Goal: Task Accomplishment & Management: Manage account settings

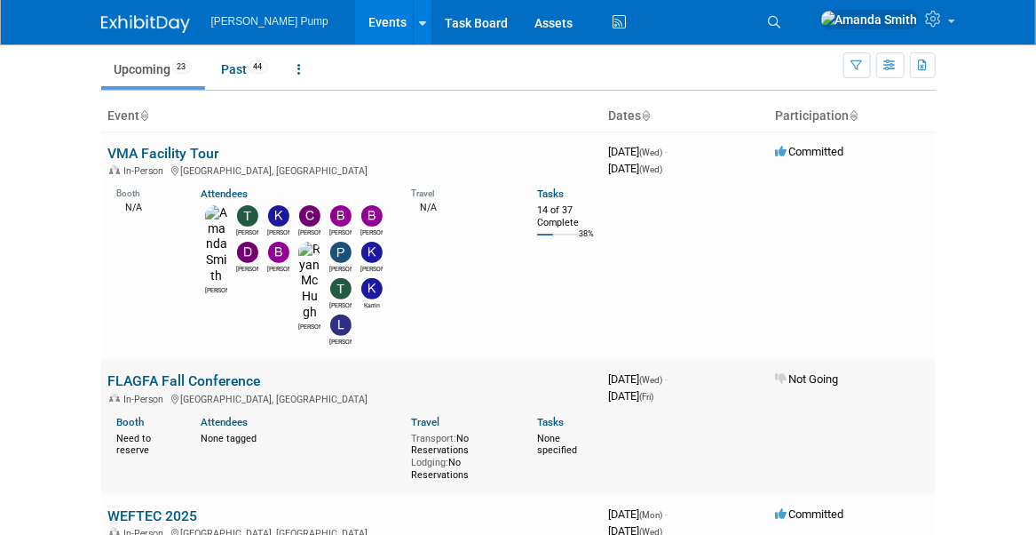
scroll to position [266, 0]
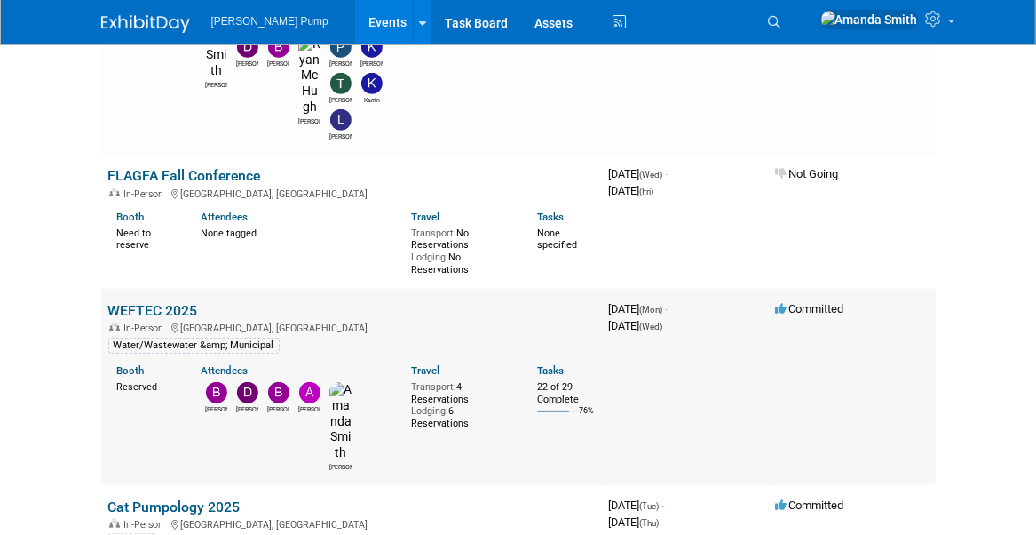
click at [169, 302] on link "WEFTEC 2025" at bounding box center [153, 310] width 90 height 17
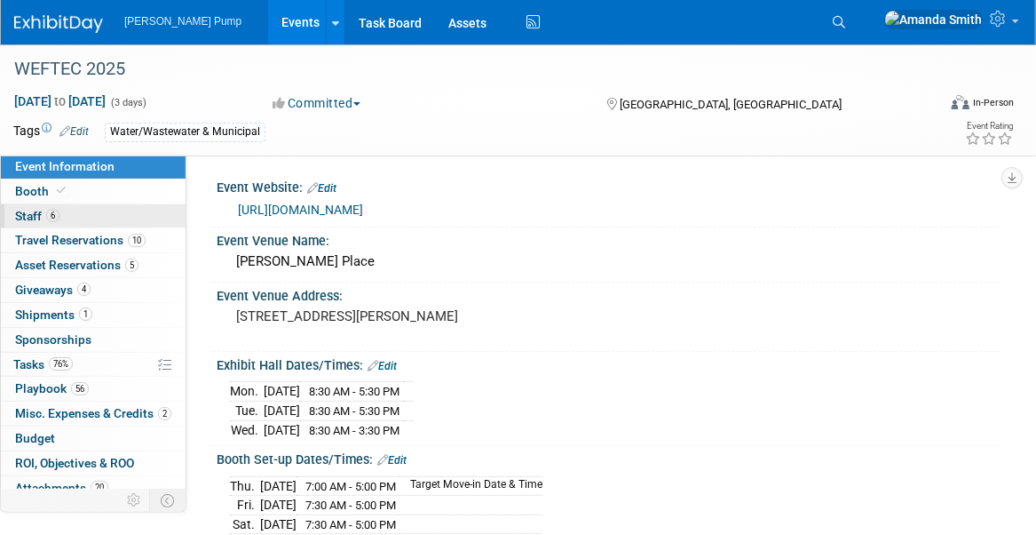
click at [72, 210] on link "6 Staff 6" at bounding box center [93, 216] width 185 height 24
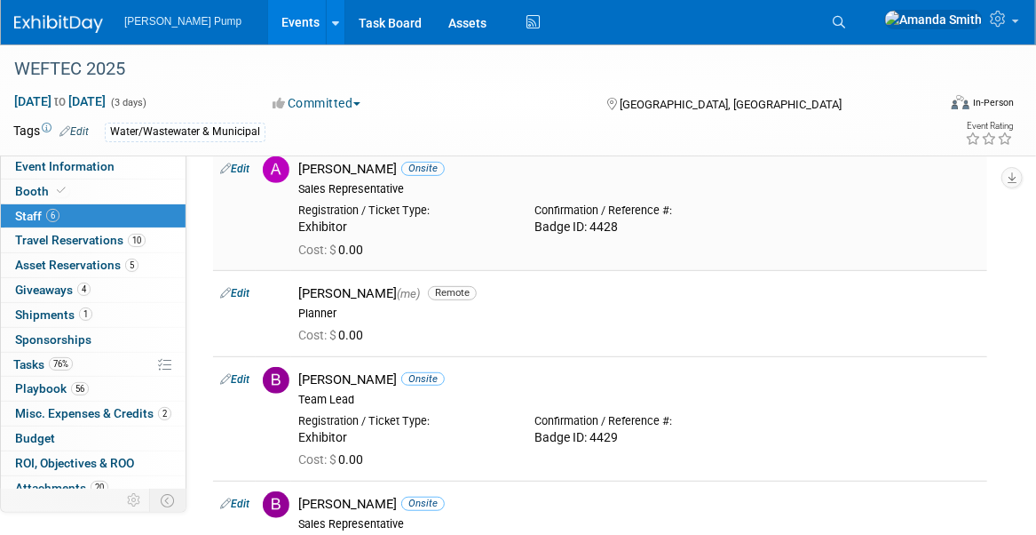
scroll to position [178, 0]
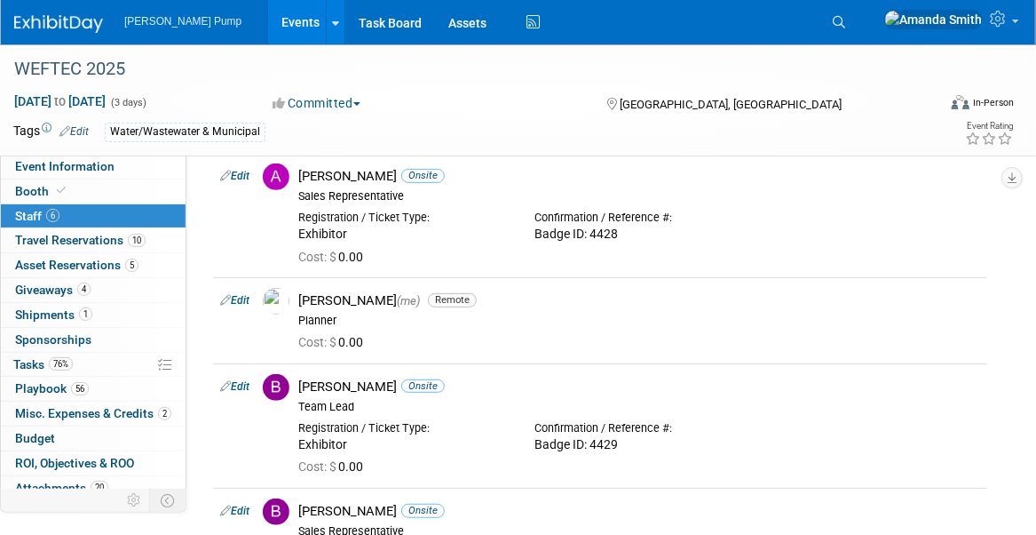
click at [268, 25] on link "Events" at bounding box center [300, 22] width 65 height 44
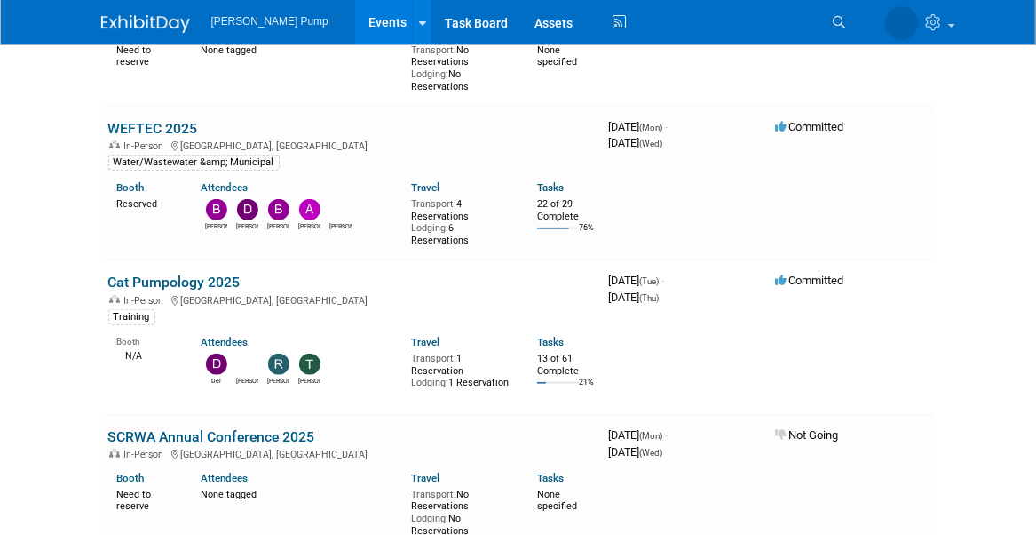
scroll to position [444, 0]
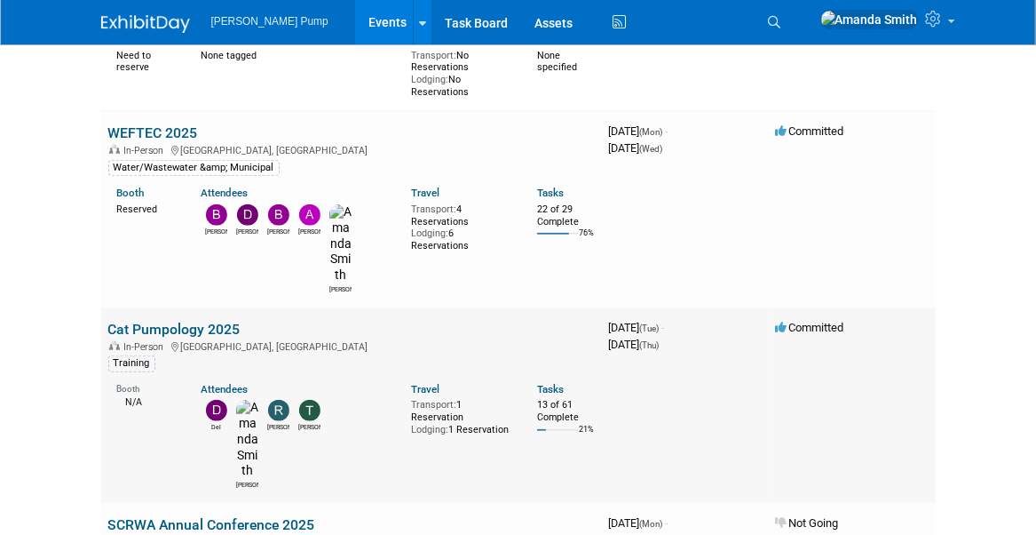
click at [162, 321] on link "Cat Pumpology 2025" at bounding box center [174, 329] width 132 height 17
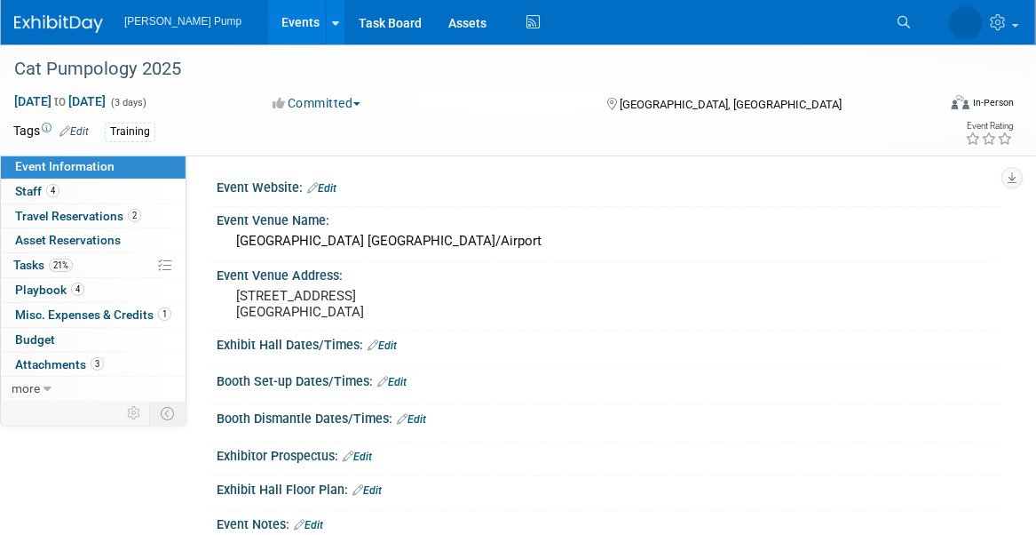
click at [268, 21] on link "Events" at bounding box center [300, 22] width 65 height 44
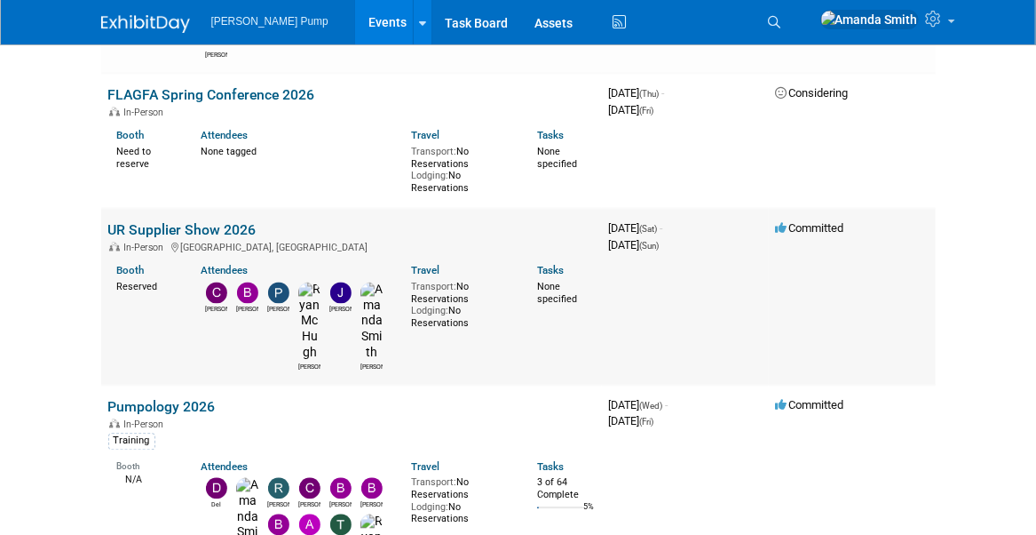
scroll to position [1332, 0]
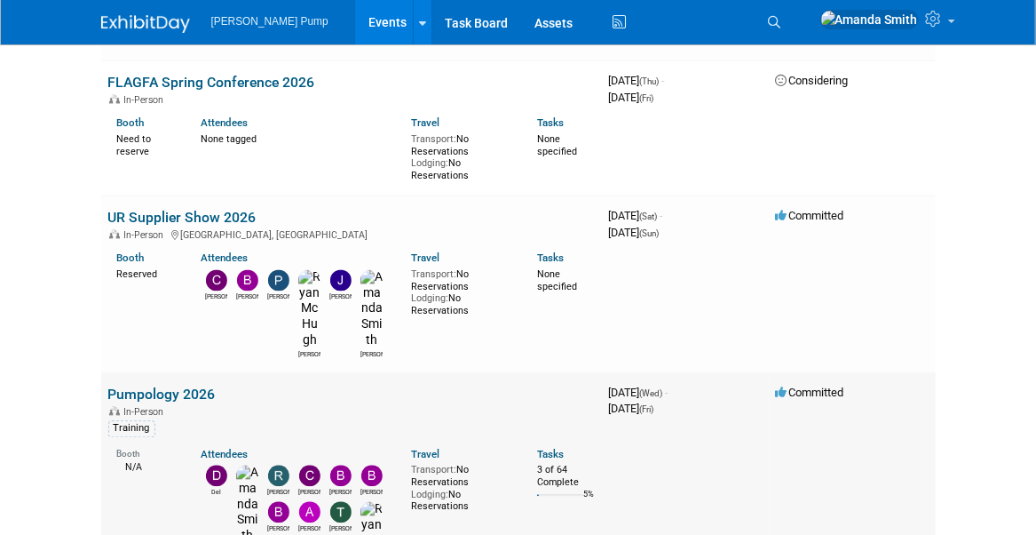
click at [166, 386] on link "Pumpology 2026" at bounding box center [161, 394] width 107 height 17
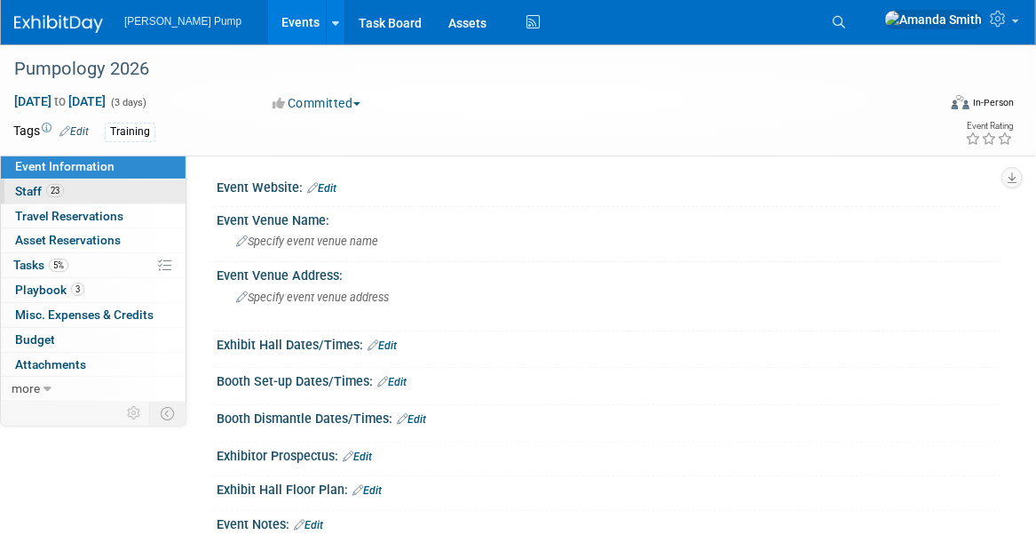
click at [56, 198] on link "23 Staff 23" at bounding box center [93, 191] width 185 height 24
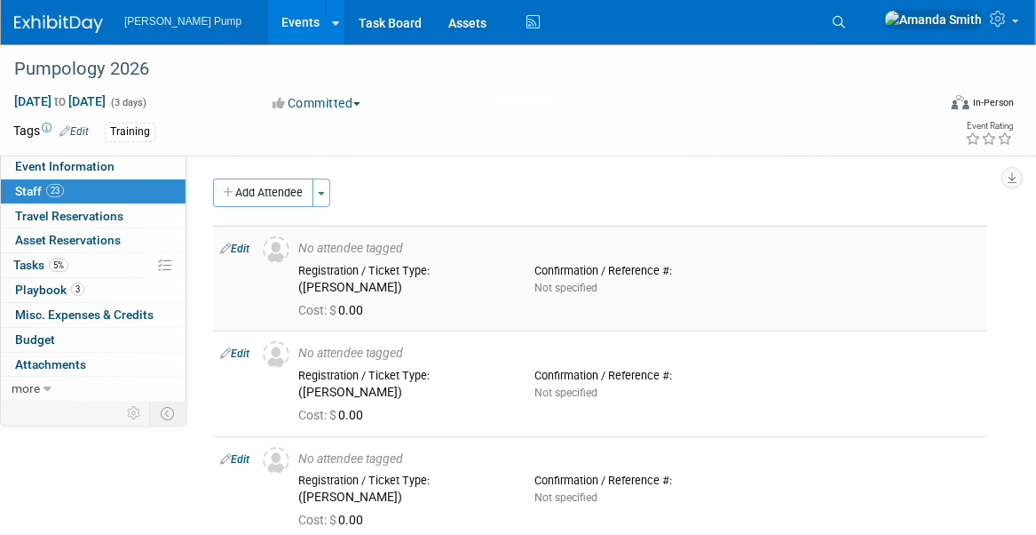
click at [247, 247] on link "Edit" at bounding box center [234, 248] width 29 height 12
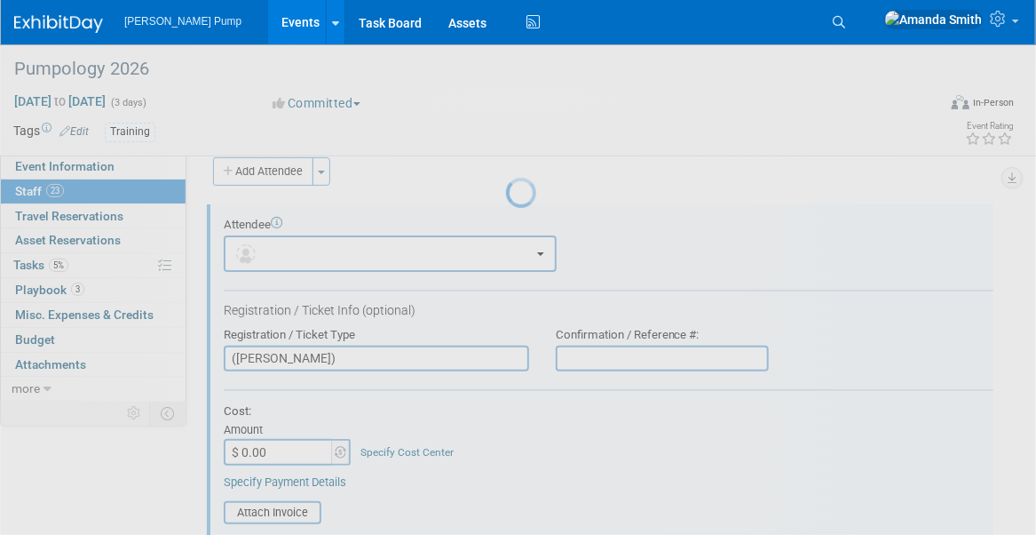
scroll to position [24, 0]
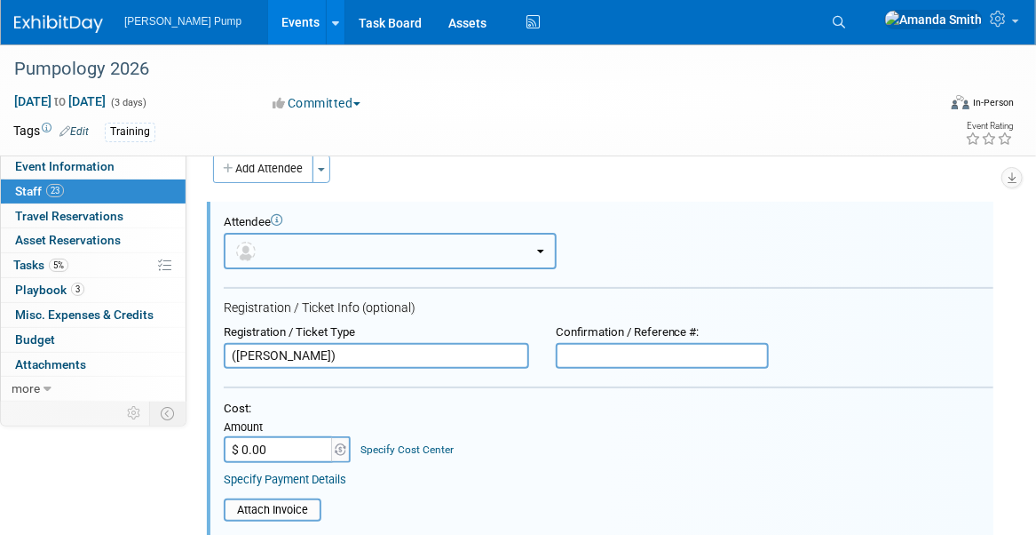
click at [334, 247] on button "button" at bounding box center [390, 251] width 333 height 36
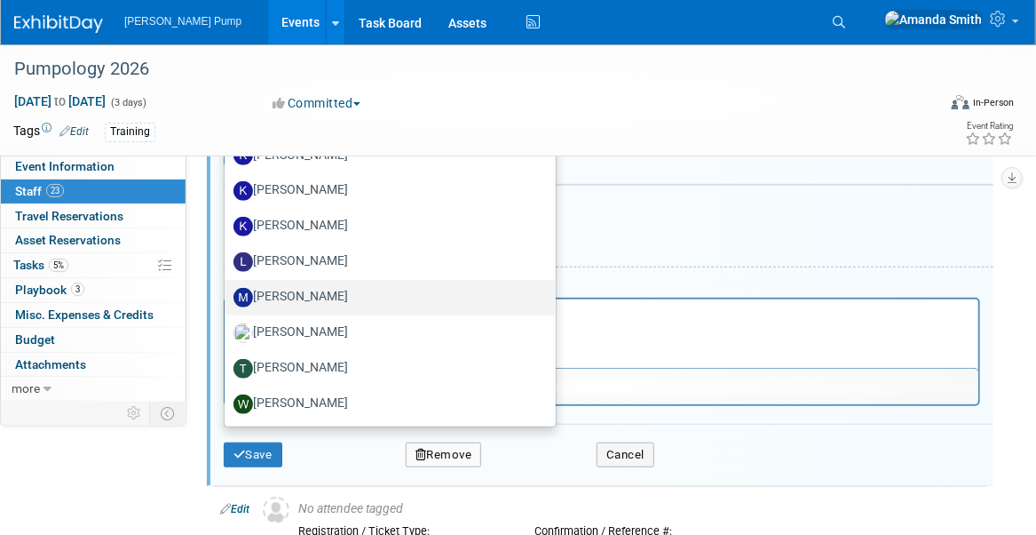
scroll to position [290, 0]
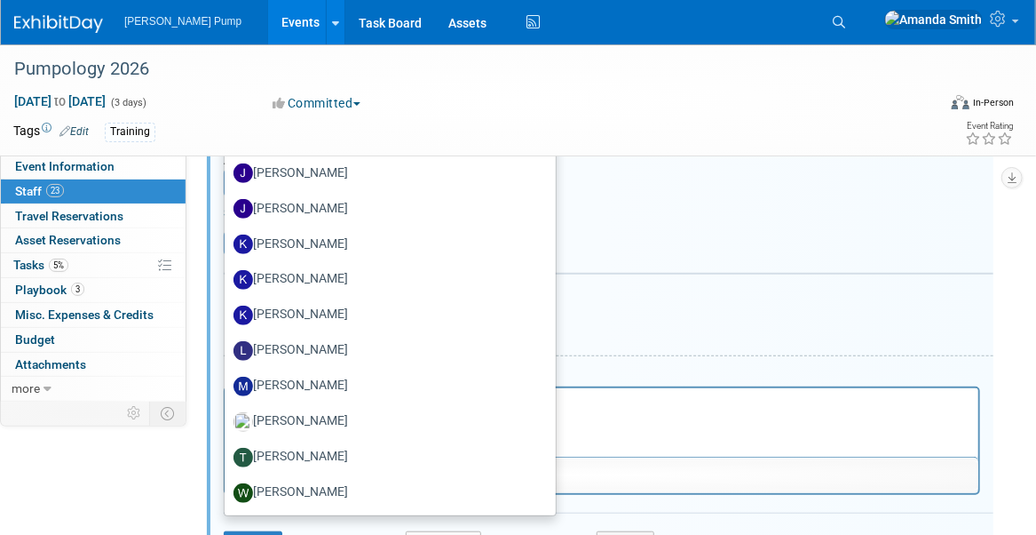
click at [702, 205] on div "Specify Payment Details" at bounding box center [609, 213] width 770 height 16
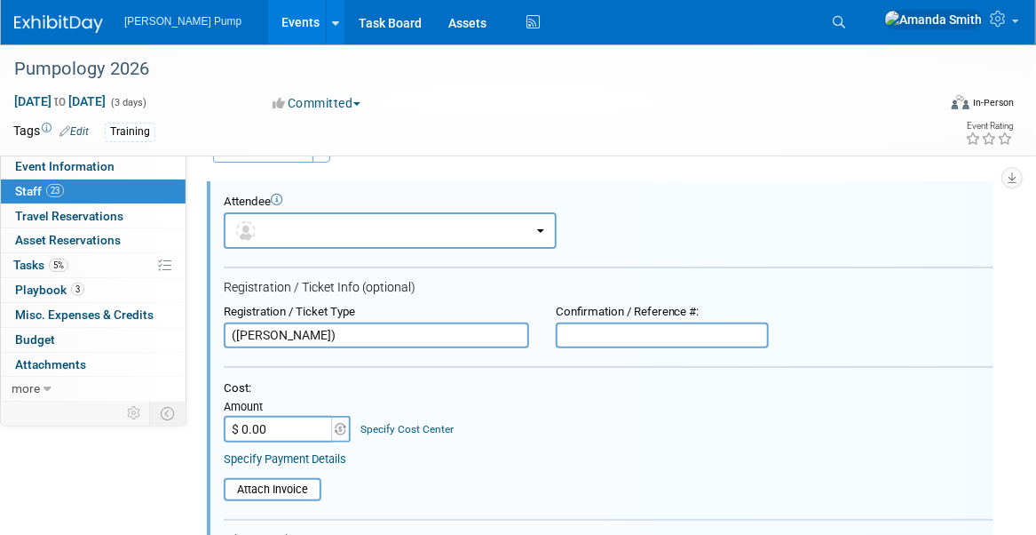
scroll to position [89, 0]
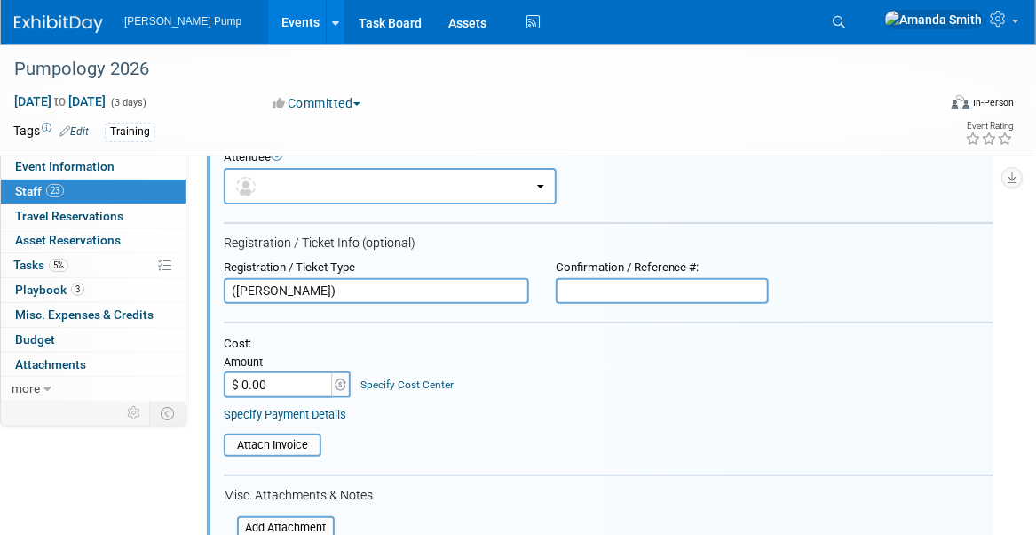
click at [122, 191] on link "23 Staff 23" at bounding box center [93, 191] width 185 height 24
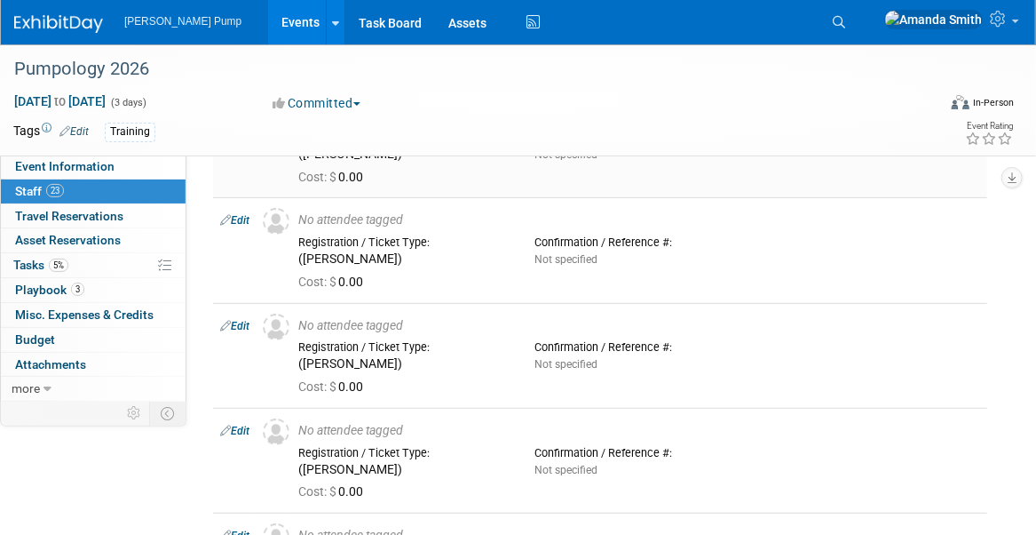
scroll to position [178, 0]
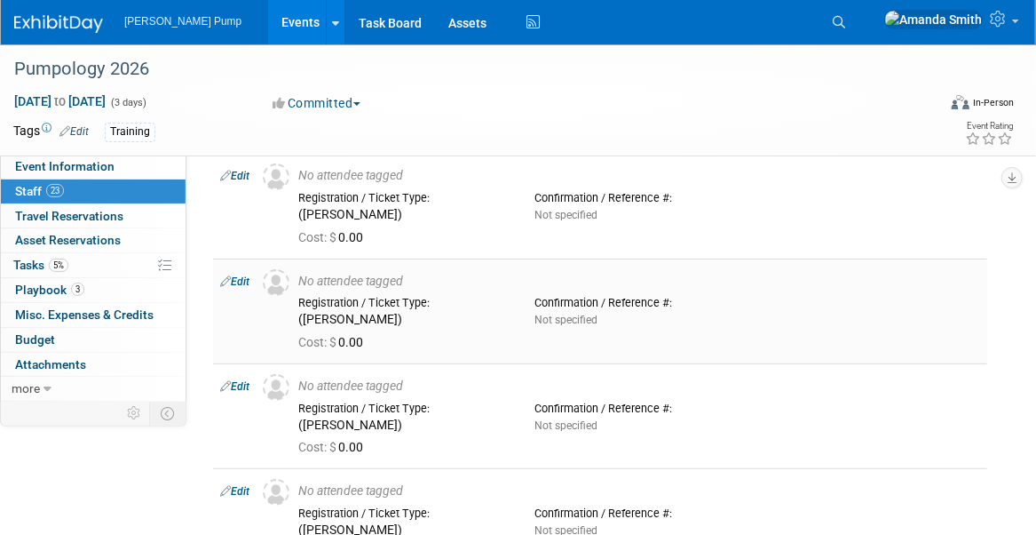
click at [243, 280] on link "Edit" at bounding box center [234, 281] width 29 height 12
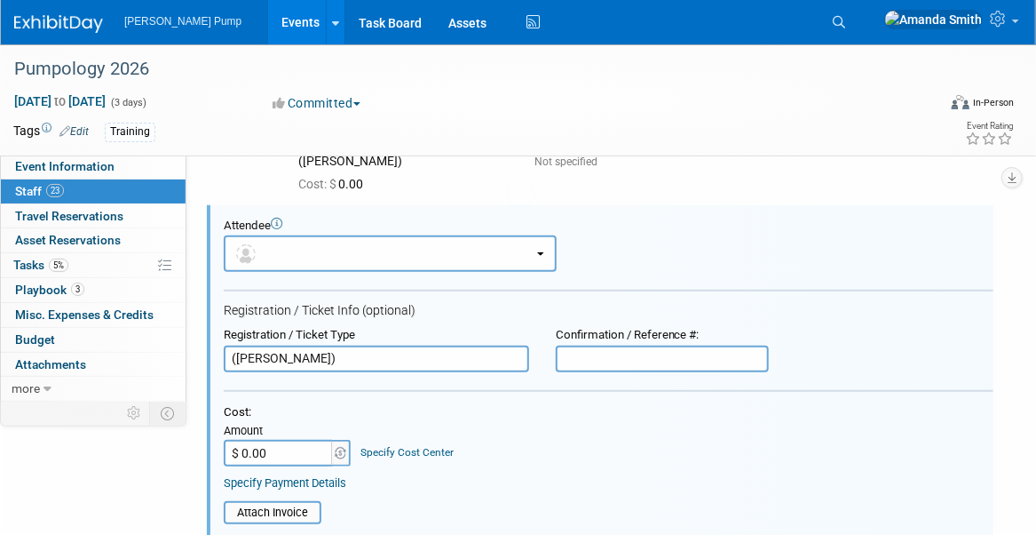
scroll to position [234, 0]
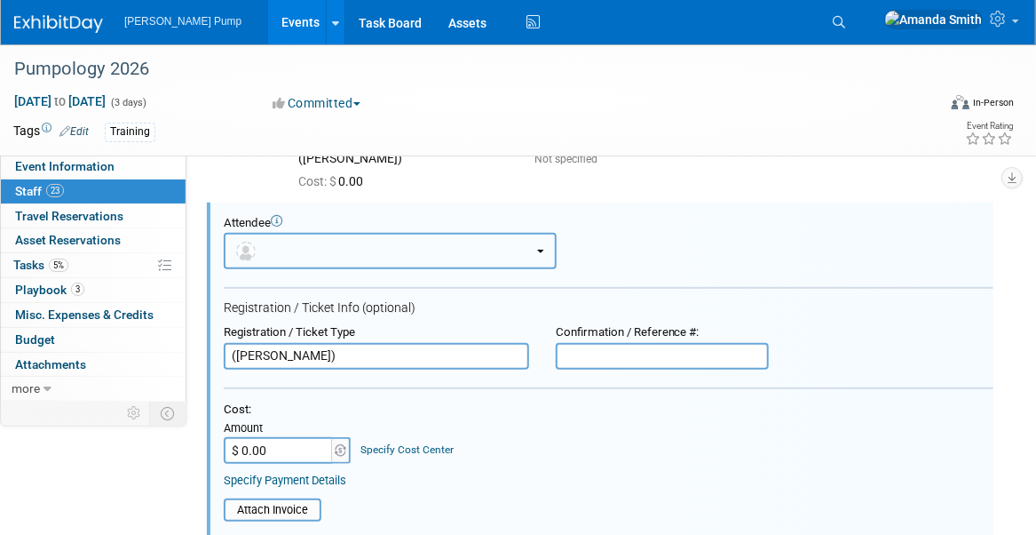
click at [376, 252] on button "button" at bounding box center [390, 251] width 333 height 36
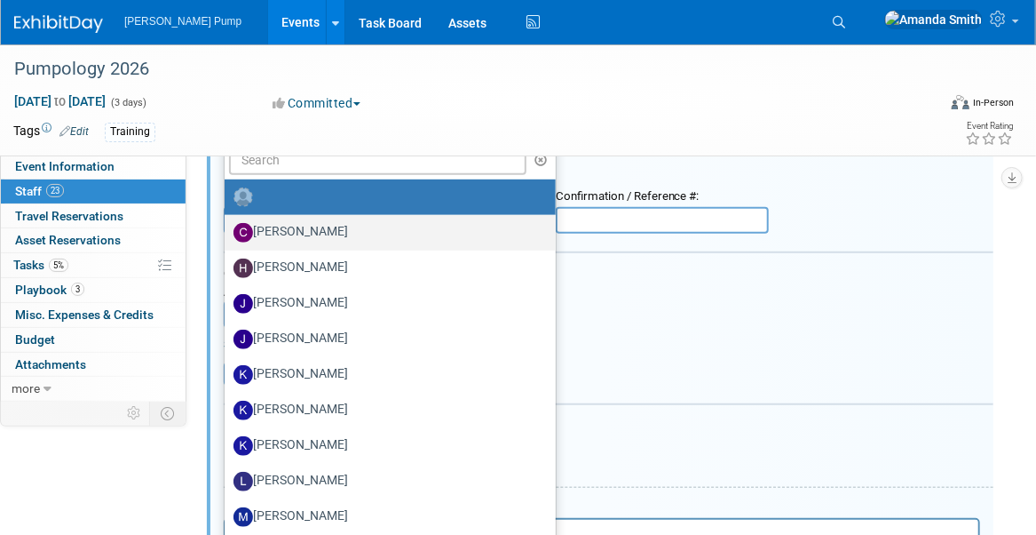
scroll to position [411, 0]
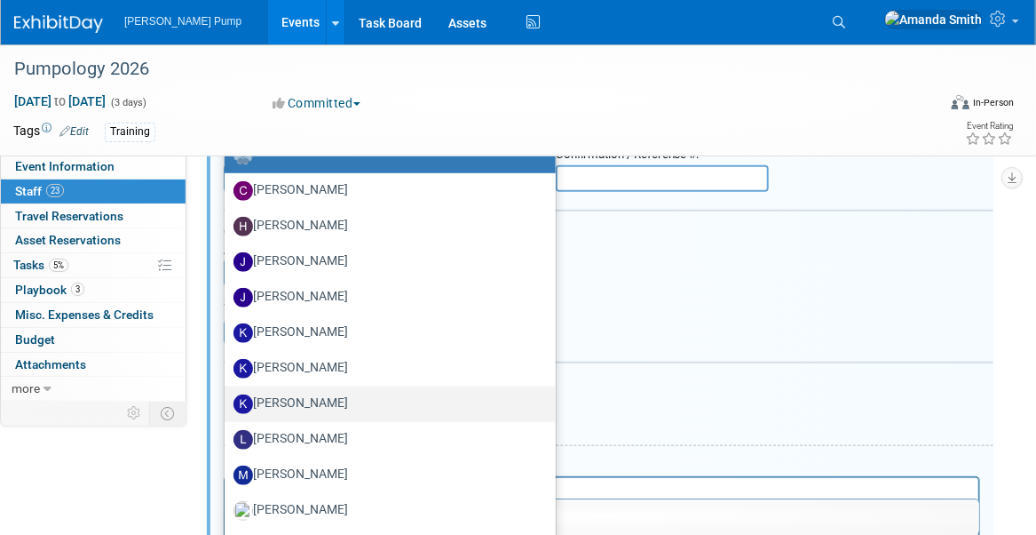
click at [312, 395] on label "Kim M" at bounding box center [386, 404] width 305 height 28
click at [227, 396] on input "Kim M" at bounding box center [222, 402] width 12 height 12
select select "aad0d4df-f882-4631-aede-11a4f81eeed1"
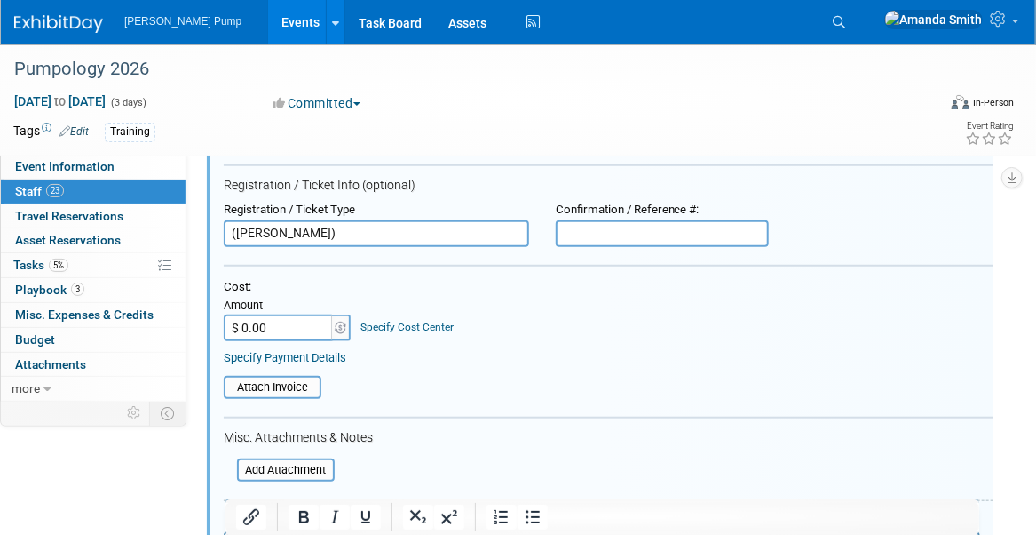
click at [391, 233] on input "(Kim Marzec)" at bounding box center [377, 233] width 306 height 27
drag, startPoint x: 391, startPoint y: 233, endPoint x: 210, endPoint y: 222, distance: 180.6
click at [210, 222] on div "Registration / Ticket Type (Kim Marzec)" at bounding box center [376, 225] width 332 height 44
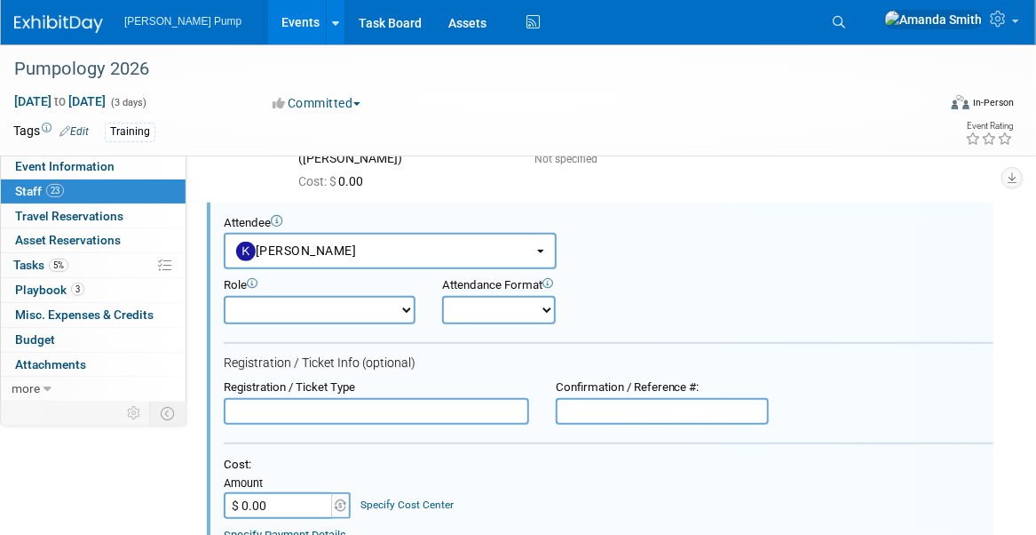
scroll to position [145, 0]
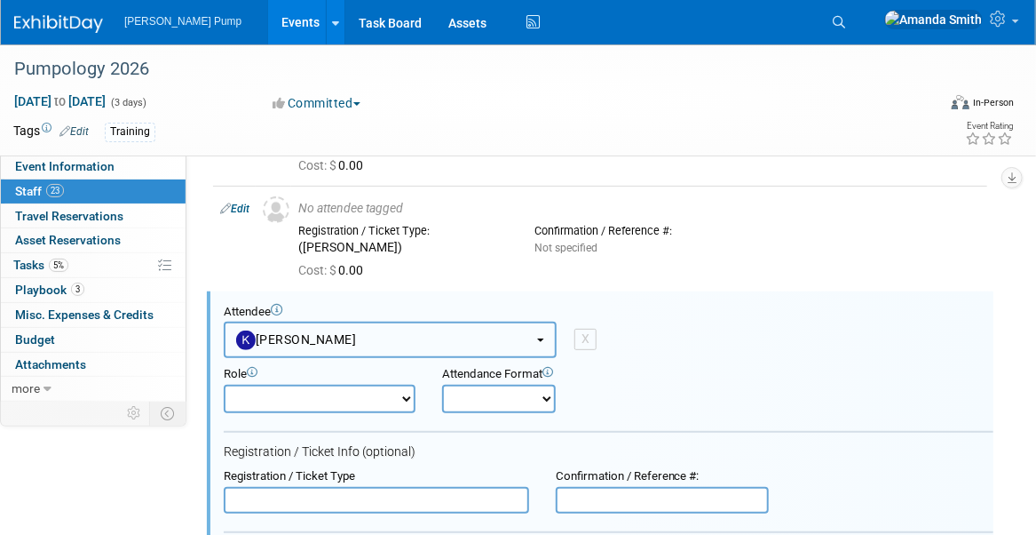
click at [348, 335] on button "Kim M" at bounding box center [390, 340] width 333 height 36
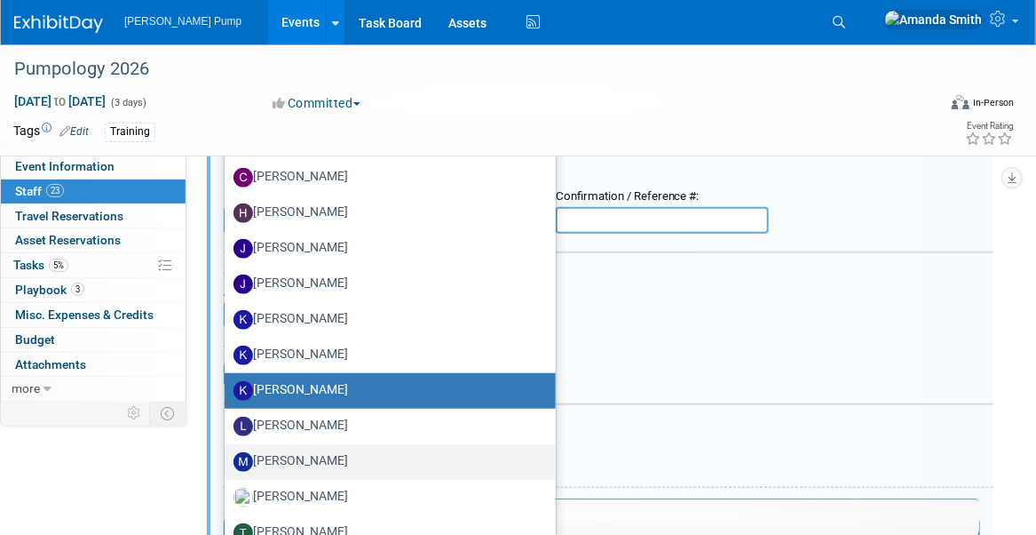
scroll to position [411, 0]
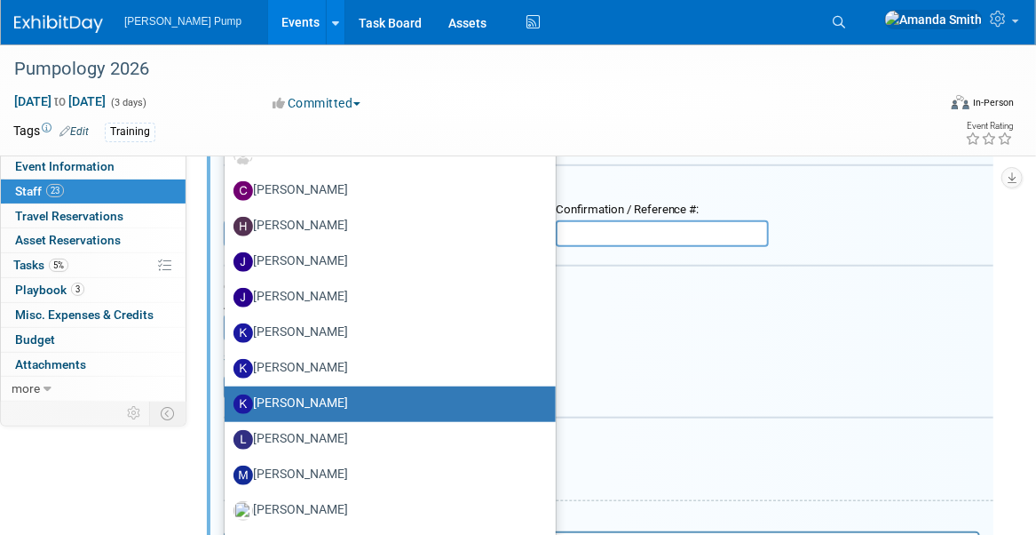
click at [665, 444] on form "Attendee <img src="https://www.exhibitday.com/Images/Unassigned-User-Icon.png" …" at bounding box center [609, 376] width 770 height 676
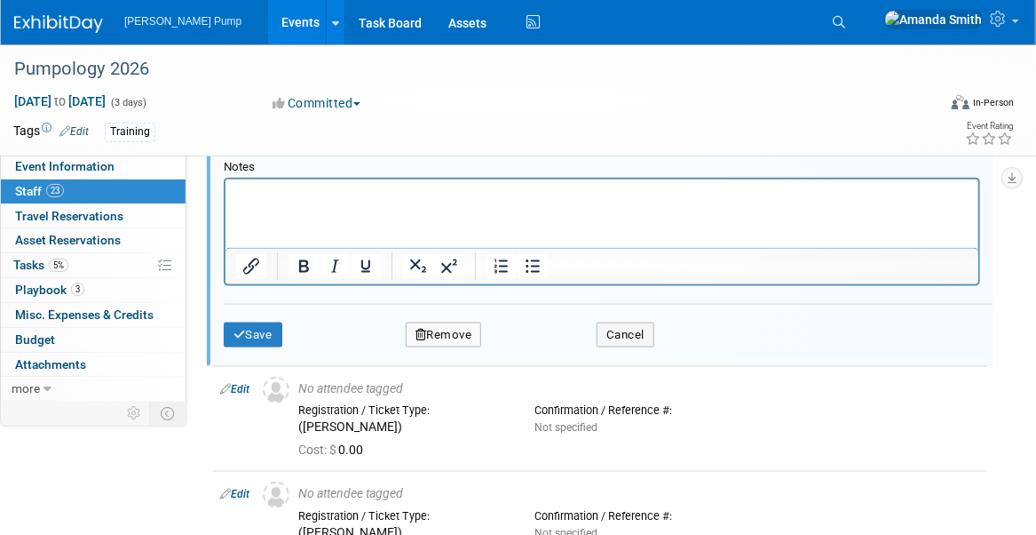
scroll to position [766, 0]
click at [250, 324] on button "Save" at bounding box center [253, 333] width 59 height 25
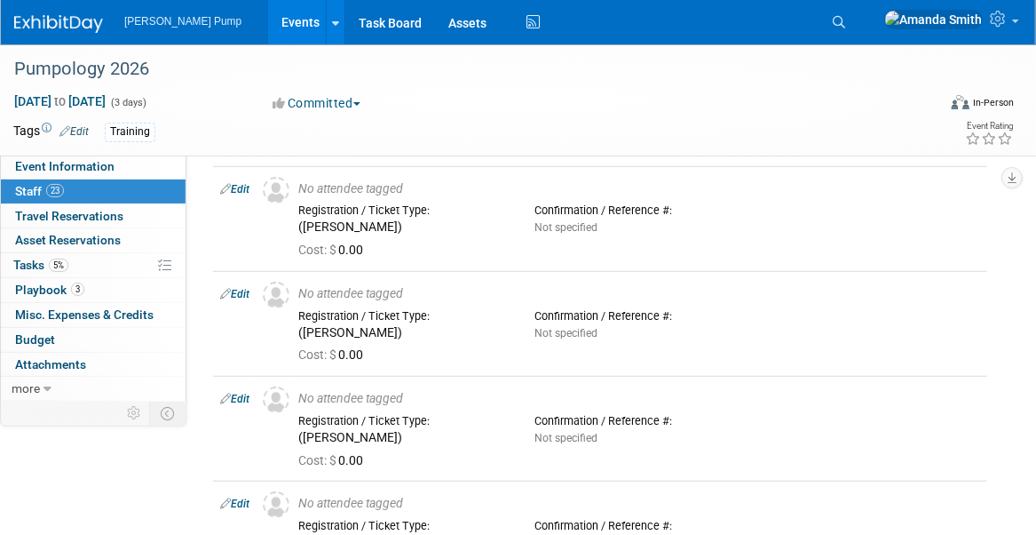
scroll to position [234, 0]
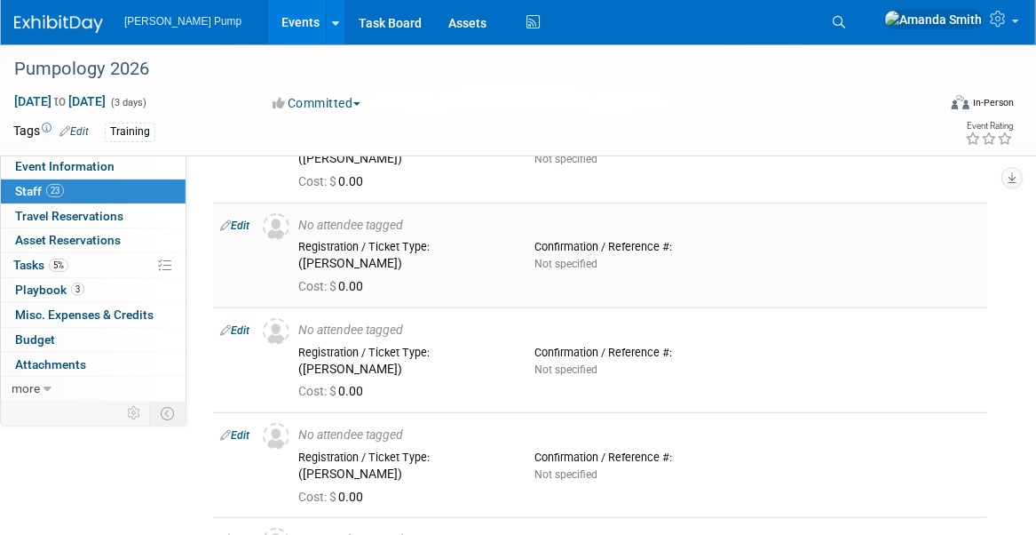
click at [242, 221] on link "Edit" at bounding box center [234, 225] width 29 height 12
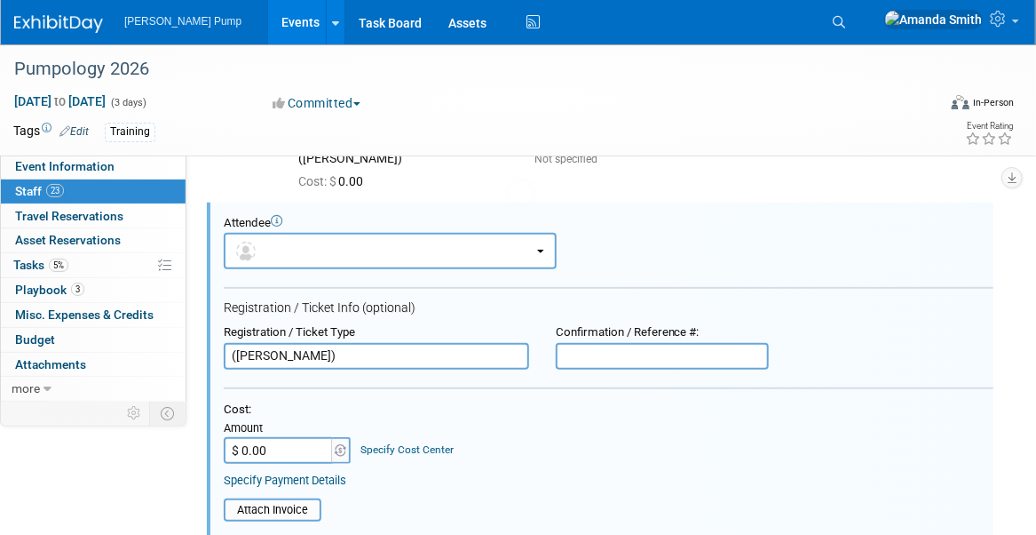
scroll to position [0, 0]
click at [339, 250] on button "button" at bounding box center [390, 251] width 333 height 36
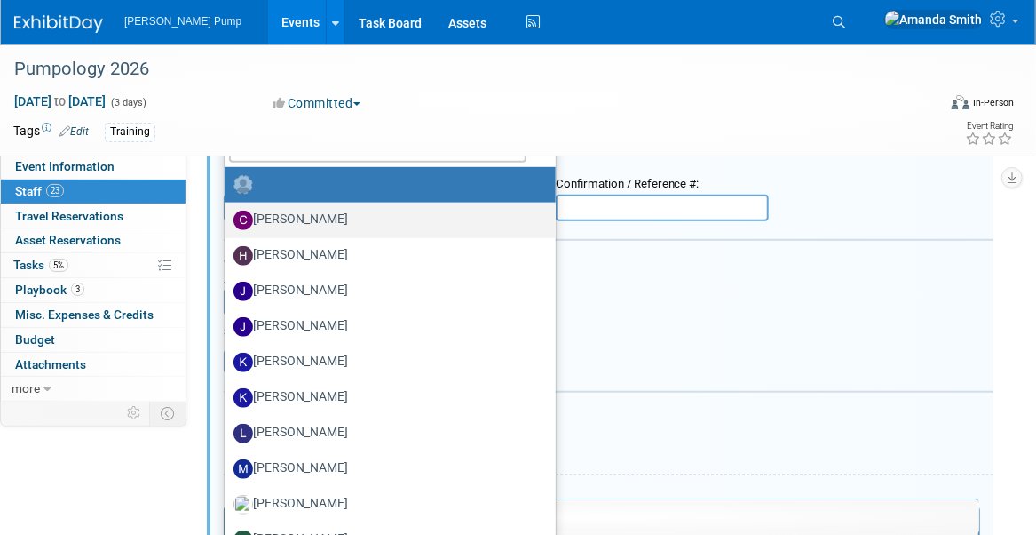
scroll to position [411, 0]
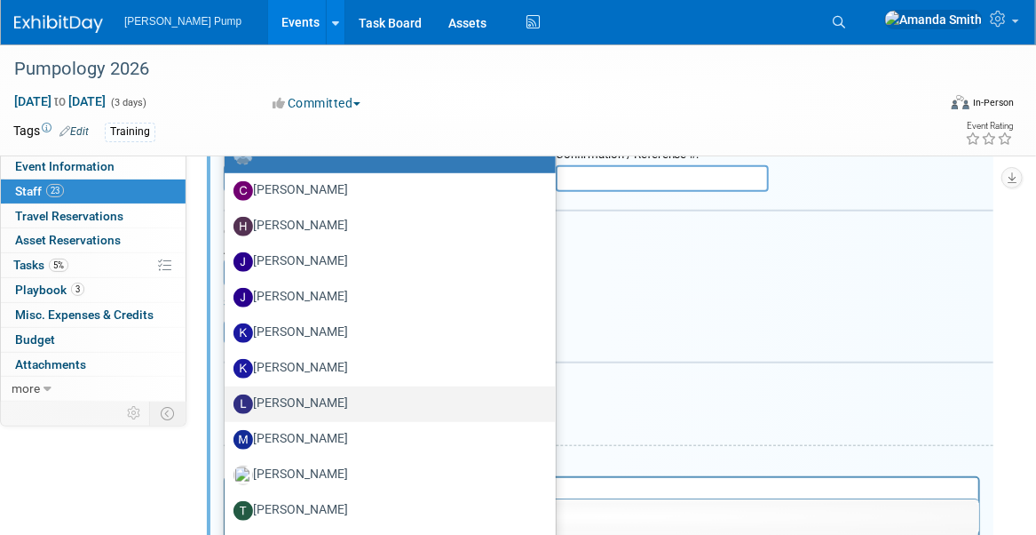
click at [321, 392] on label "Lee Feeser" at bounding box center [386, 404] width 305 height 28
click at [227, 396] on input "Lee Feeser" at bounding box center [222, 402] width 12 height 12
select select "cfb71e11-01ed-42a3-bf83-19f753525b1a"
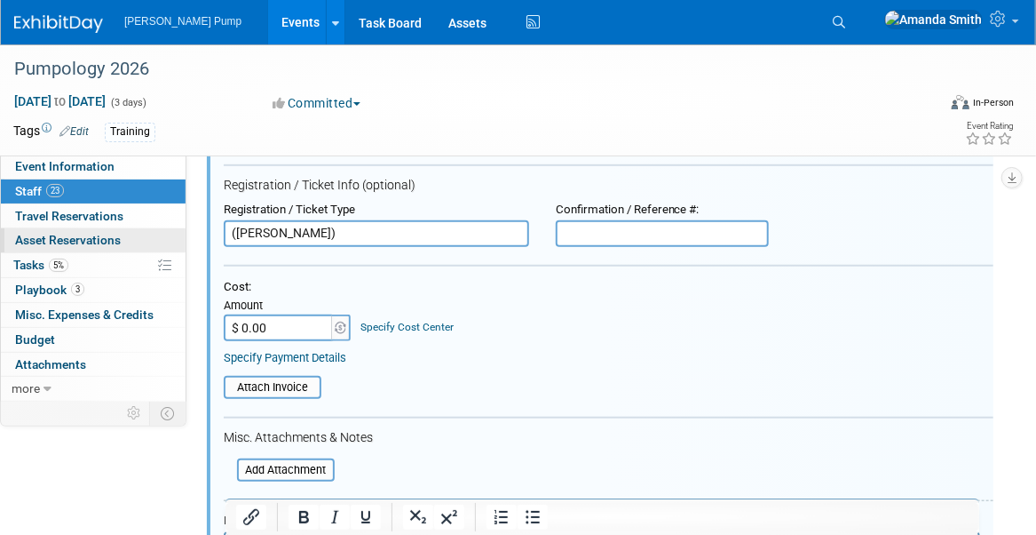
drag, startPoint x: 362, startPoint y: 233, endPoint x: 135, endPoint y: 237, distance: 227.4
click at [502, 345] on div "Cost: Amount $ 0.00 Specify Cost Center Cost Center -- Not Specified --" at bounding box center [609, 322] width 770 height 85
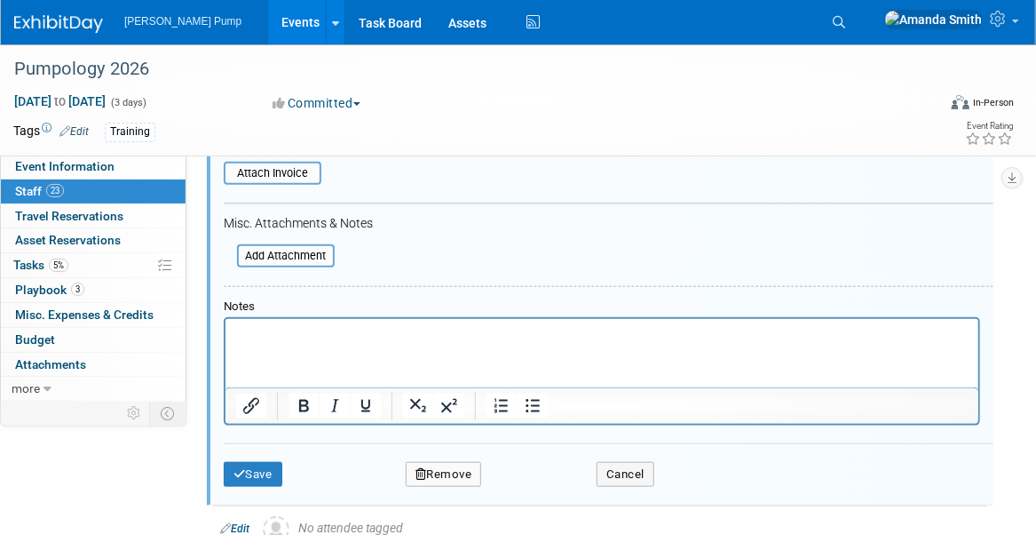
scroll to position [766, 0]
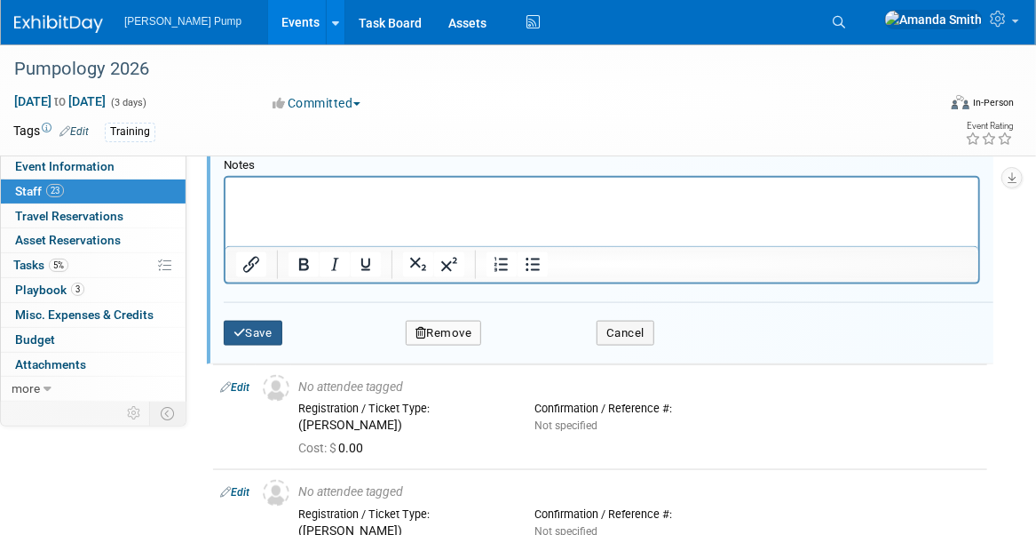
click at [234, 330] on icon "submit" at bounding box center [240, 333] width 12 height 12
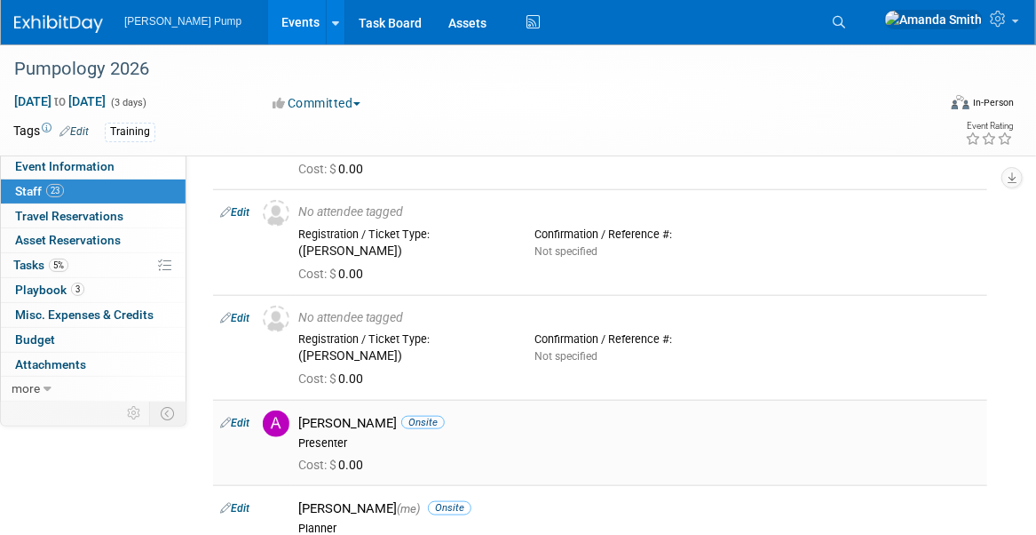
scroll to position [589, 0]
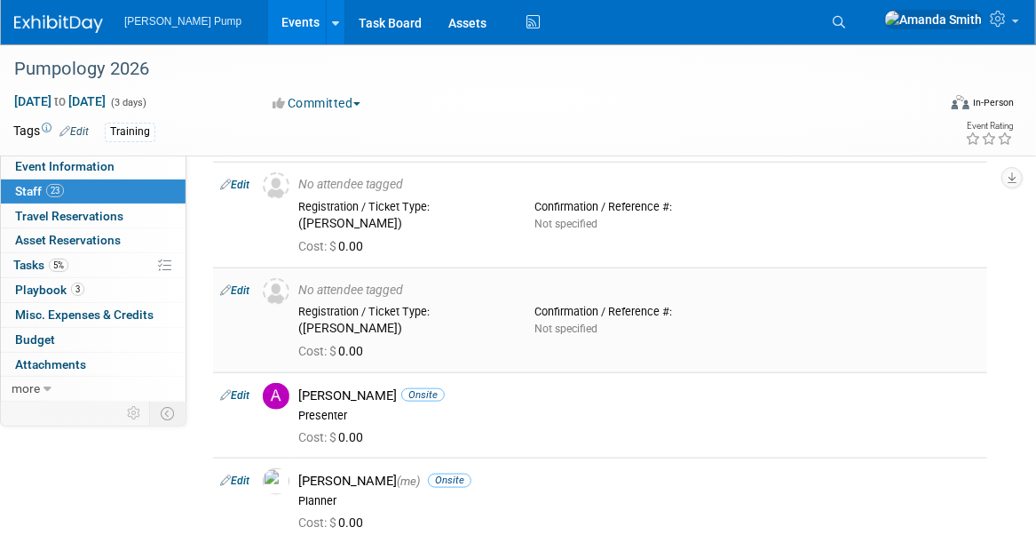
click at [242, 284] on link "Edit" at bounding box center [234, 290] width 29 height 12
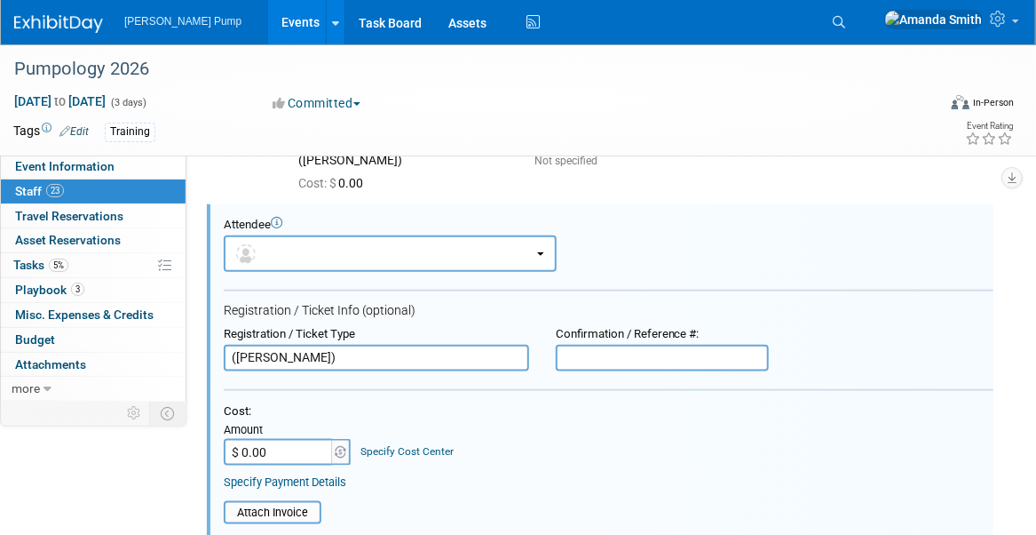
scroll to position [0, 0]
click at [338, 250] on button "button" at bounding box center [390, 253] width 333 height 36
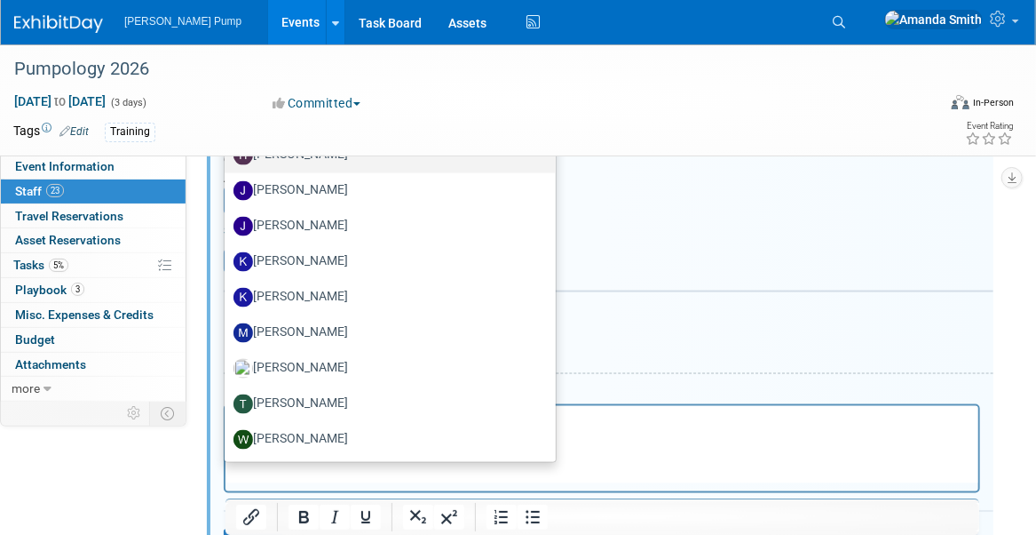
scroll to position [919, 0]
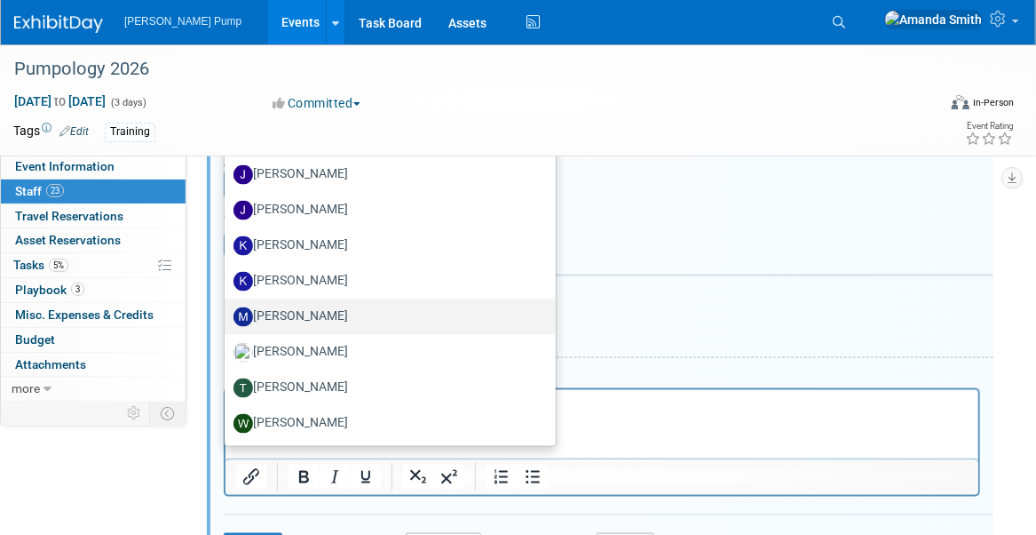
click at [327, 308] on label "Martin Strong" at bounding box center [386, 317] width 305 height 28
click at [227, 309] on input "Martin Strong" at bounding box center [222, 315] width 12 height 12
select select "1844cb40-46da-4e97-9b6e-92a6640fc37a"
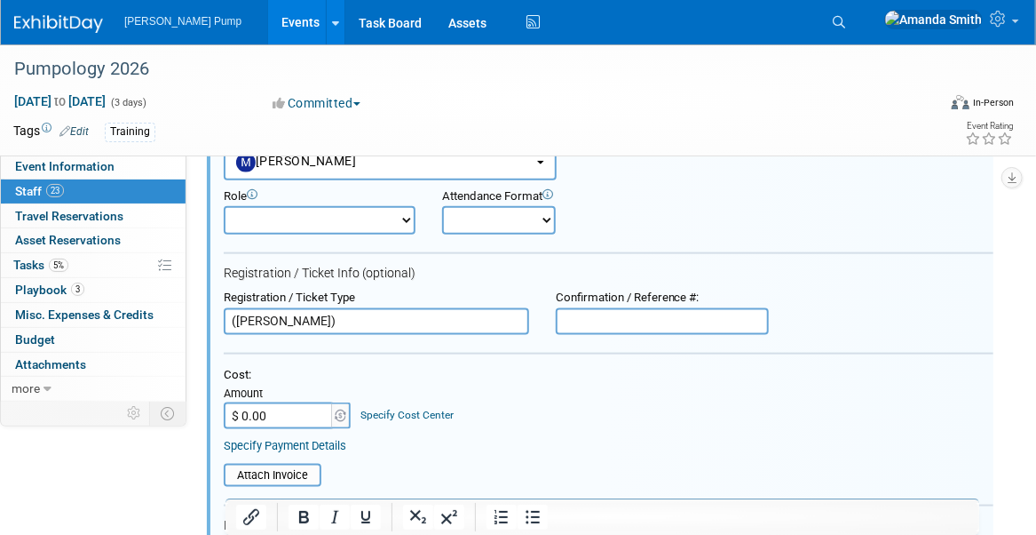
scroll to position [742, 0]
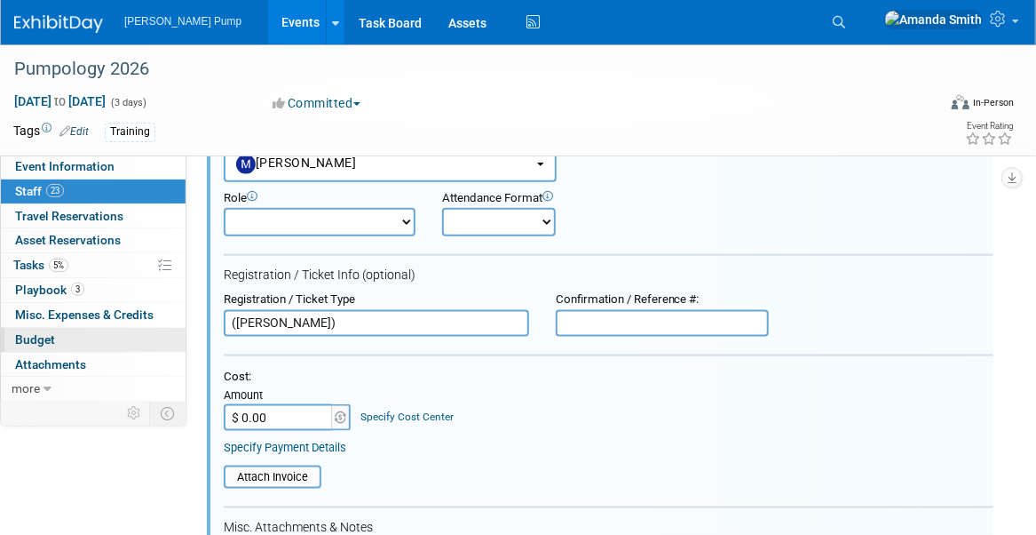
drag, startPoint x: 324, startPoint y: 321, endPoint x: 121, endPoint y: 327, distance: 203.5
click at [547, 447] on div "Specify Payment Details" at bounding box center [609, 448] width 770 height 16
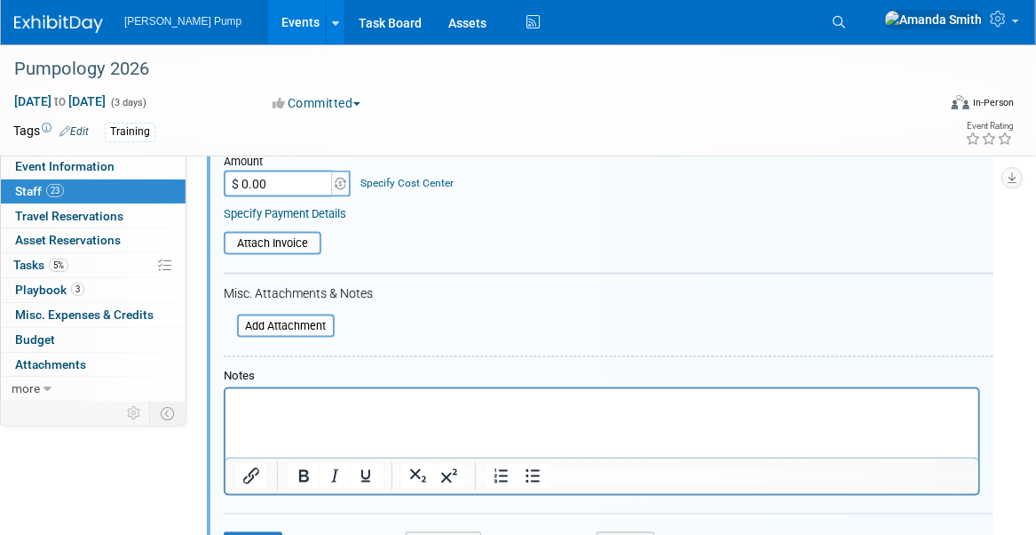
scroll to position [1007, 0]
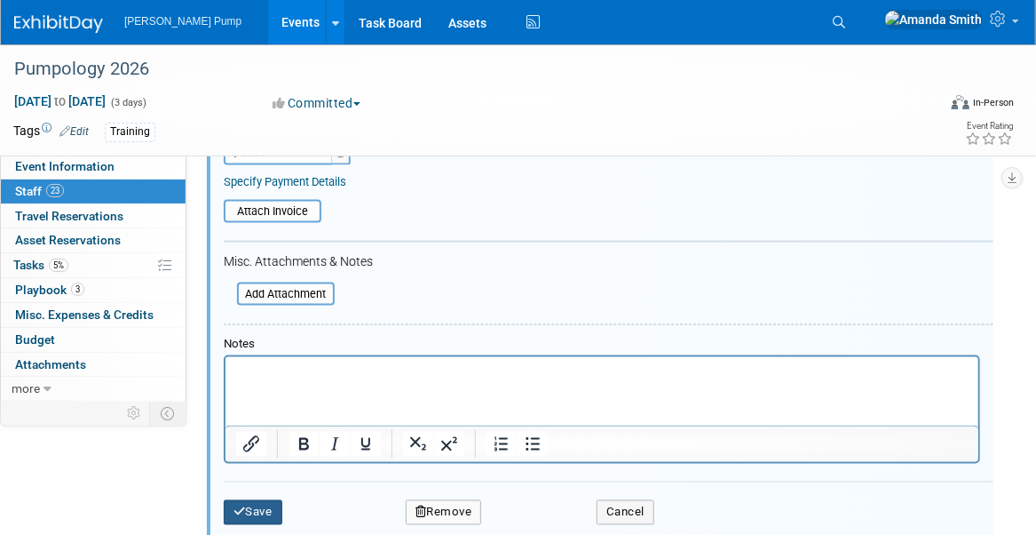
click at [266, 500] on button "Save" at bounding box center [253, 512] width 59 height 25
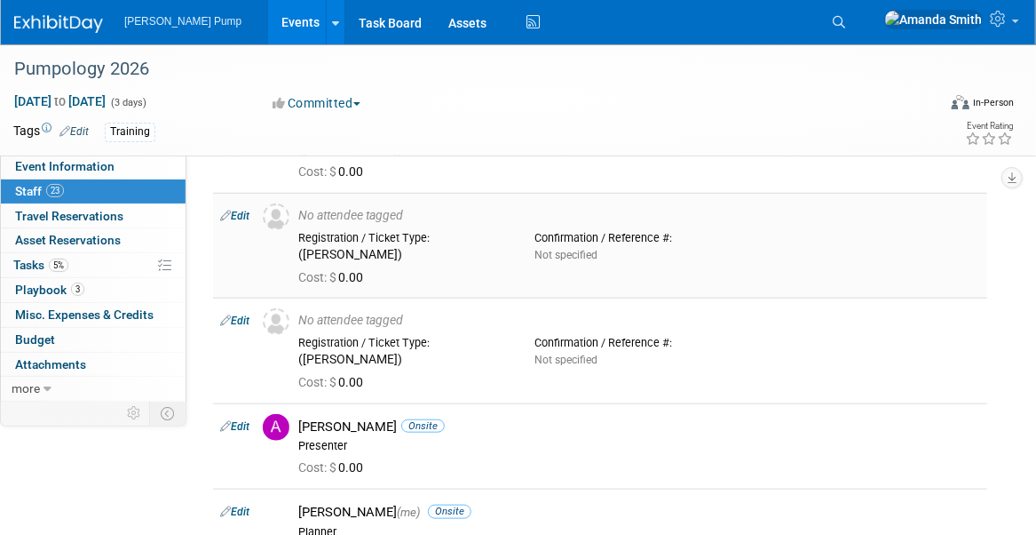
scroll to position [474, 0]
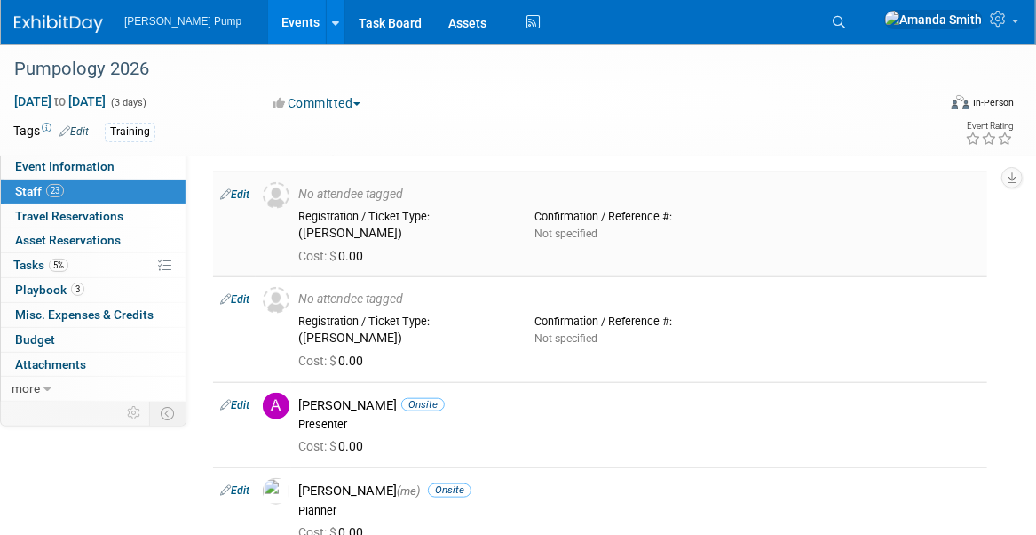
click at [244, 188] on link "Edit" at bounding box center [234, 194] width 29 height 12
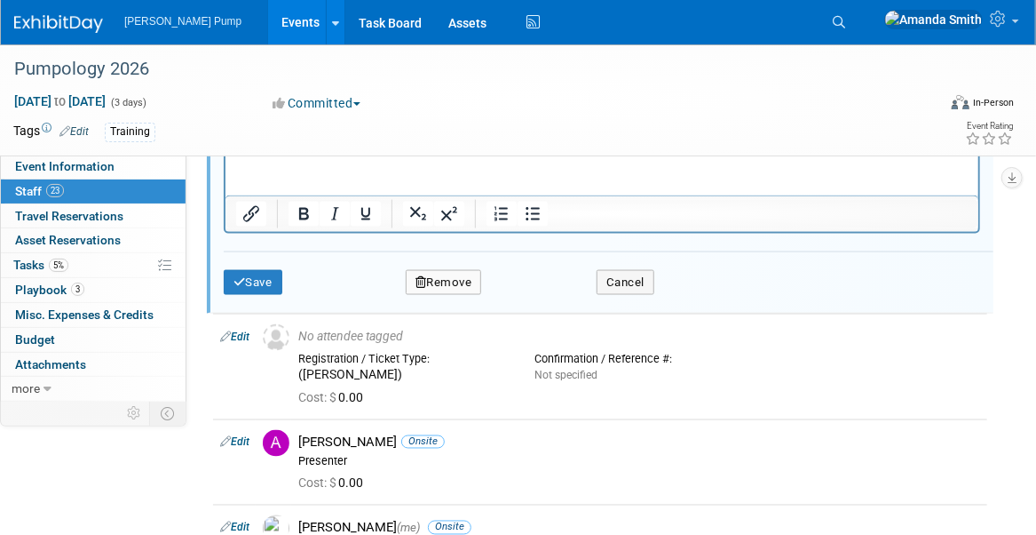
scroll to position [976, 0]
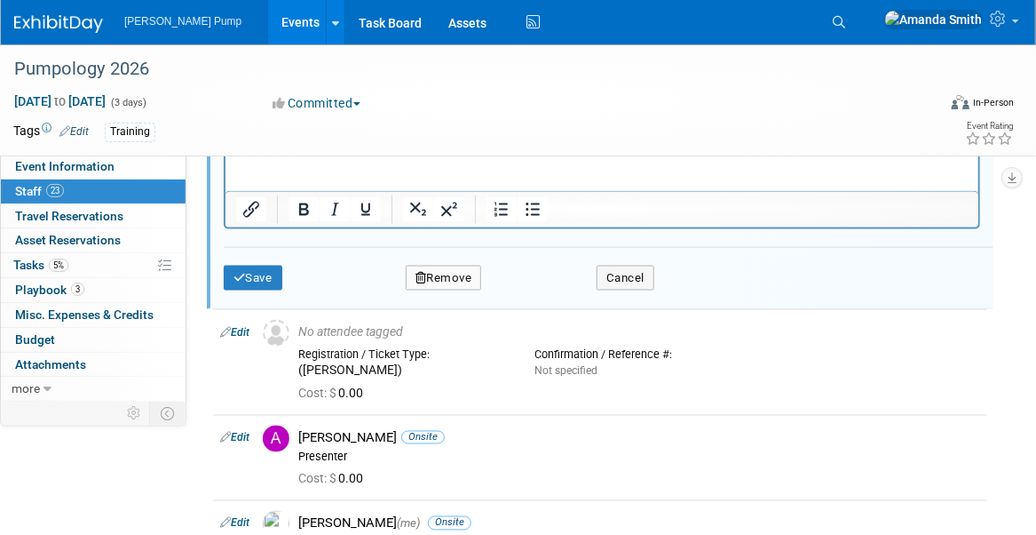
click at [441, 279] on button "Remove" at bounding box center [444, 278] width 76 height 25
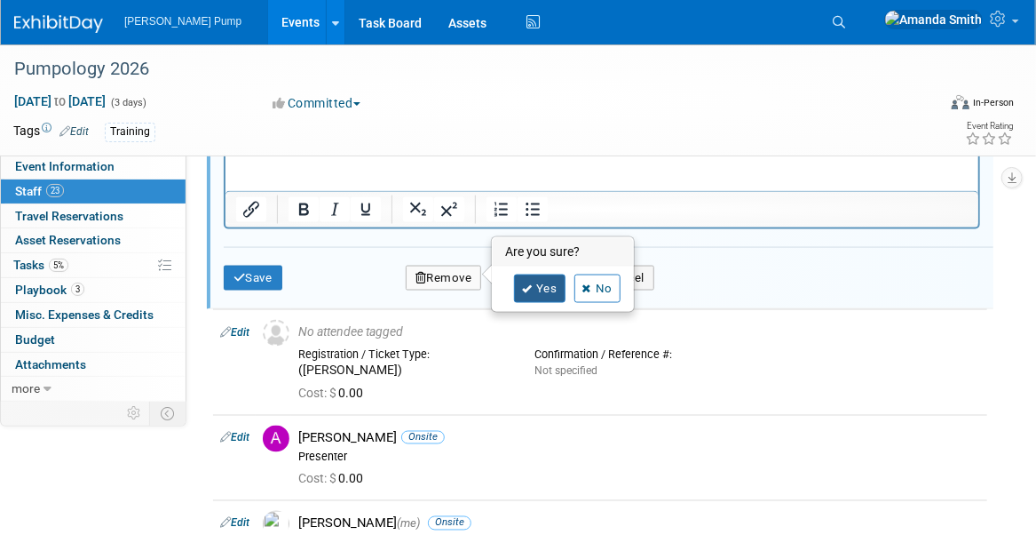
click at [526, 293] on icon at bounding box center [527, 289] width 11 height 10
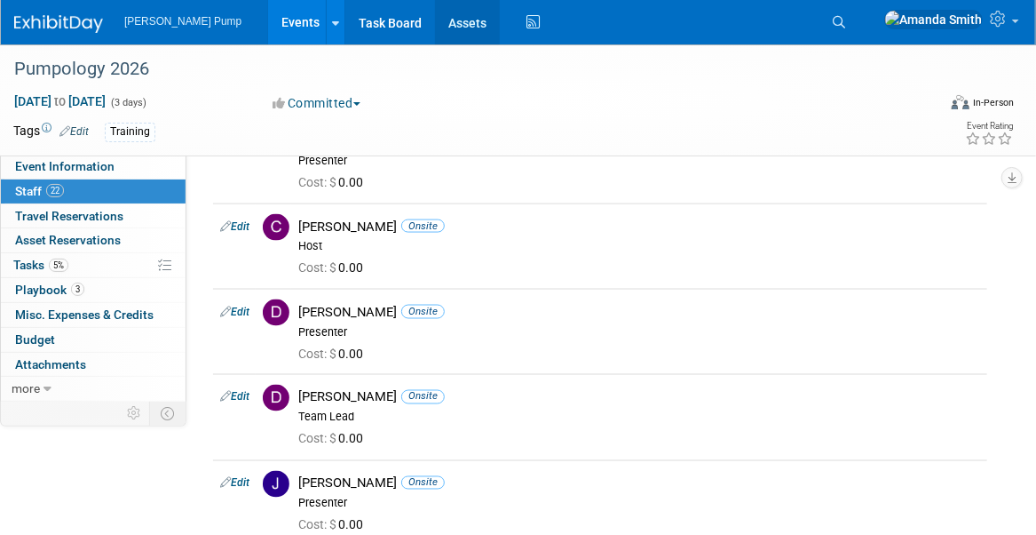
click at [435, 18] on link "Assets" at bounding box center [467, 22] width 65 height 44
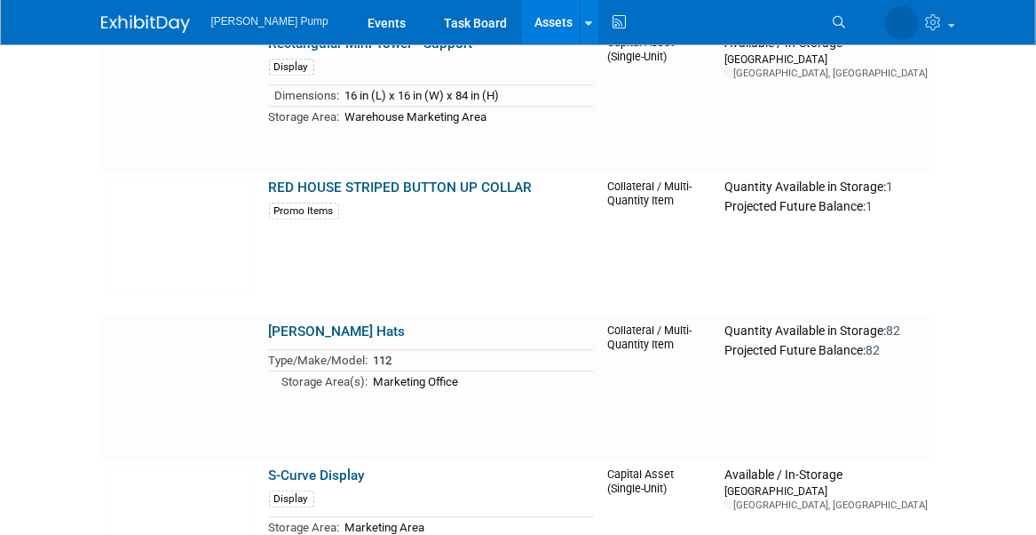
scroll to position [4441, 0]
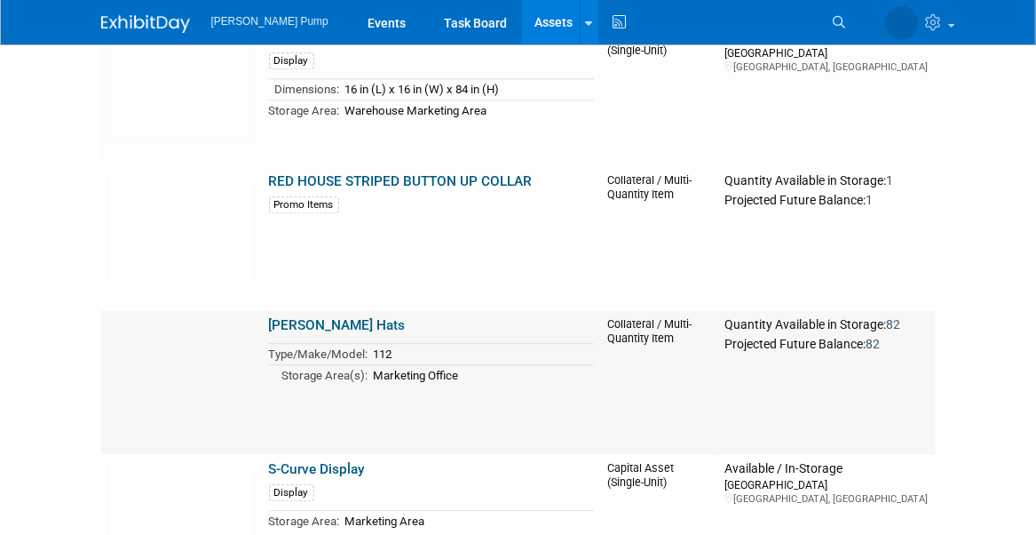
click at [342, 326] on link "[PERSON_NAME] Hats" at bounding box center [337, 325] width 137 height 16
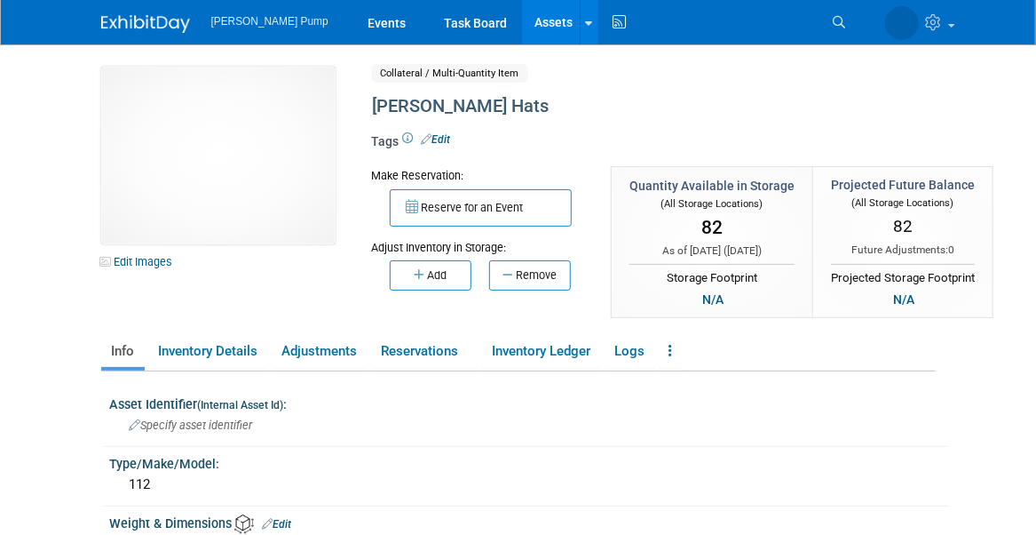
click at [522, 271] on button "Remove" at bounding box center [530, 275] width 82 height 30
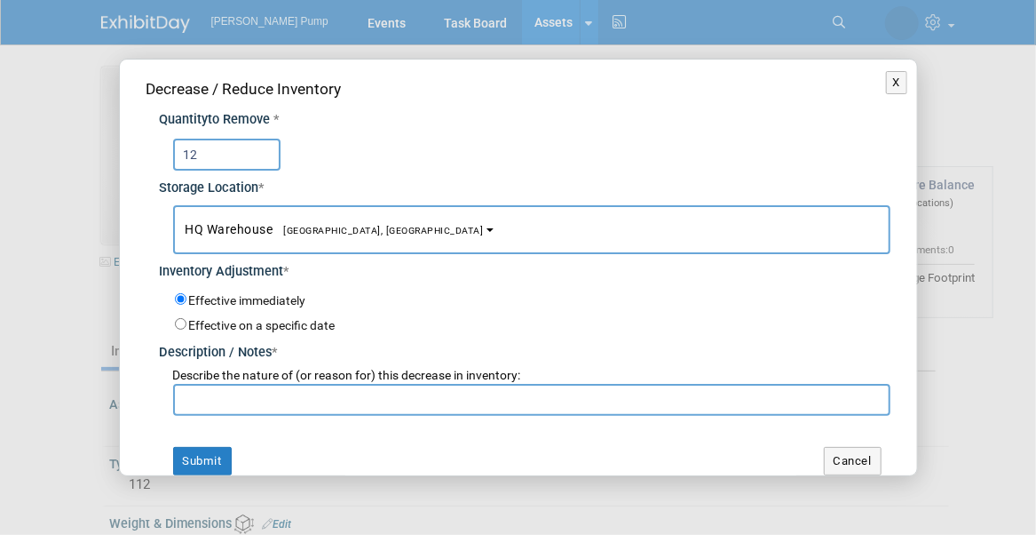
type input "12"
click at [293, 222] on span "HQ [GEOGRAPHIC_DATA], [GEOGRAPHIC_DATA]" at bounding box center [335, 229] width 298 height 14
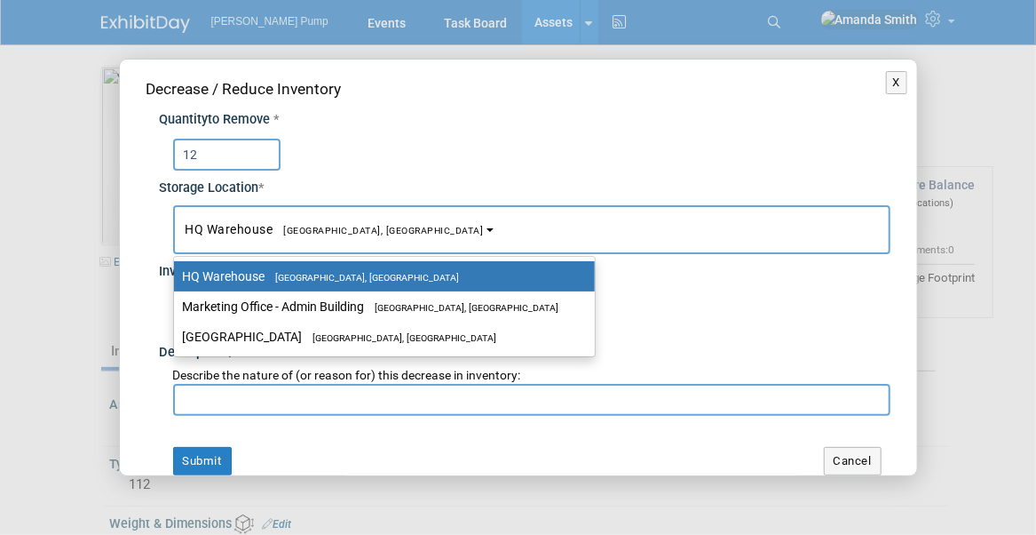
click at [295, 285] on label "HQ [GEOGRAPHIC_DATA], [GEOGRAPHIC_DATA]" at bounding box center [380, 276] width 394 height 23
click at [177, 282] on input "HQ [GEOGRAPHIC_DATA], [GEOGRAPHIC_DATA]" at bounding box center [171, 277] width 12 height 12
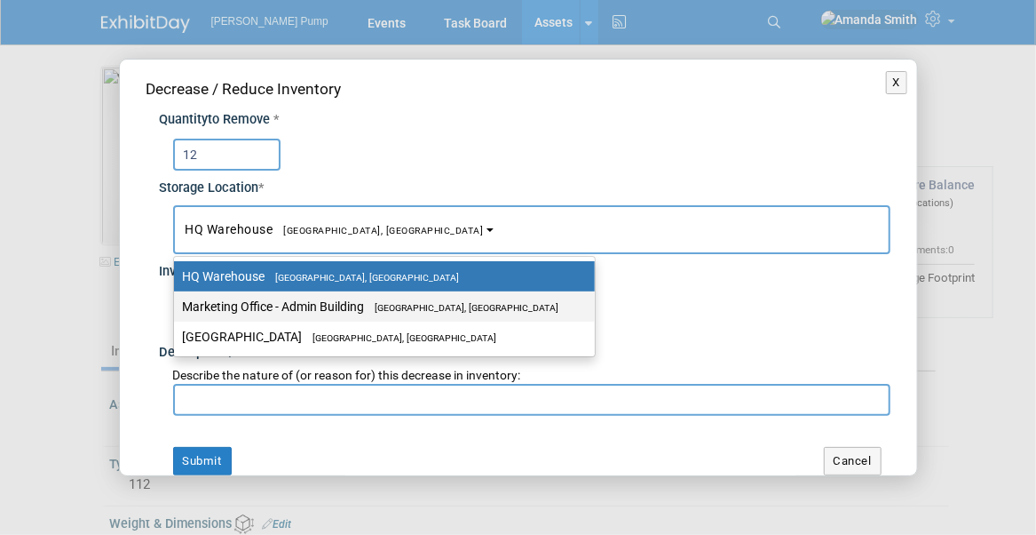
click at [301, 297] on label "Marketing Office - [GEOGRAPHIC_DATA], [GEOGRAPHIC_DATA]" at bounding box center [380, 306] width 394 height 23
click at [177, 301] on input "Marketing Office - [GEOGRAPHIC_DATA], [GEOGRAPHIC_DATA]" at bounding box center [171, 307] width 12 height 12
select select "11223785"
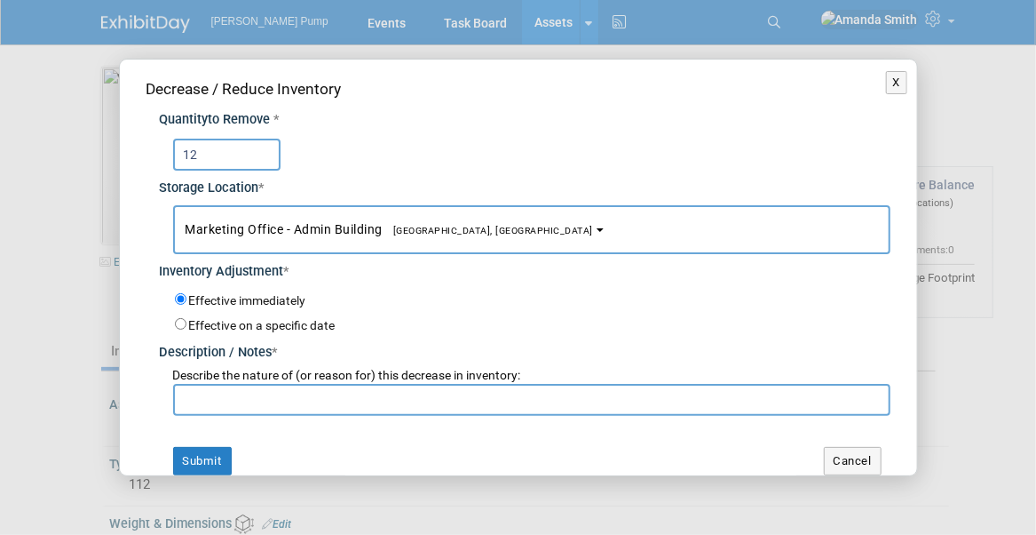
click at [272, 394] on input "text" at bounding box center [532, 400] width 718 height 32
type input "Part Sales Customers"
click at [174, 457] on button "Submit" at bounding box center [202, 461] width 59 height 28
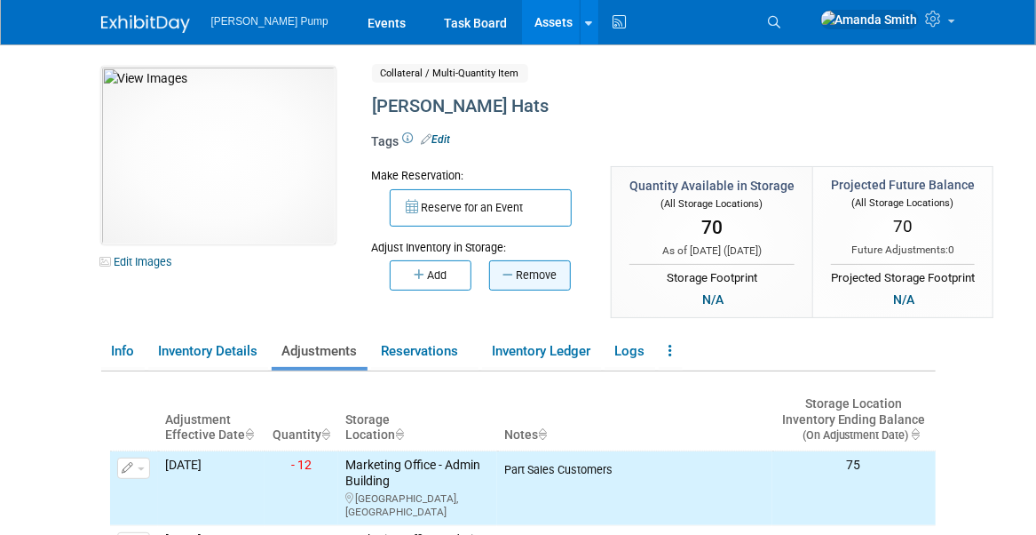
click at [534, 275] on button "Remove" at bounding box center [530, 275] width 82 height 30
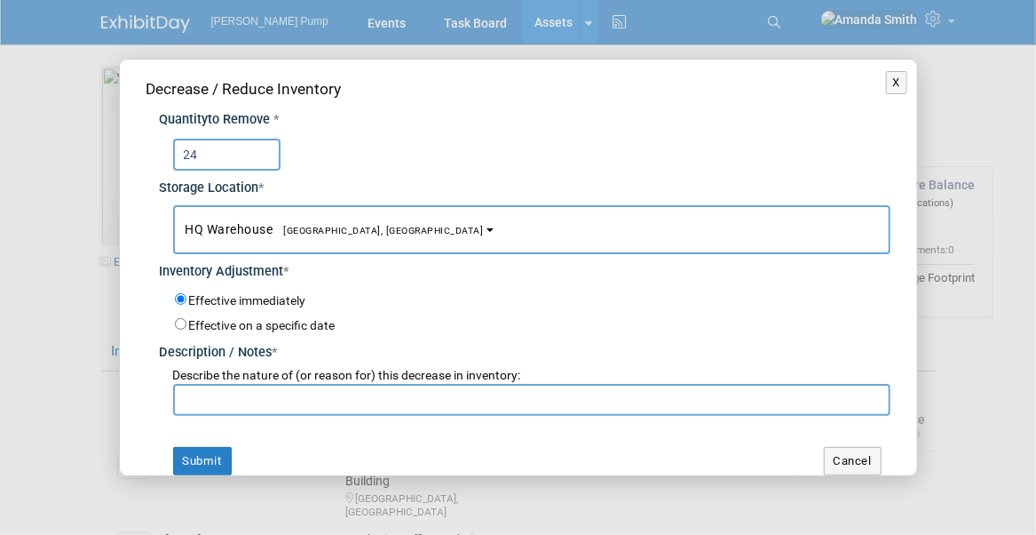
type input "24"
click at [304, 228] on span "[GEOGRAPHIC_DATA], [GEOGRAPHIC_DATA]" at bounding box center [379, 231] width 210 height 12
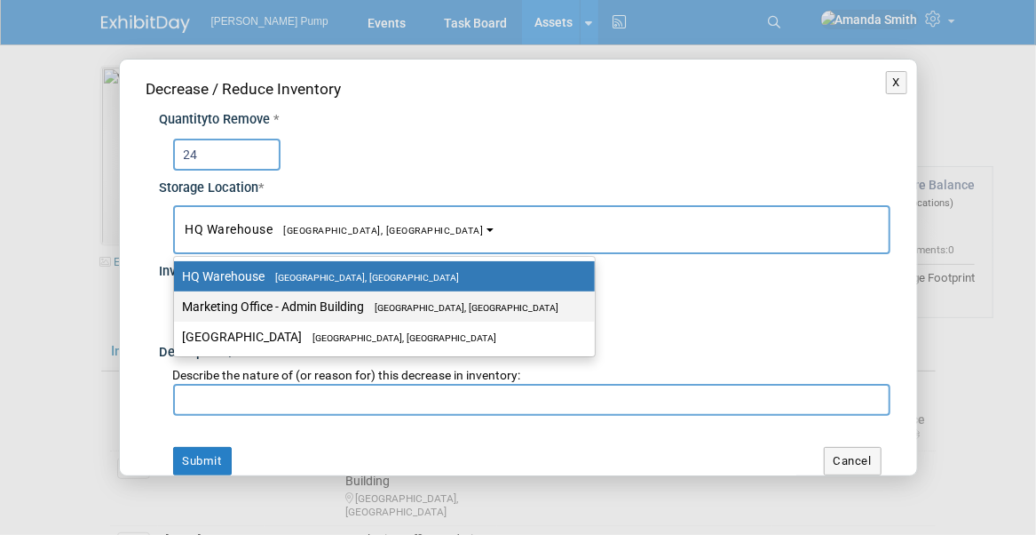
click at [367, 307] on label "Marketing Office - [GEOGRAPHIC_DATA], [GEOGRAPHIC_DATA]" at bounding box center [380, 306] width 394 height 23
click at [177, 307] on input "Marketing Office - [GEOGRAPHIC_DATA], [GEOGRAPHIC_DATA]" at bounding box center [171, 307] width 12 height 12
select select "11223785"
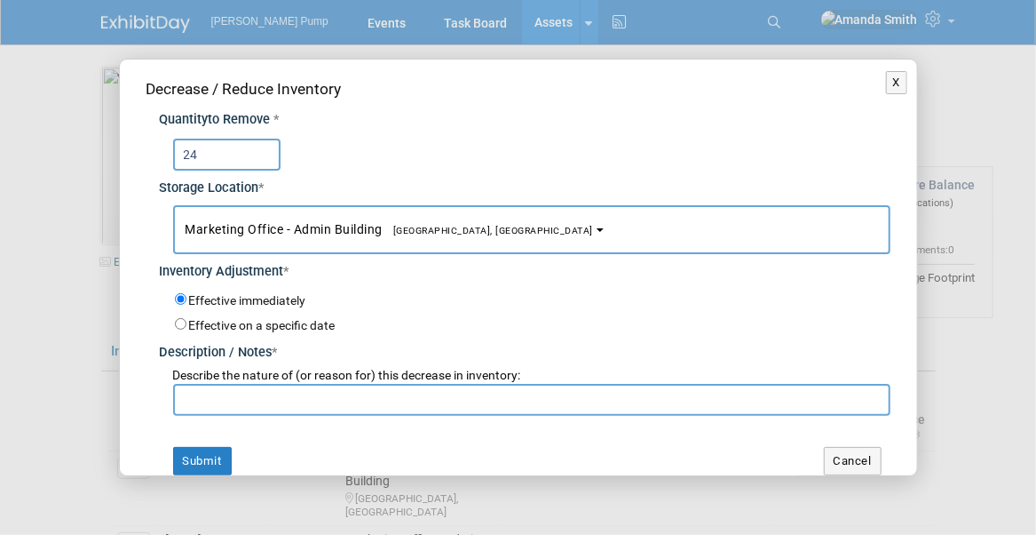
click at [295, 400] on input "text" at bounding box center [532, 400] width 718 height 32
type input "New Employee - Mike Walters"
click at [206, 456] on button "Submit" at bounding box center [202, 461] width 59 height 28
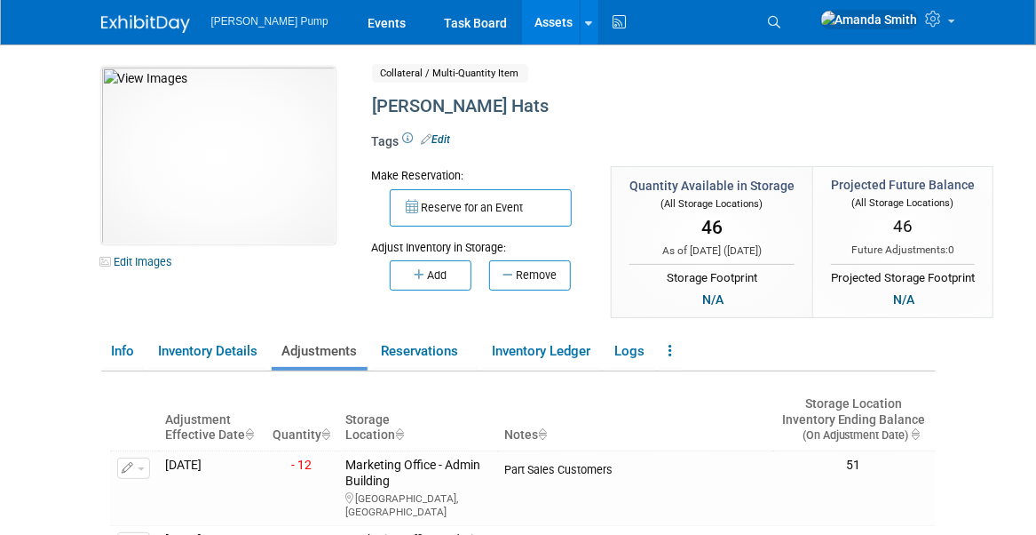
click at [522, 26] on link "Assets" at bounding box center [554, 22] width 65 height 44
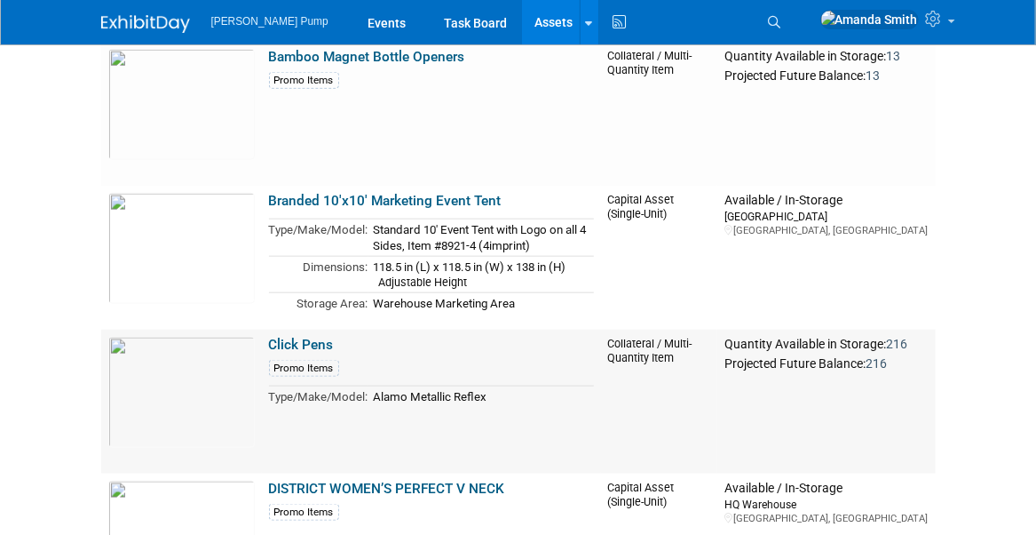
scroll to position [799, 0]
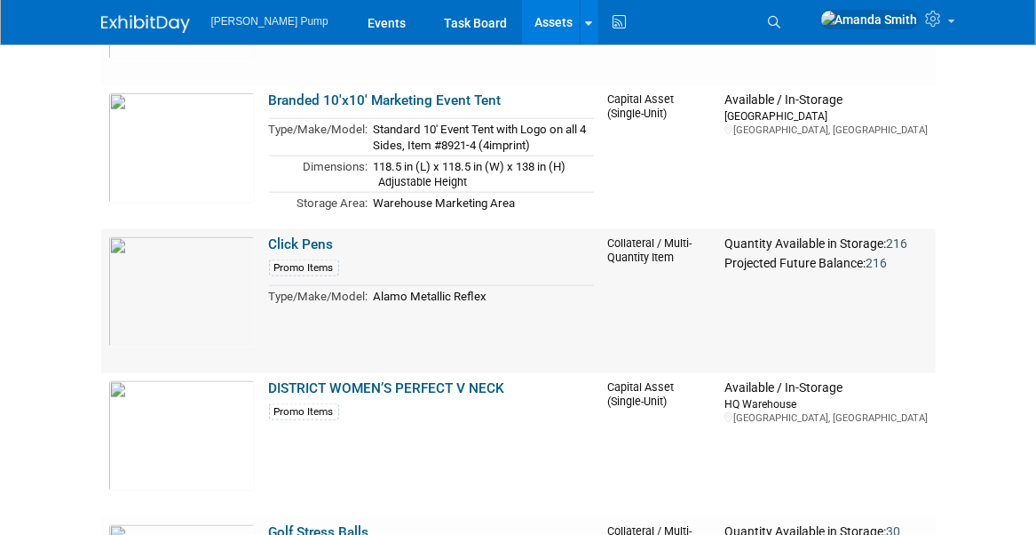
click at [300, 241] on link "Click Pens" at bounding box center [301, 244] width 65 height 16
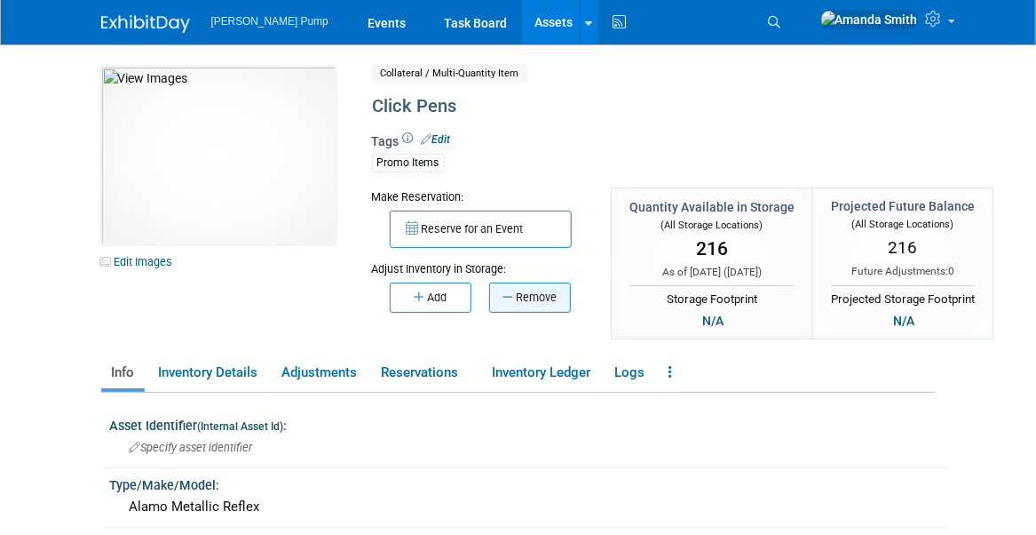
click at [517, 298] on button "Remove" at bounding box center [530, 297] width 82 height 30
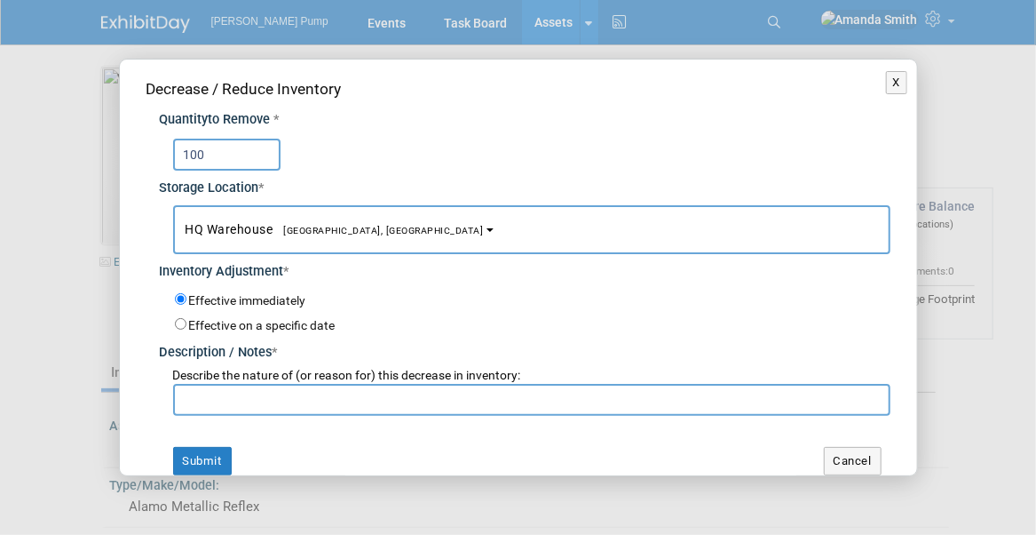
type input "100"
click at [302, 226] on span "[GEOGRAPHIC_DATA], [GEOGRAPHIC_DATA]" at bounding box center [379, 231] width 210 height 12
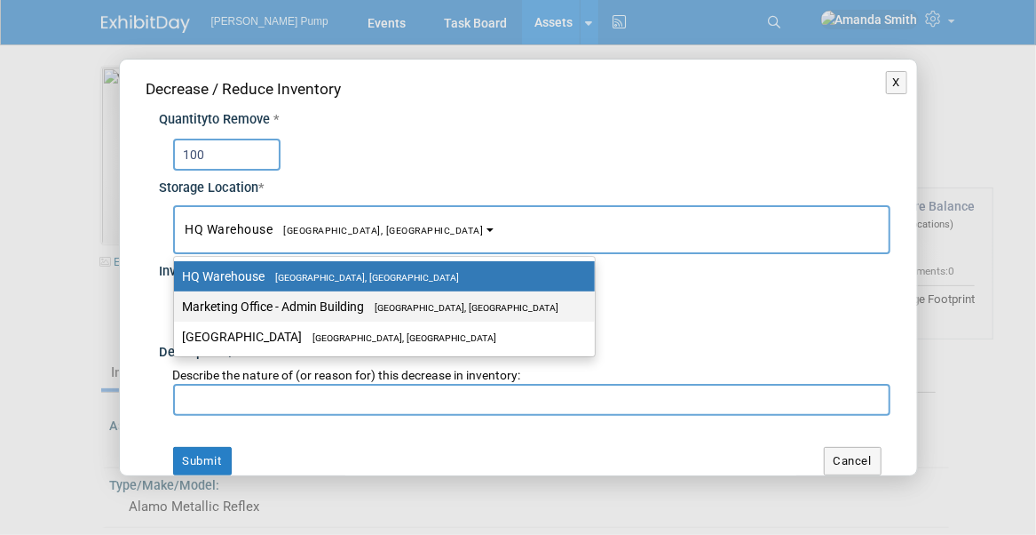
click at [330, 302] on label "Marketing Office - [GEOGRAPHIC_DATA], [GEOGRAPHIC_DATA]" at bounding box center [380, 306] width 394 height 23
click at [177, 302] on input "Marketing Office - [GEOGRAPHIC_DATA], [GEOGRAPHIC_DATA]" at bounding box center [171, 307] width 12 height 12
select select "11223785"
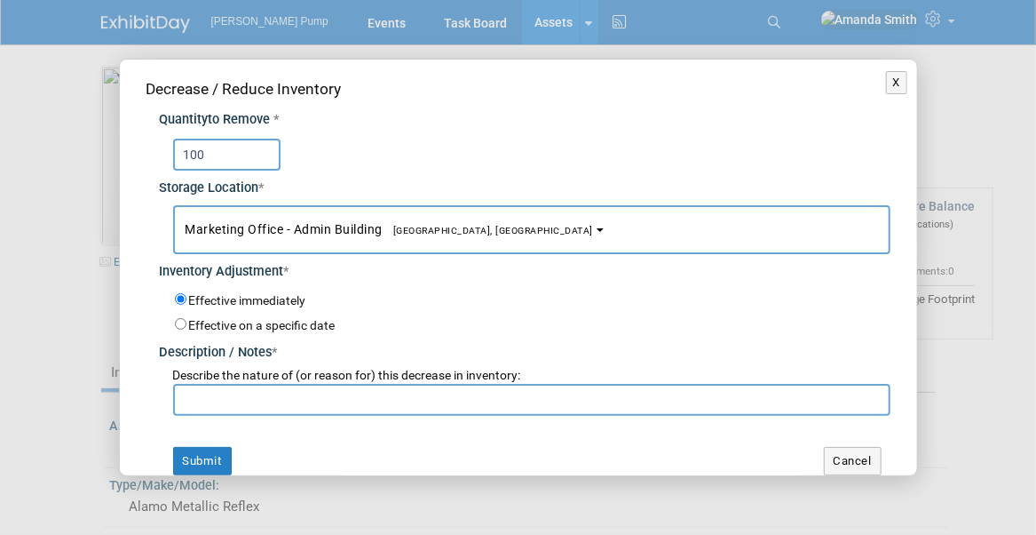
click at [330, 401] on input "text" at bounding box center [532, 400] width 718 height 32
type input "New Employee - [PERSON_NAME]"
click at [420, 420] on div "Decrease / Reduce Inventory Quantity to Remove * 100 Storage Location * HQ Ware…" at bounding box center [519, 277] width 798 height 434
click at [218, 458] on button "Submit" at bounding box center [202, 461] width 59 height 28
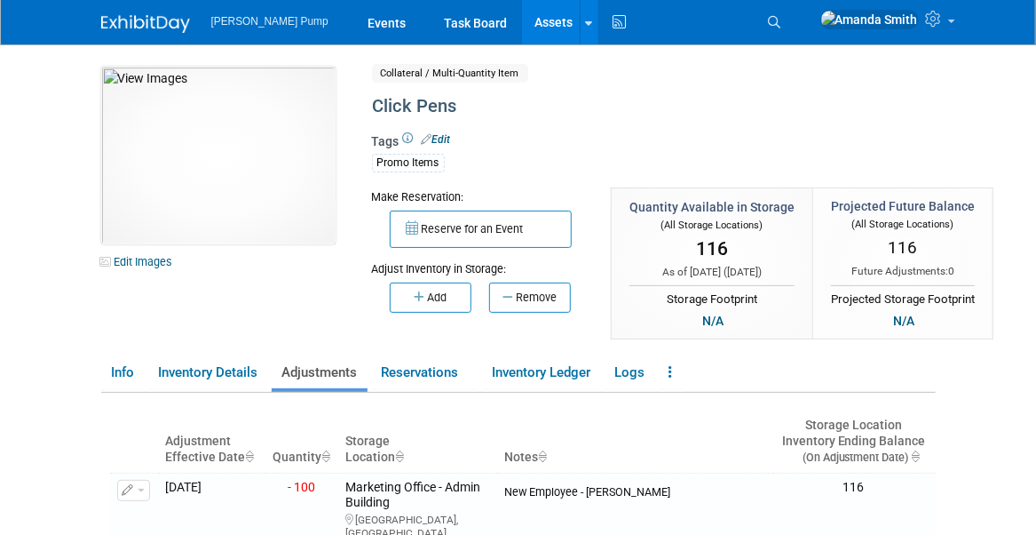
drag, startPoint x: 514, startPoint y: 20, endPoint x: 512, endPoint y: 34, distance: 13.6
click at [522, 20] on link "Assets" at bounding box center [554, 22] width 65 height 44
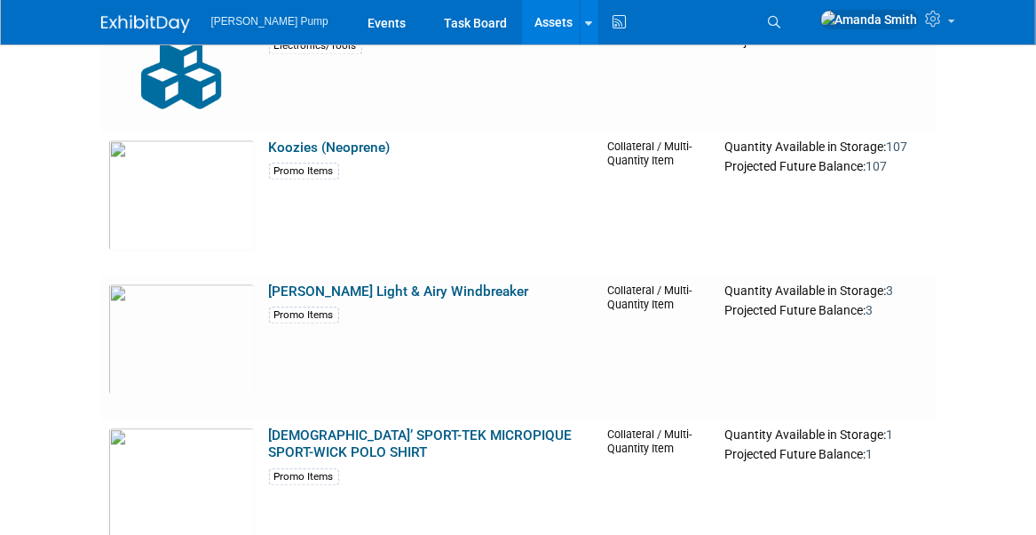
scroll to position [1599, 0]
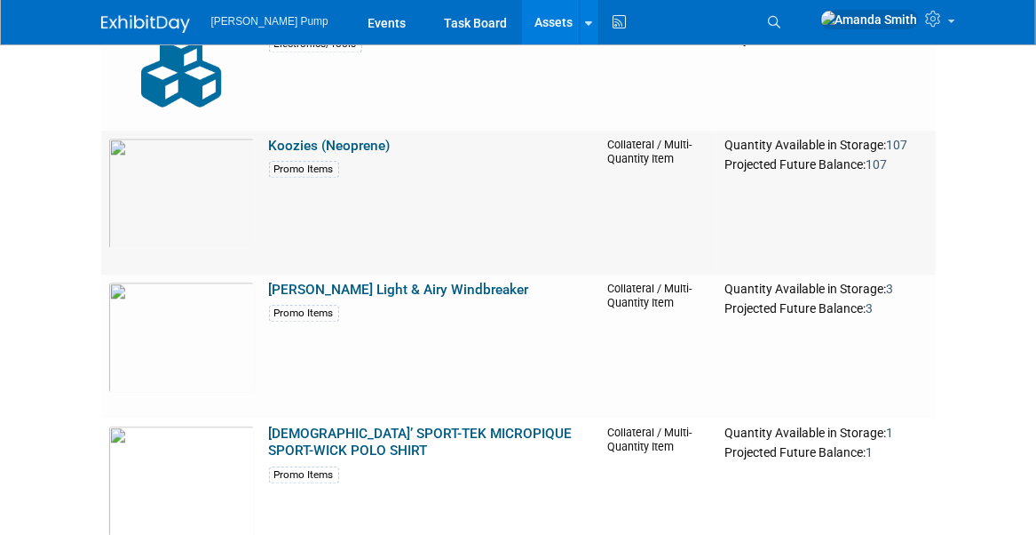
click at [336, 148] on link "Koozies (Neoprene)" at bounding box center [330, 146] width 122 height 16
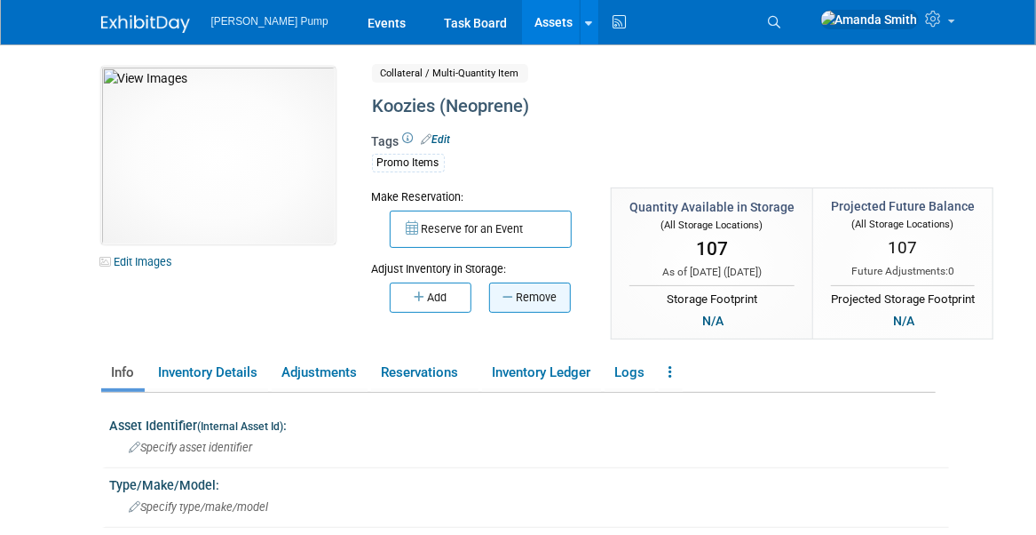
click at [533, 298] on button "Remove" at bounding box center [530, 297] width 82 height 30
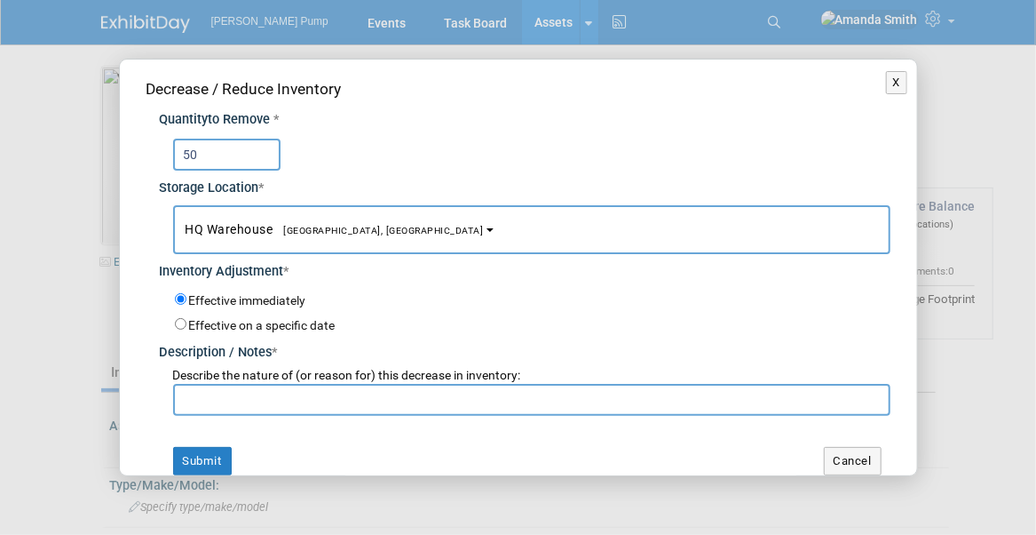
type input "50"
click at [244, 233] on span "HQ [GEOGRAPHIC_DATA], [GEOGRAPHIC_DATA]" at bounding box center [335, 229] width 298 height 14
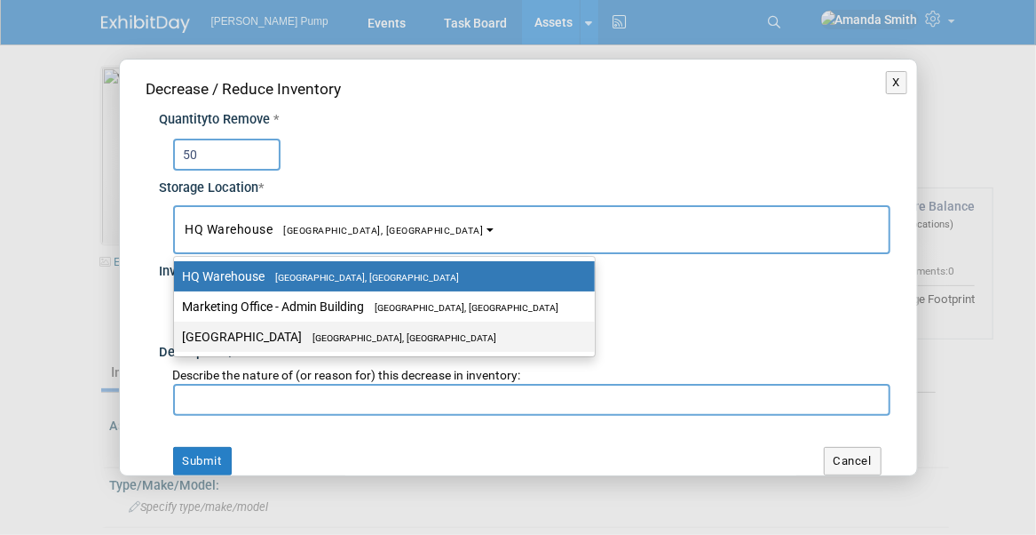
click at [275, 336] on label "South Daytona Warehouse South Daytona, FL" at bounding box center [380, 336] width 394 height 23
click at [177, 336] on input "South Daytona Warehouse South Daytona, FL" at bounding box center [171, 337] width 12 height 12
select select "11223734"
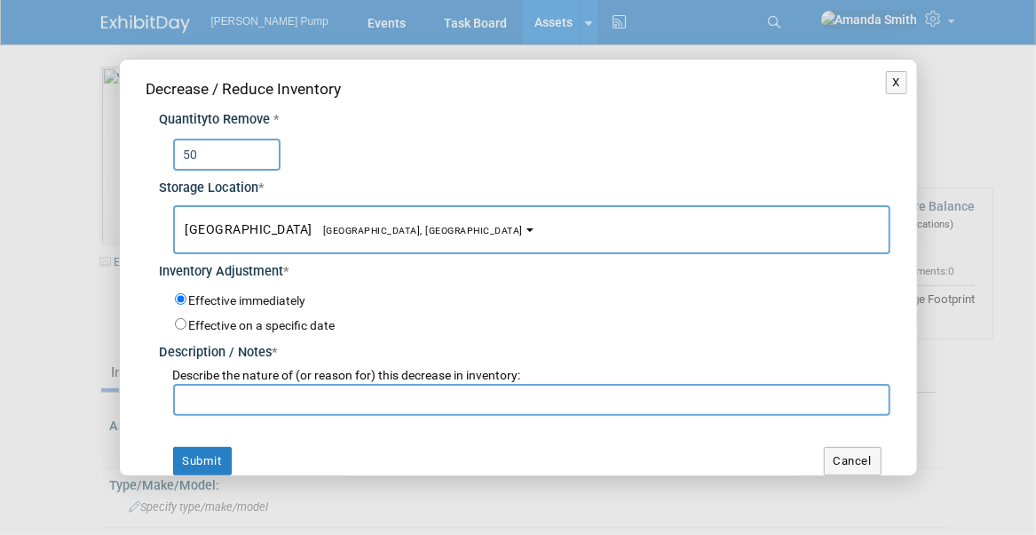
click at [226, 406] on input "text" at bounding box center [532, 400] width 718 height 32
paste input "New Employee - Mike Walters"
type input "New Employee - Mike Walters"
click at [187, 453] on button "Submit" at bounding box center [202, 461] width 59 height 28
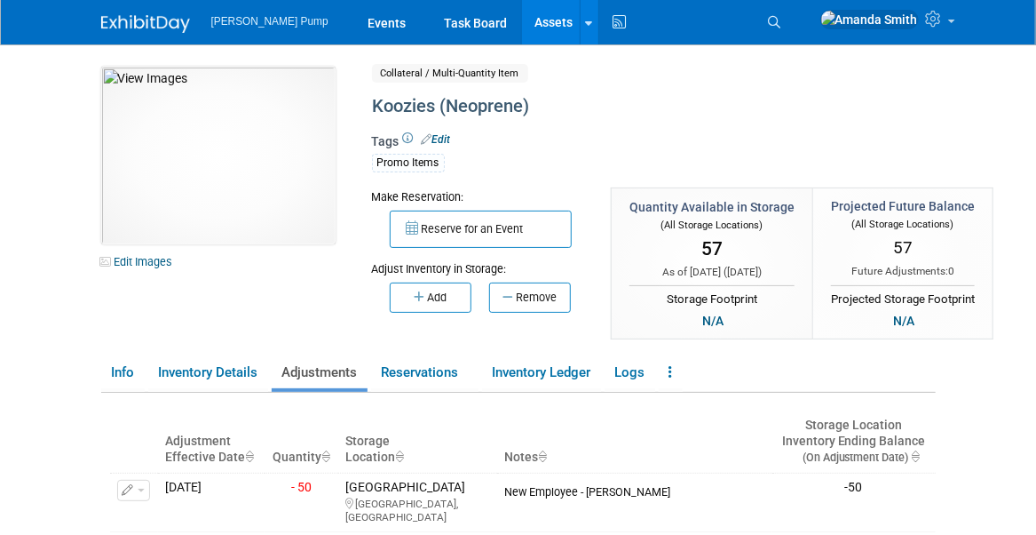
click at [522, 24] on link "Assets" at bounding box center [554, 22] width 65 height 44
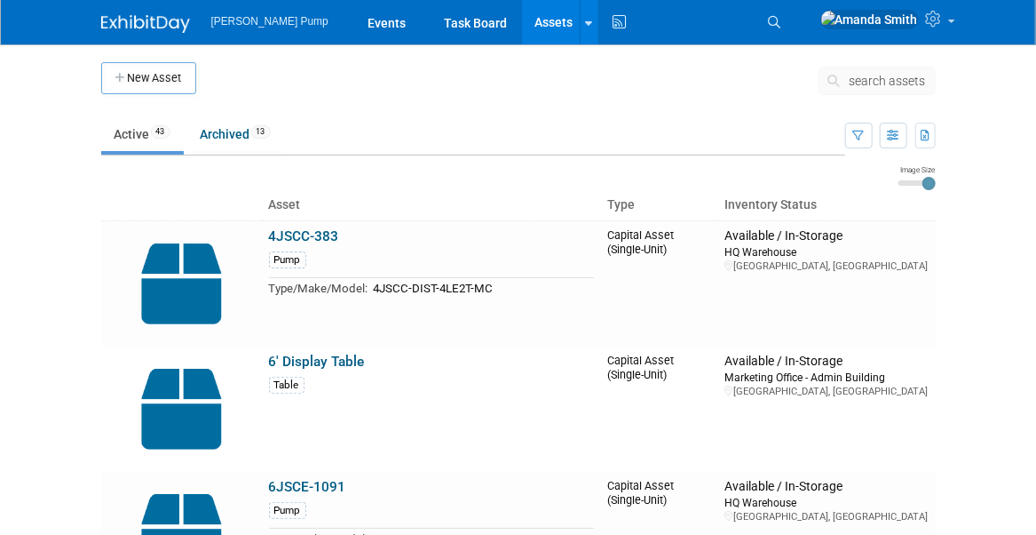
click at [523, 20] on link "Assets" at bounding box center [554, 22] width 65 height 44
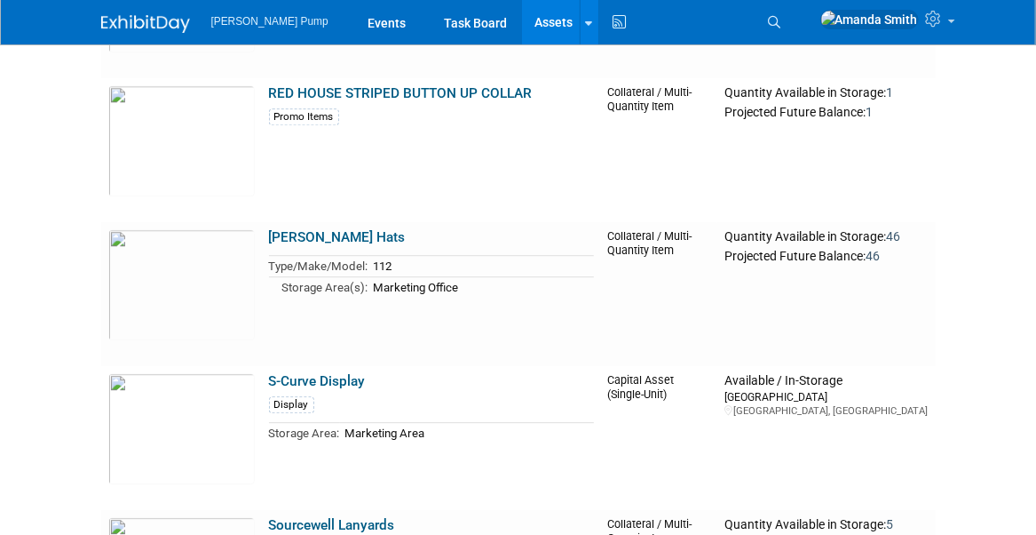
scroll to position [4530, 0]
click at [349, 233] on link "[PERSON_NAME] Hats" at bounding box center [337, 236] width 137 height 16
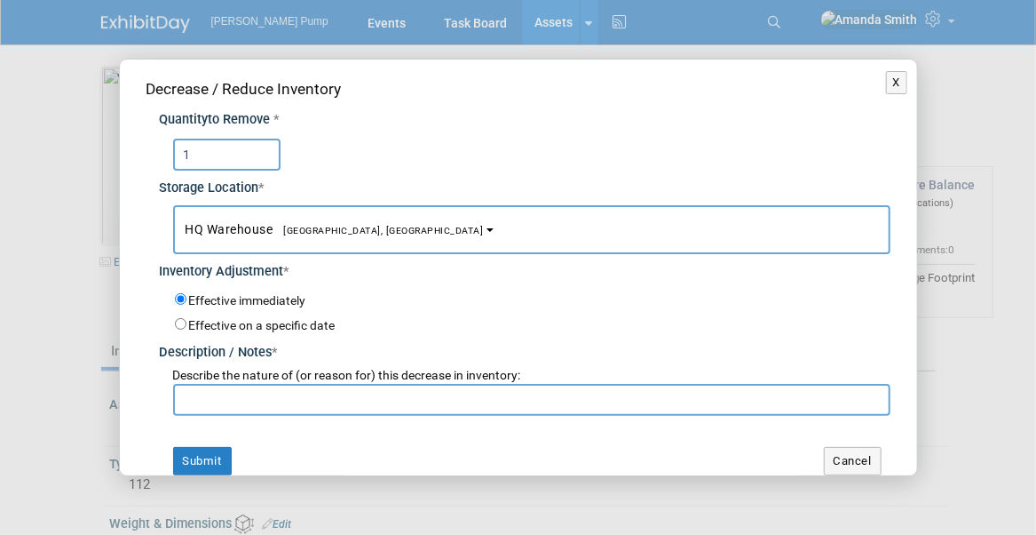
type input "1"
click at [388, 229] on button "HQ Warehouse Port Orange, FL" at bounding box center [532, 229] width 718 height 49
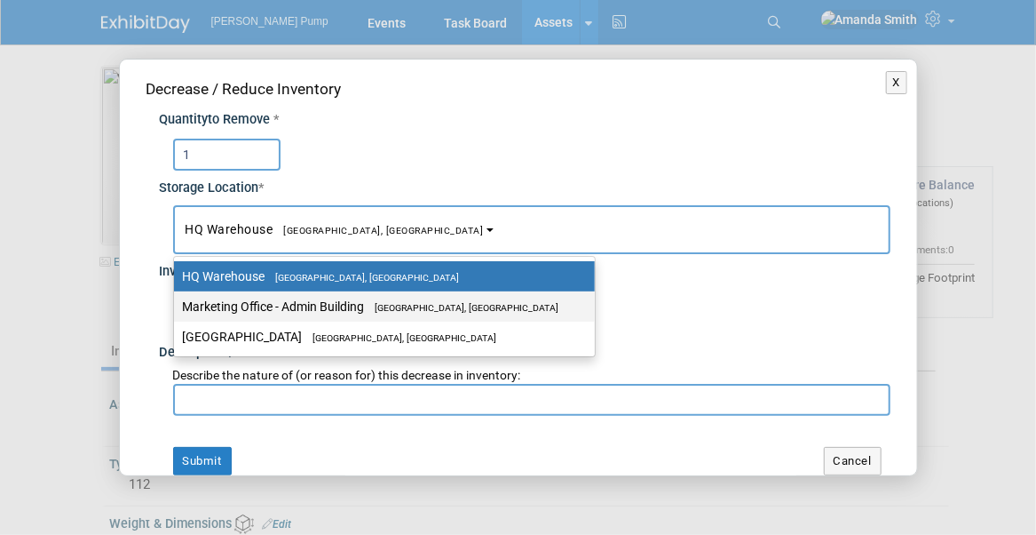
click at [273, 300] on label "Marketing Office - Admin Building Port Orange, FL" at bounding box center [380, 306] width 394 height 23
click at [177, 301] on input "Marketing Office - Admin Building Port Orange, FL" at bounding box center [171, 307] width 12 height 12
select select "11223785"
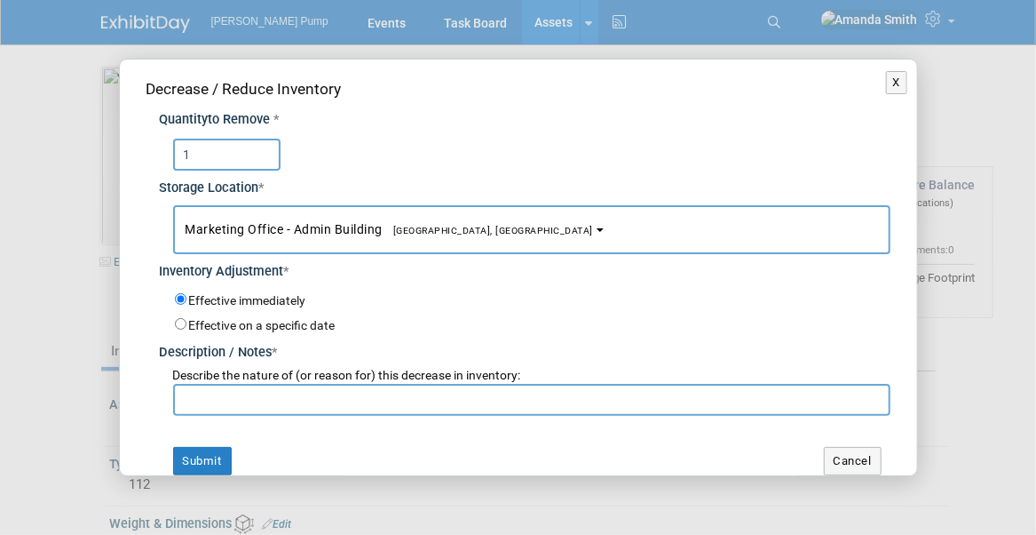
click at [268, 404] on input "text" at bounding box center [532, 400] width 718 height 32
type input "for TB"
click at [197, 460] on button "Submit" at bounding box center [202, 461] width 59 height 28
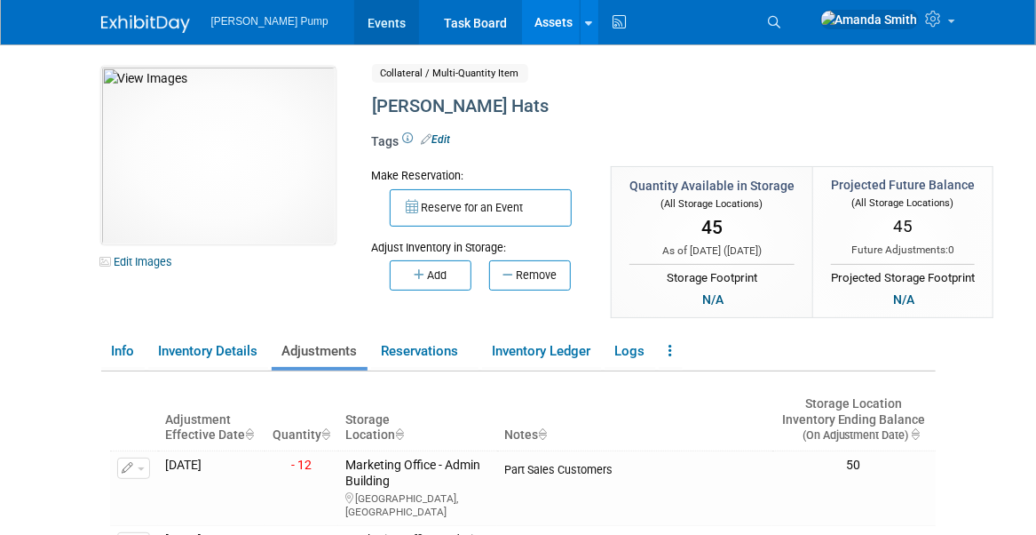
click at [361, 18] on link "Events" at bounding box center [386, 22] width 65 height 44
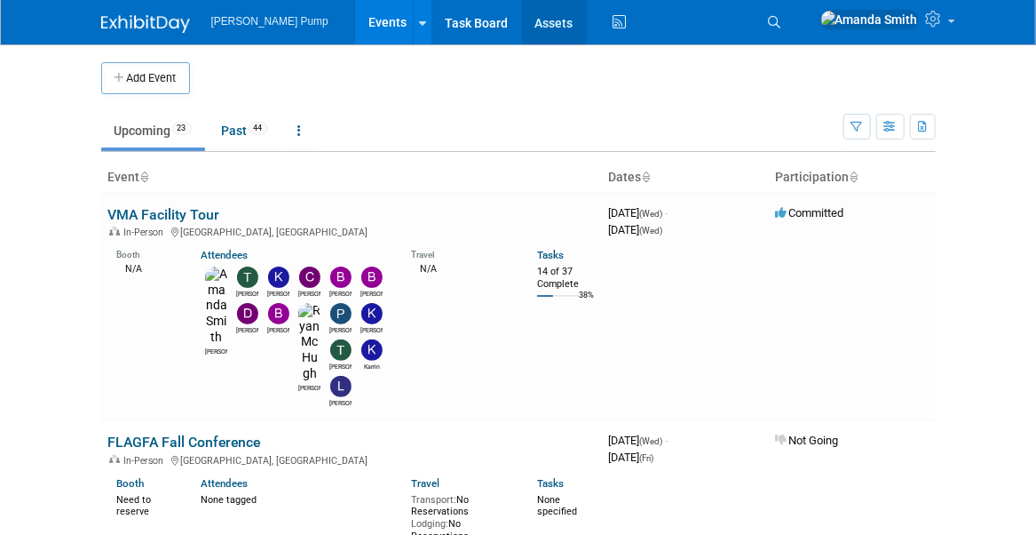
click at [522, 20] on link "Assets" at bounding box center [554, 22] width 65 height 44
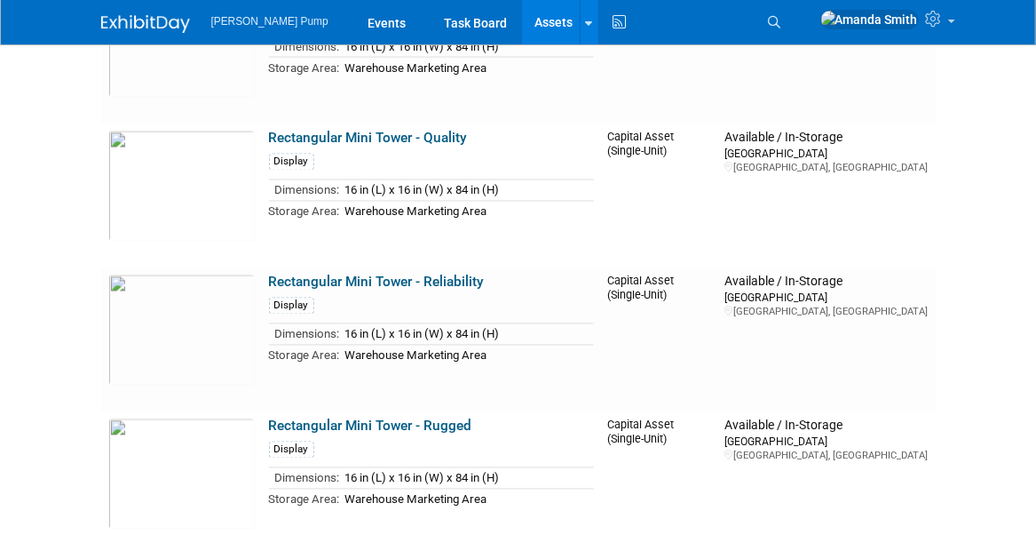
scroll to position [4530, 0]
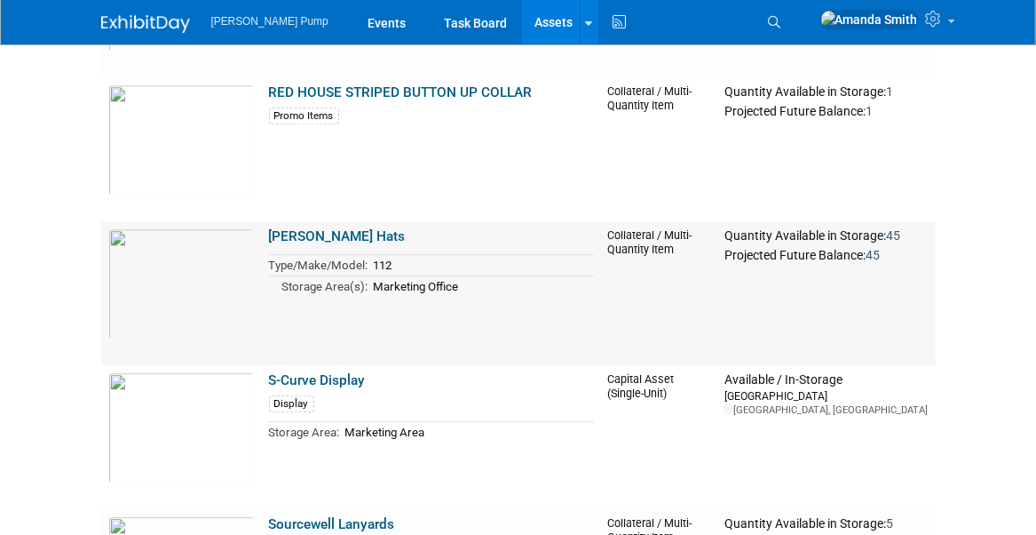
click at [360, 239] on link "[PERSON_NAME] Hats" at bounding box center [337, 236] width 137 height 16
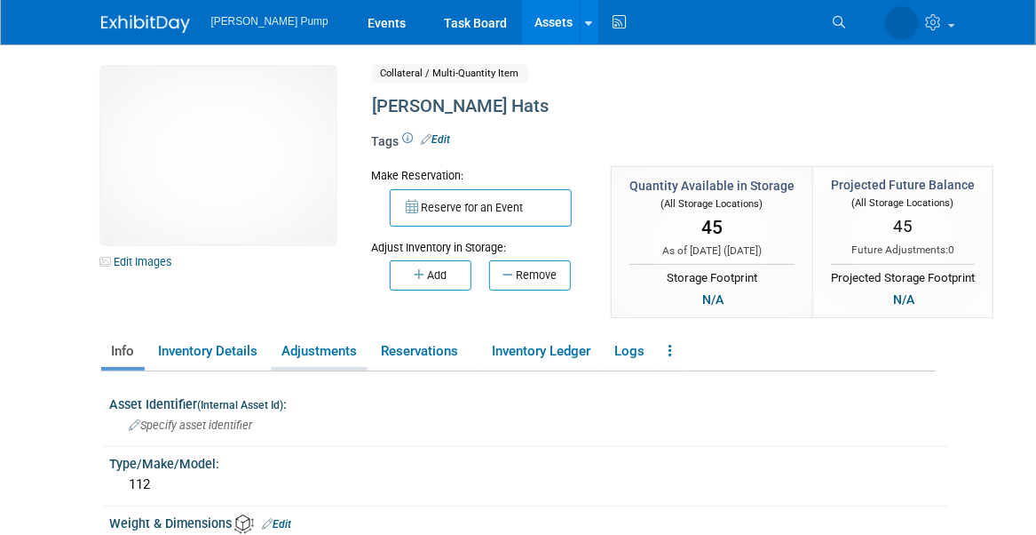
click at [313, 351] on link "Adjustments" at bounding box center [320, 351] width 96 height 31
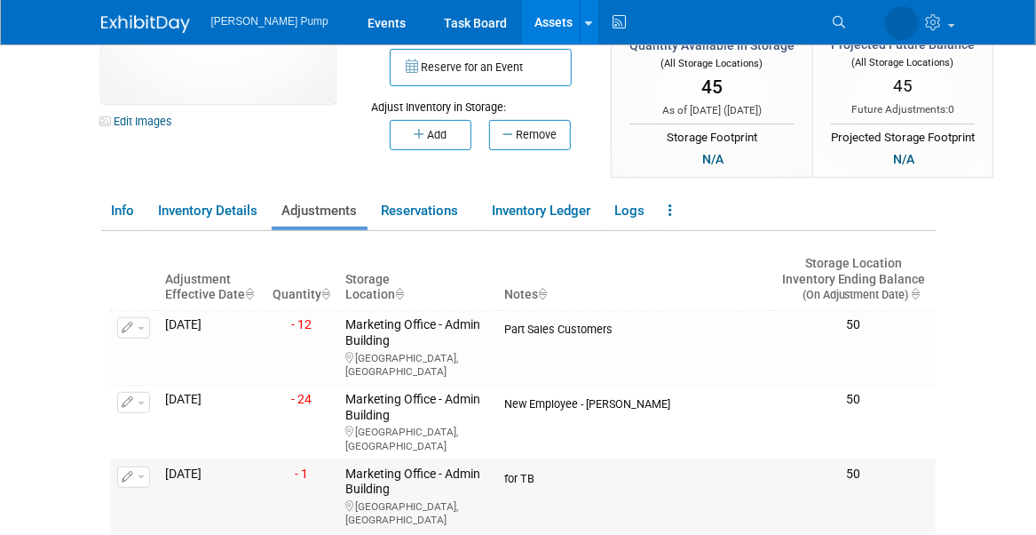
scroll to position [89, 0]
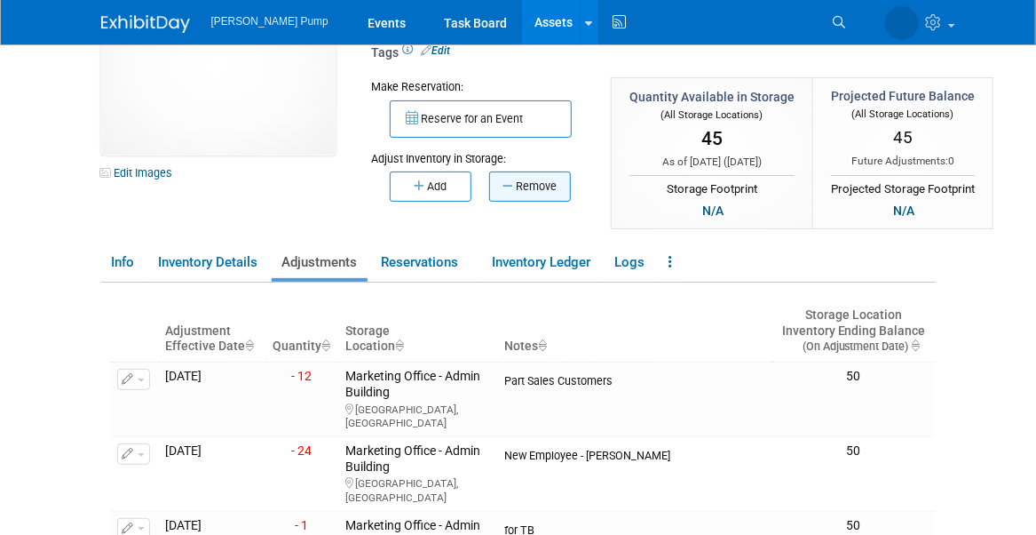
click at [527, 183] on button "Remove" at bounding box center [530, 186] width 82 height 30
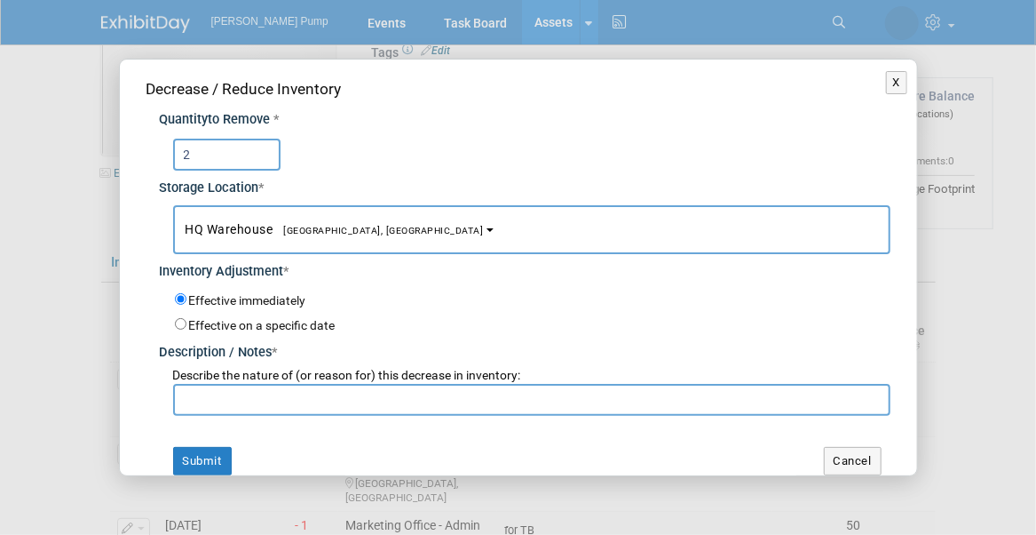
type input "2"
click at [250, 230] on span "HQ [GEOGRAPHIC_DATA], [GEOGRAPHIC_DATA]" at bounding box center [335, 229] width 298 height 14
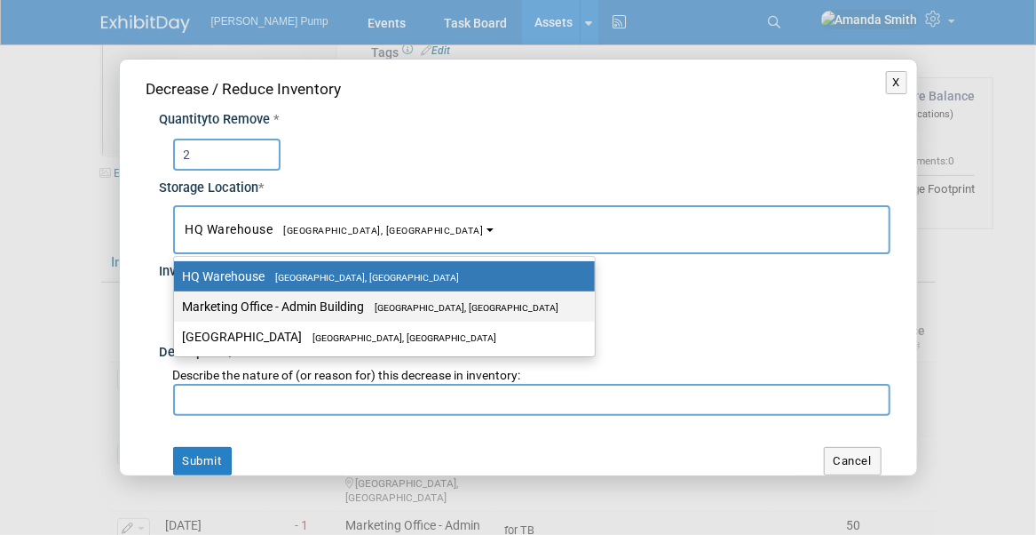
click at [287, 297] on label "Marketing Office - [GEOGRAPHIC_DATA], [GEOGRAPHIC_DATA]" at bounding box center [380, 306] width 394 height 23
click at [177, 301] on input "Marketing Office - [GEOGRAPHIC_DATA], [GEOGRAPHIC_DATA]" at bounding box center [171, 307] width 12 height 12
select select "11223785"
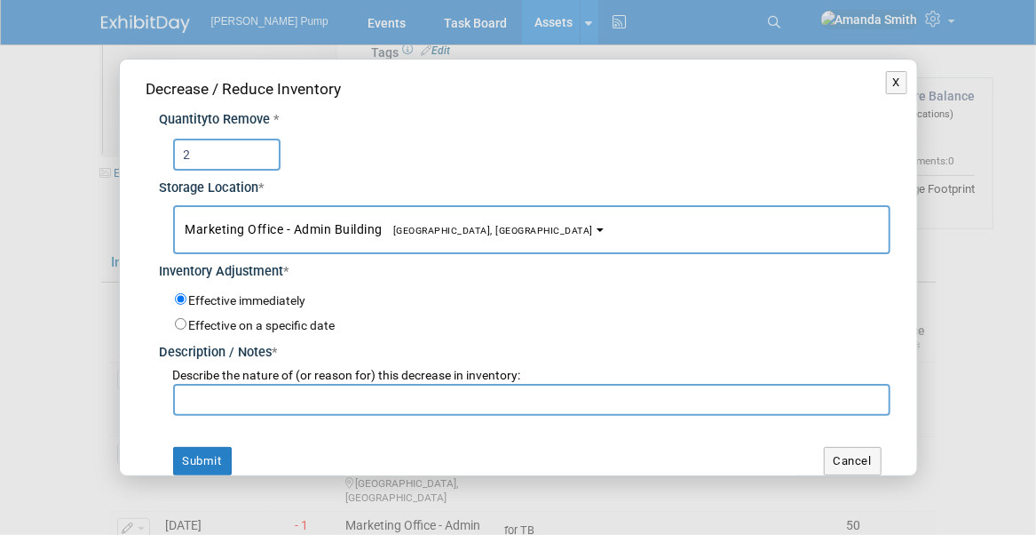
click at [243, 324] on label "Effective on a specific date" at bounding box center [262, 325] width 147 height 14
click at [187, 324] on input "Effective on a specific date" at bounding box center [181, 324] width 12 height 12
radio input "true"
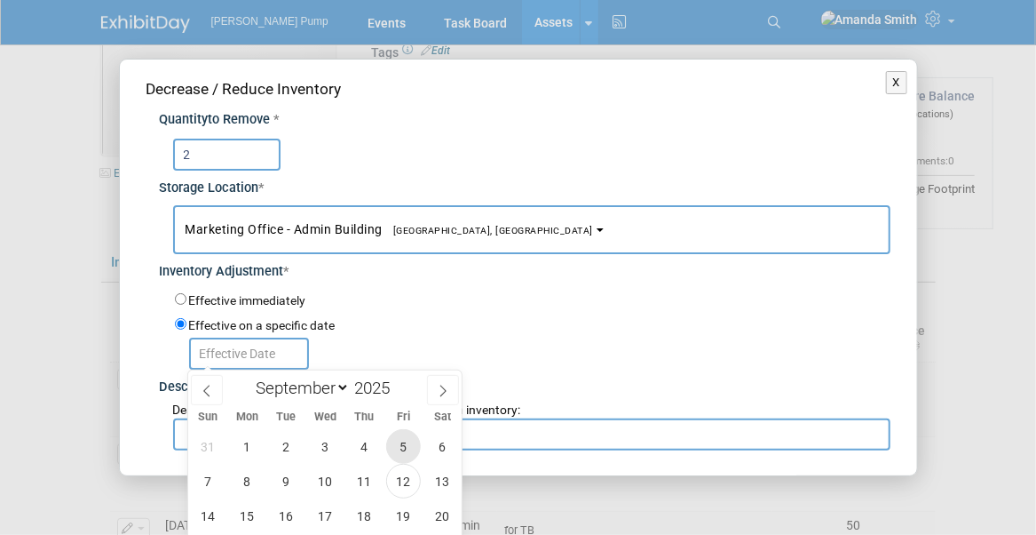
click at [401, 441] on span "5" at bounding box center [403, 446] width 35 height 35
type input "Sep 5, 2025"
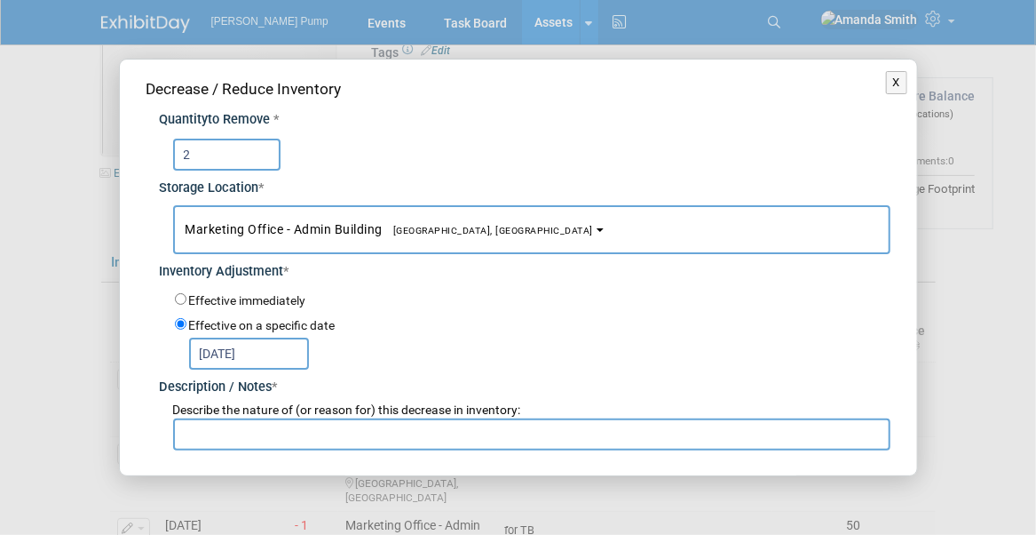
click at [239, 441] on input "text" at bounding box center [532, 434] width 718 height 32
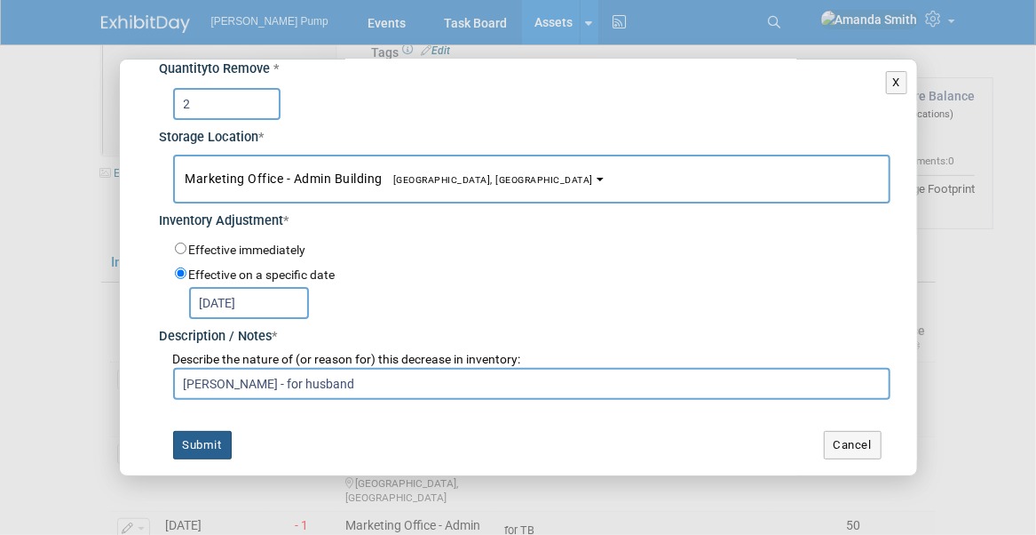
type input "Judy - for husband"
click at [195, 448] on button "Submit" at bounding box center [202, 445] width 59 height 28
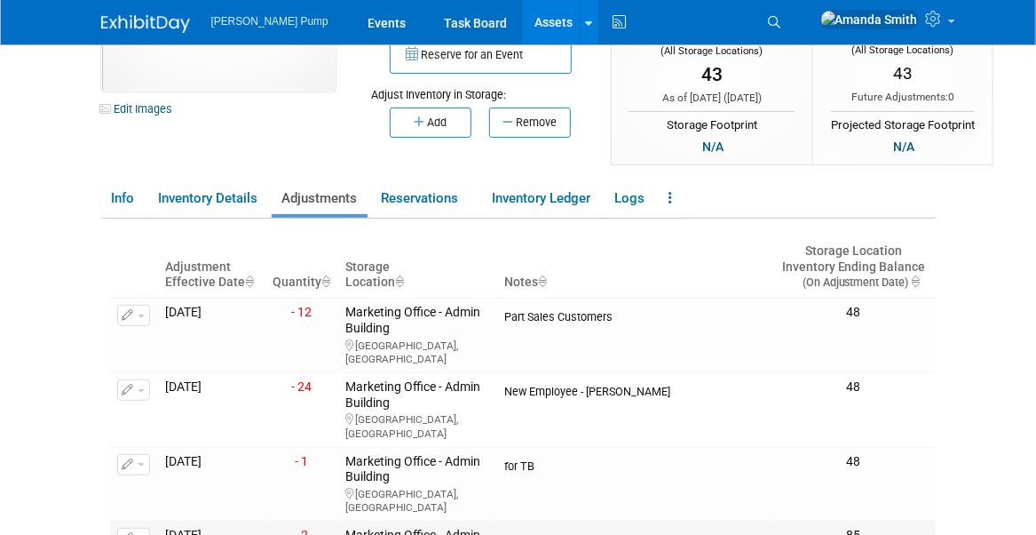
scroll to position [89, 0]
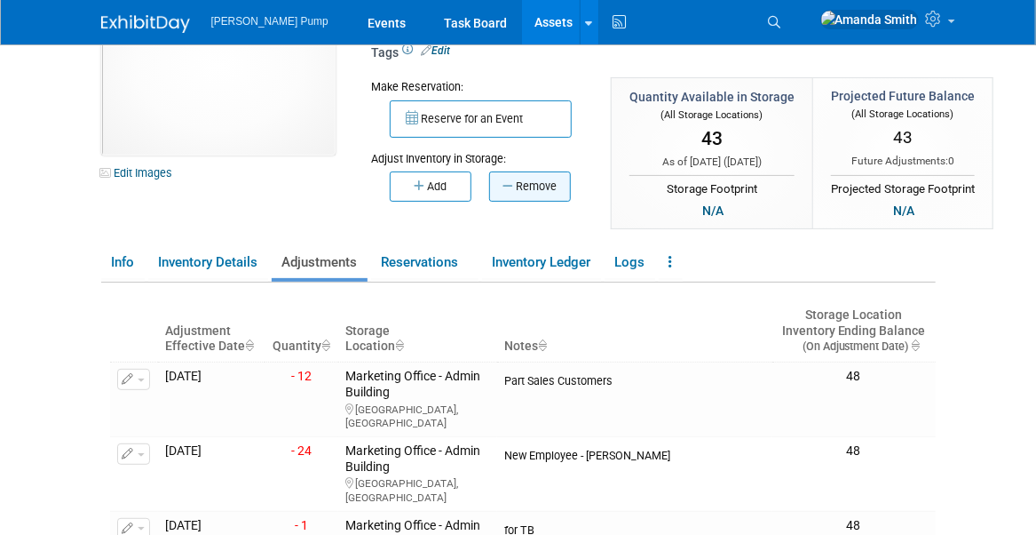
click at [530, 187] on button "Remove" at bounding box center [530, 186] width 82 height 30
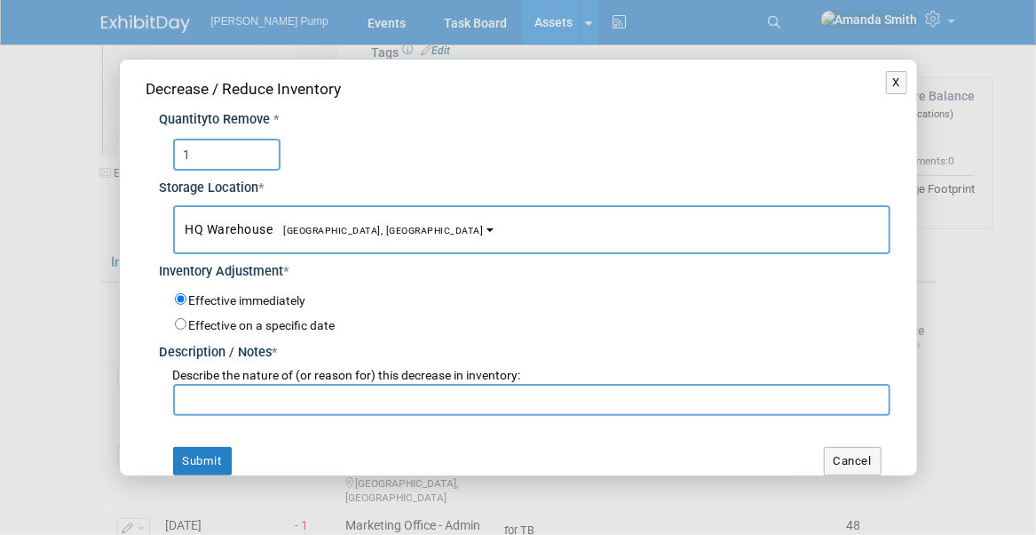
type input "1"
click at [249, 228] on span "HQ Warehouse Port Orange, FL" at bounding box center [335, 229] width 298 height 14
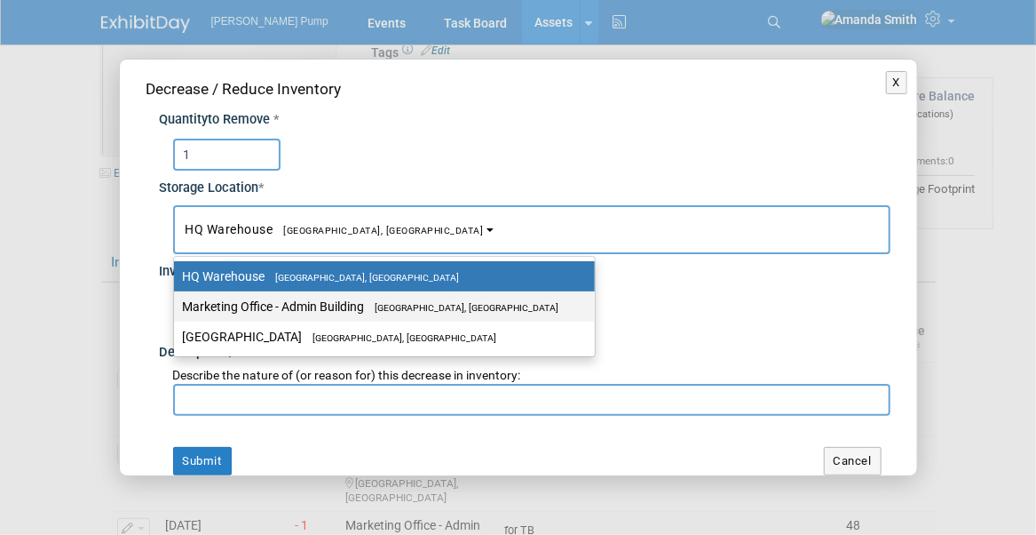
click at [268, 304] on label "Marketing Office - Admin Building Port Orange, FL" at bounding box center [380, 306] width 394 height 23
click at [177, 304] on input "Marketing Office - Admin Building Port Orange, FL" at bounding box center [171, 307] width 12 height 12
select select "11223785"
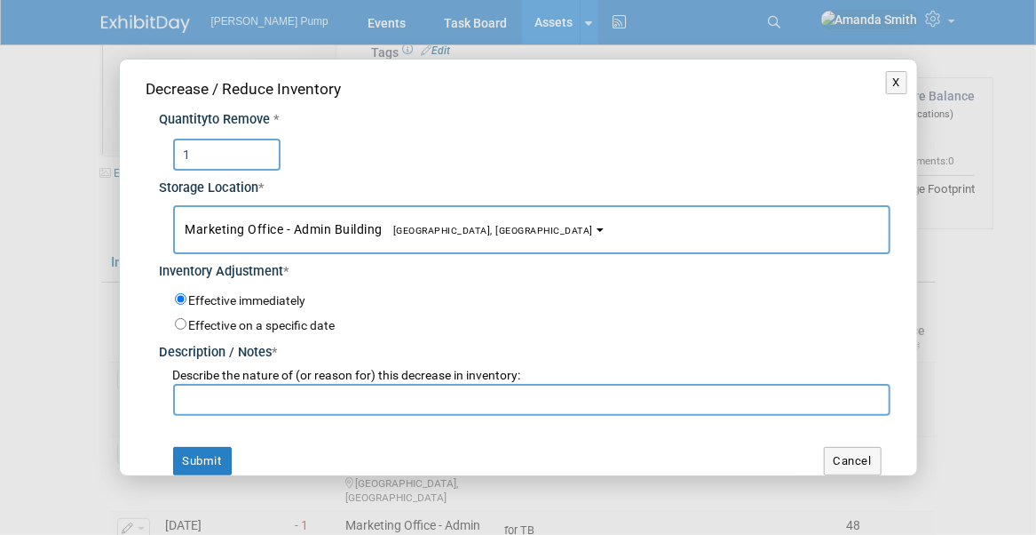
click at [220, 322] on label "Effective on a specific date" at bounding box center [262, 325] width 147 height 14
click at [187, 322] on input "Effective on a specific date" at bounding box center [181, 324] width 12 height 12
radio input "true"
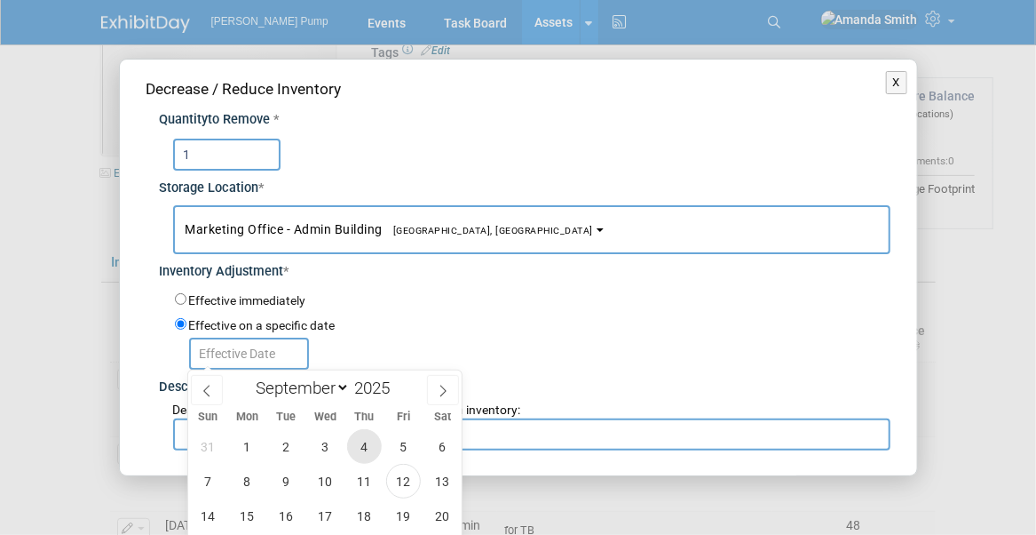
click at [357, 441] on span "4" at bounding box center [364, 446] width 35 height 35
type input "Sep 4, 2025"
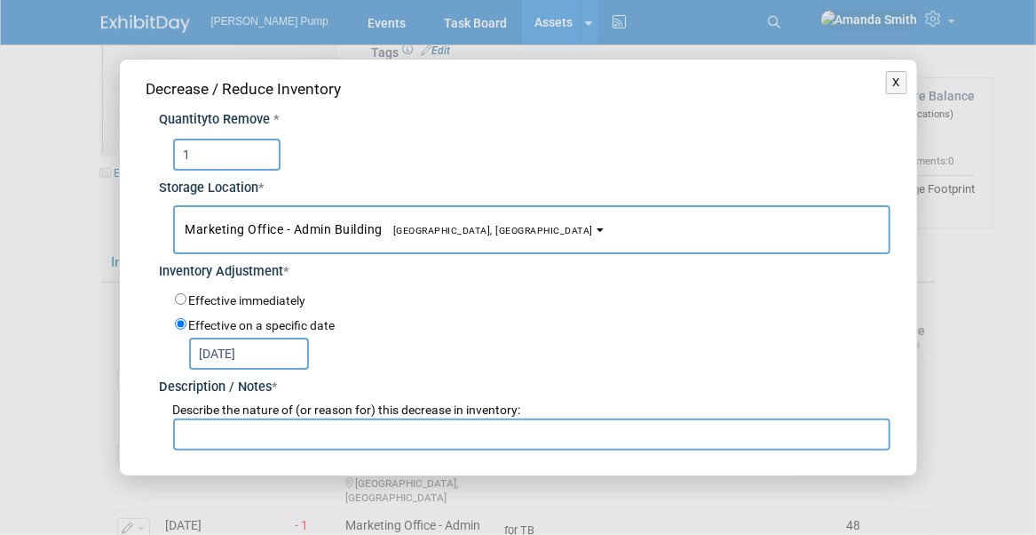
click at [292, 428] on input "text" at bounding box center [532, 434] width 718 height 32
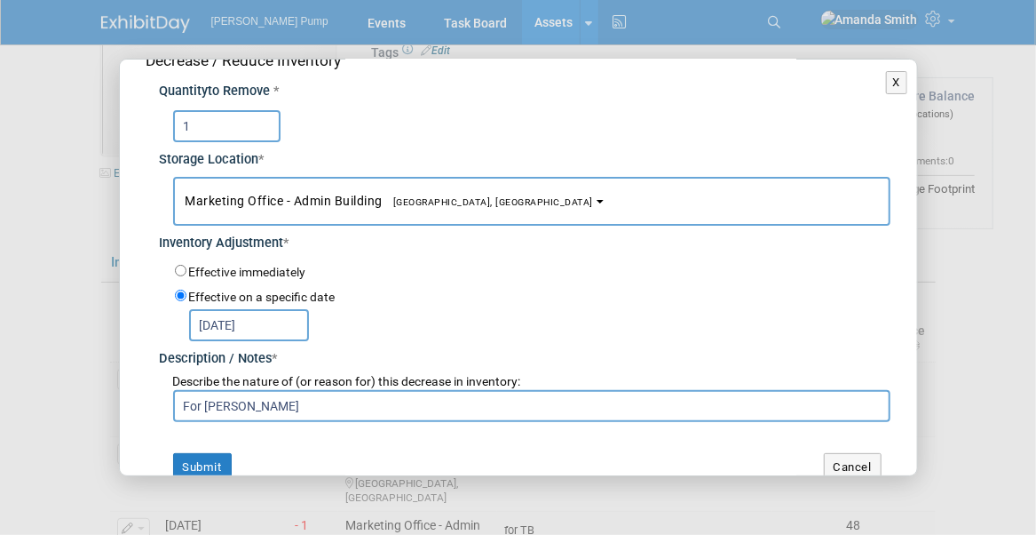
scroll to position [51, 0]
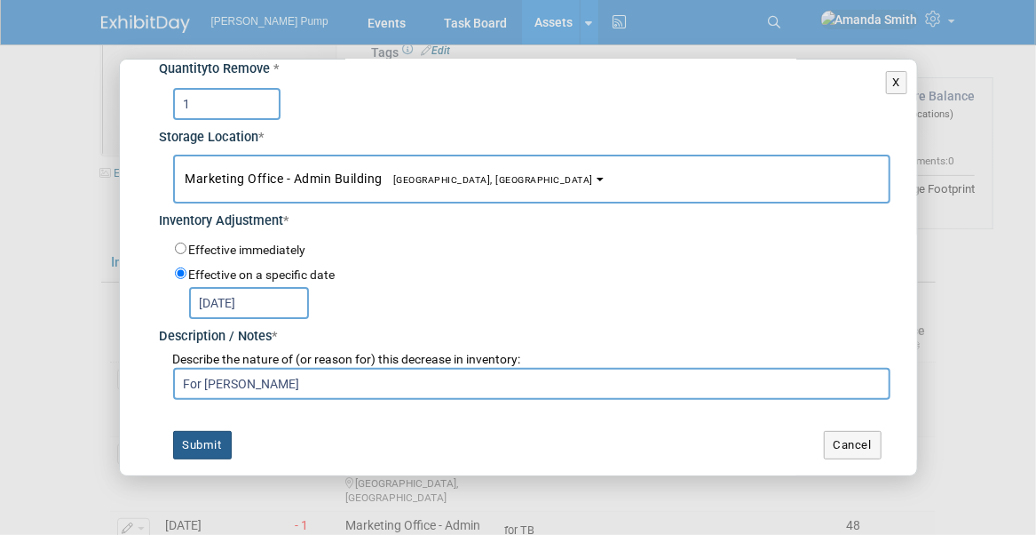
type input "For Robert L"
click at [216, 440] on button "Submit" at bounding box center [202, 445] width 59 height 28
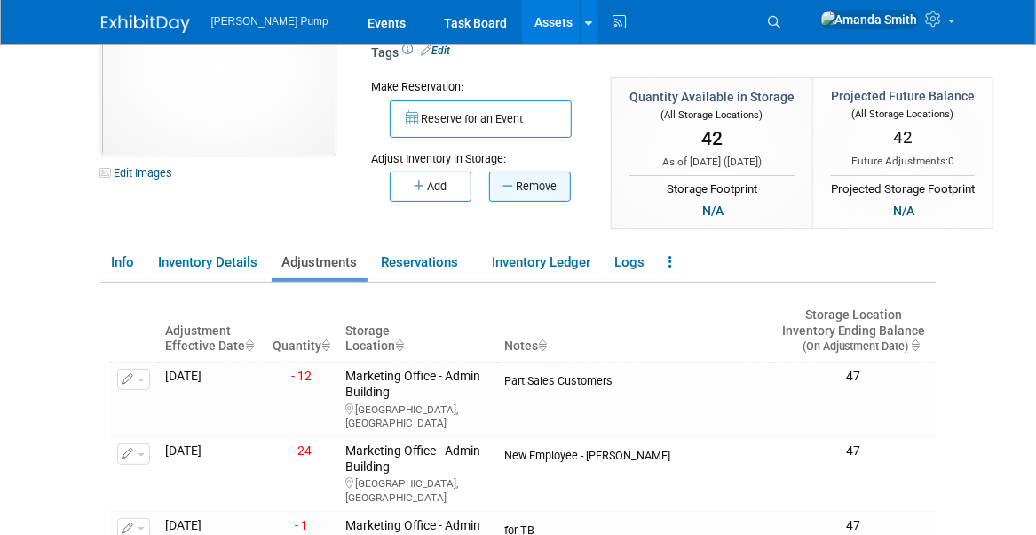
click at [534, 193] on button "Remove" at bounding box center [530, 186] width 82 height 30
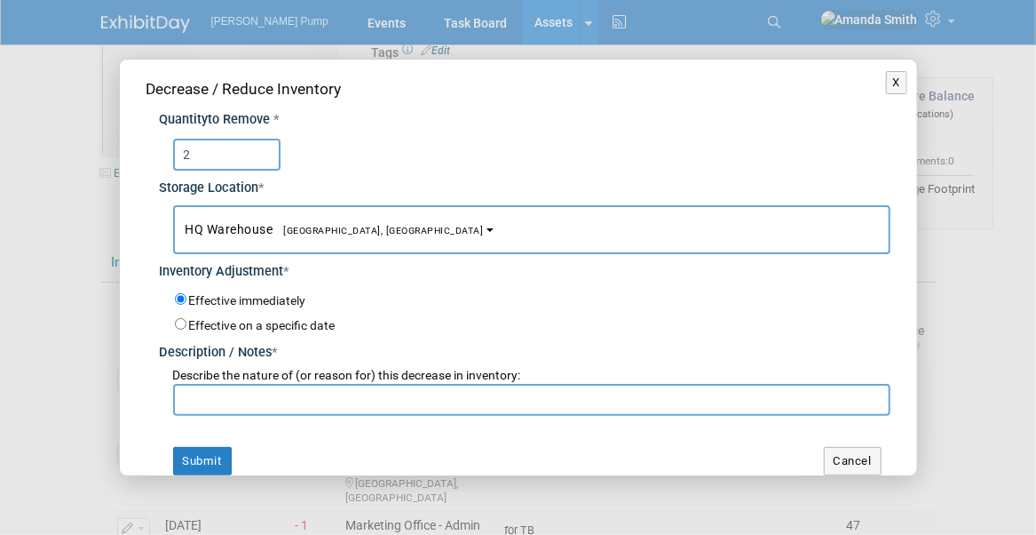
type input "2"
click at [283, 235] on span "HQ Warehouse Port Orange, FL" at bounding box center [335, 229] width 298 height 14
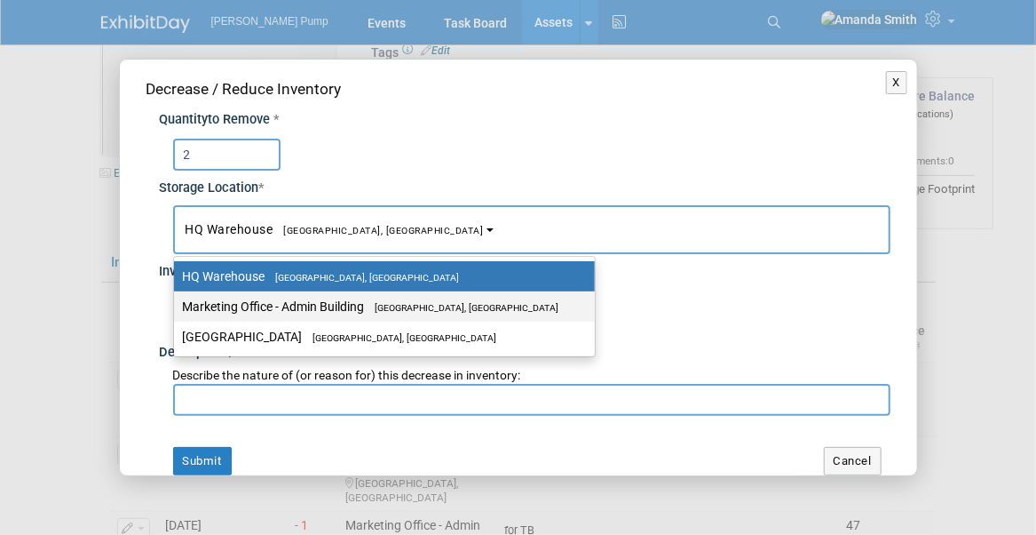
click at [292, 300] on label "Marketing Office - Admin Building Port Orange, FL" at bounding box center [380, 306] width 394 height 23
click at [177, 301] on input "Marketing Office - Admin Building Port Orange, FL" at bounding box center [171, 307] width 12 height 12
select select "11223785"
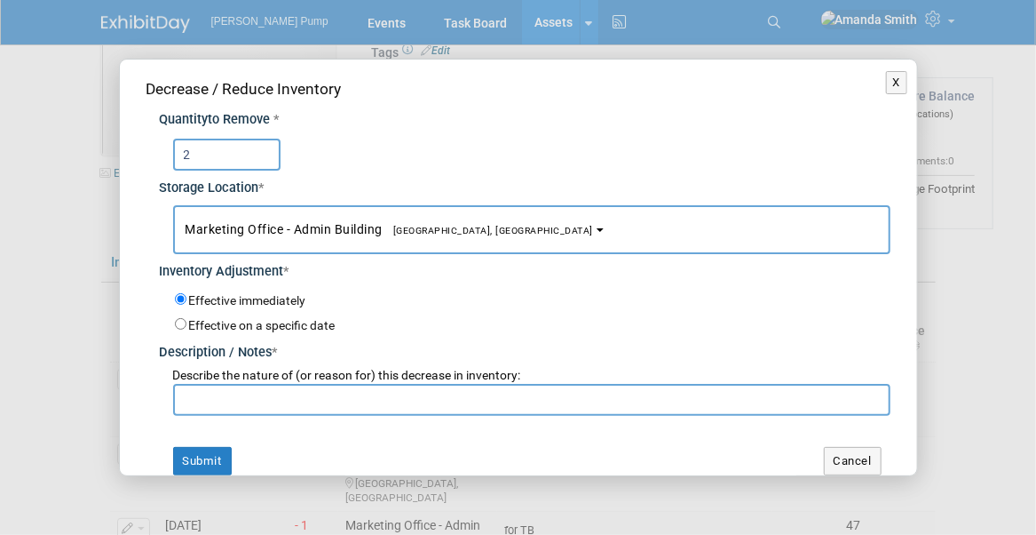
click at [243, 322] on label "Effective on a specific date" at bounding box center [262, 325] width 147 height 14
click at [187, 322] on input "Effective on a specific date" at bounding box center [181, 324] width 12 height 12
radio input "true"
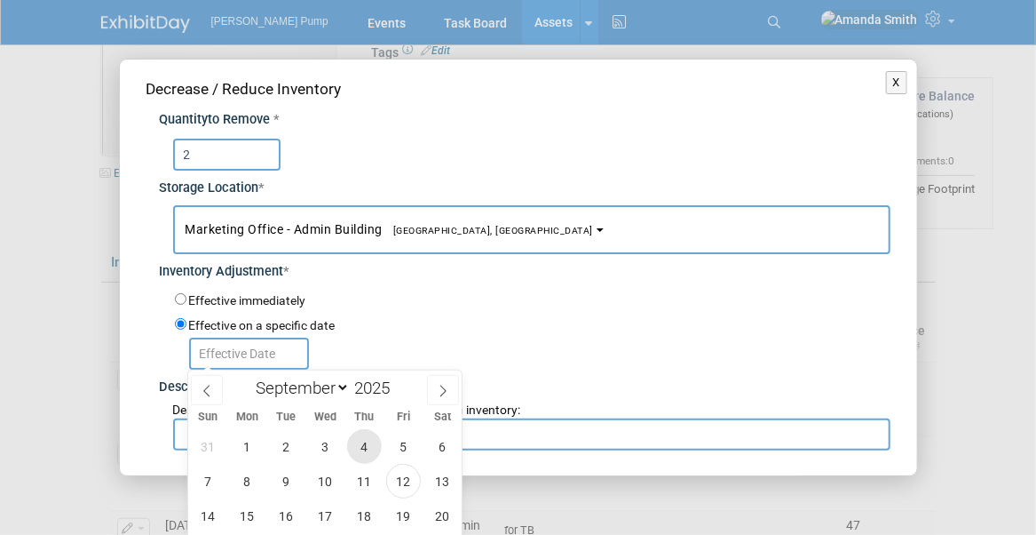
click at [359, 444] on span "4" at bounding box center [364, 446] width 35 height 35
type input "Sep 4, 2025"
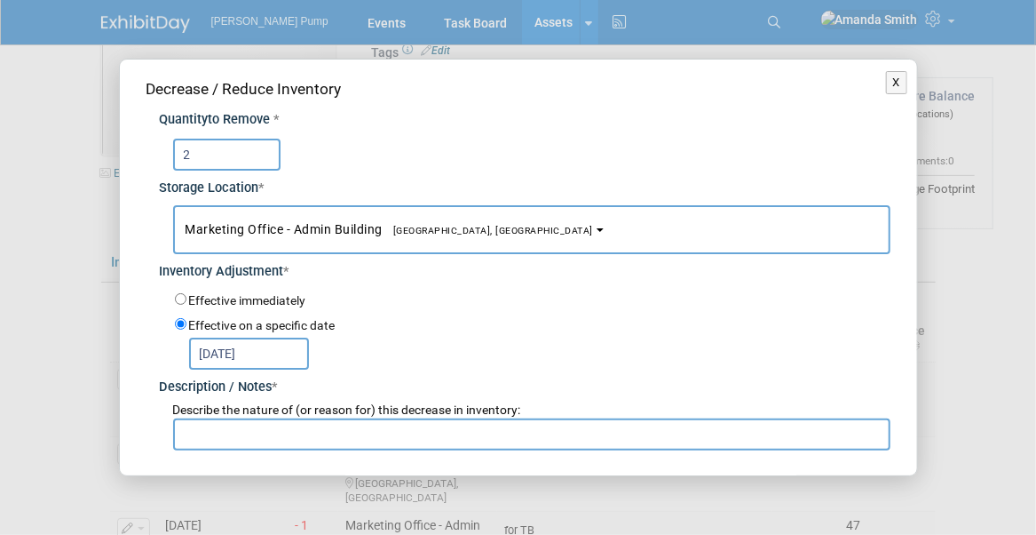
click at [252, 441] on input "text" at bounding box center [532, 434] width 718 height 32
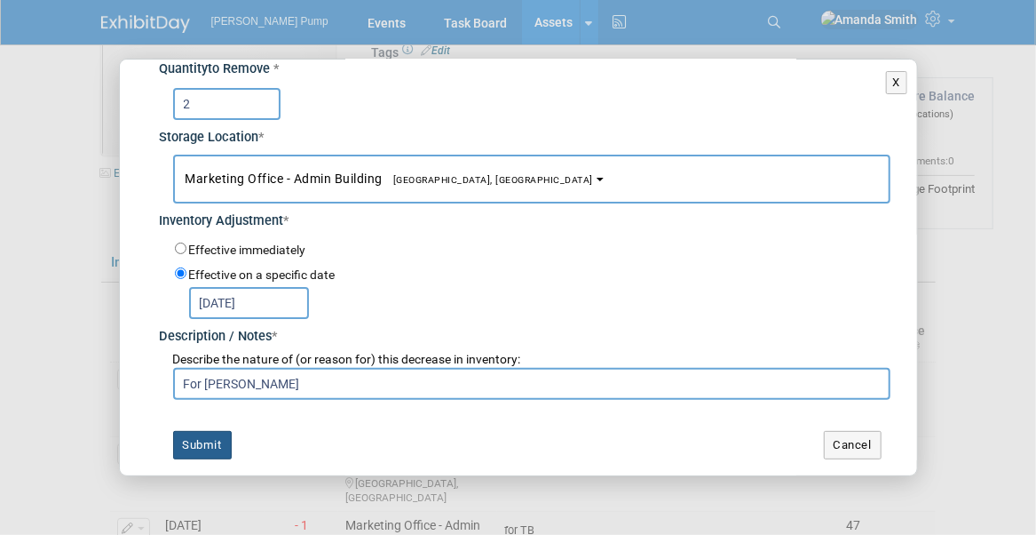
type input "For Bobby T"
click at [206, 443] on button "Submit" at bounding box center [202, 445] width 59 height 28
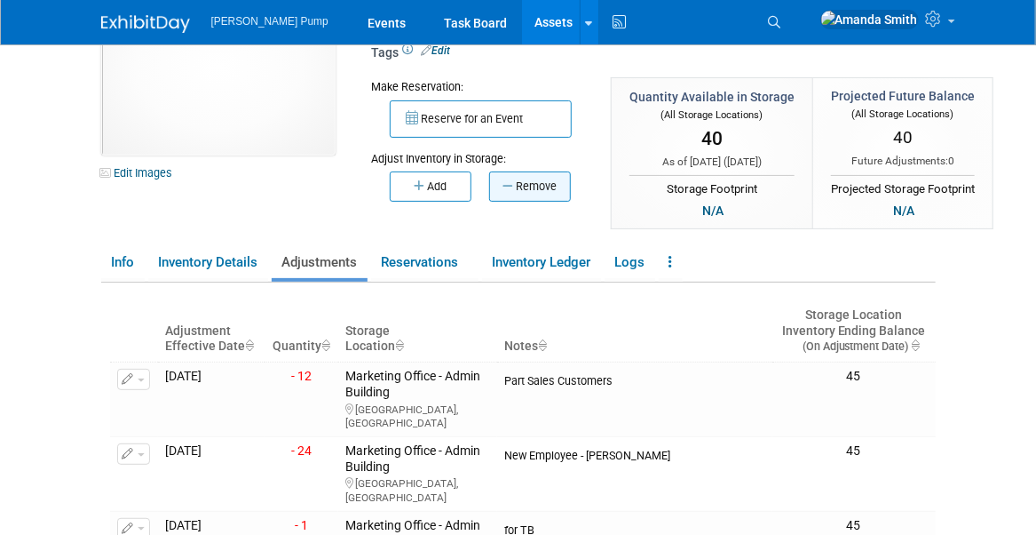
click at [531, 183] on button "Remove" at bounding box center [530, 186] width 82 height 30
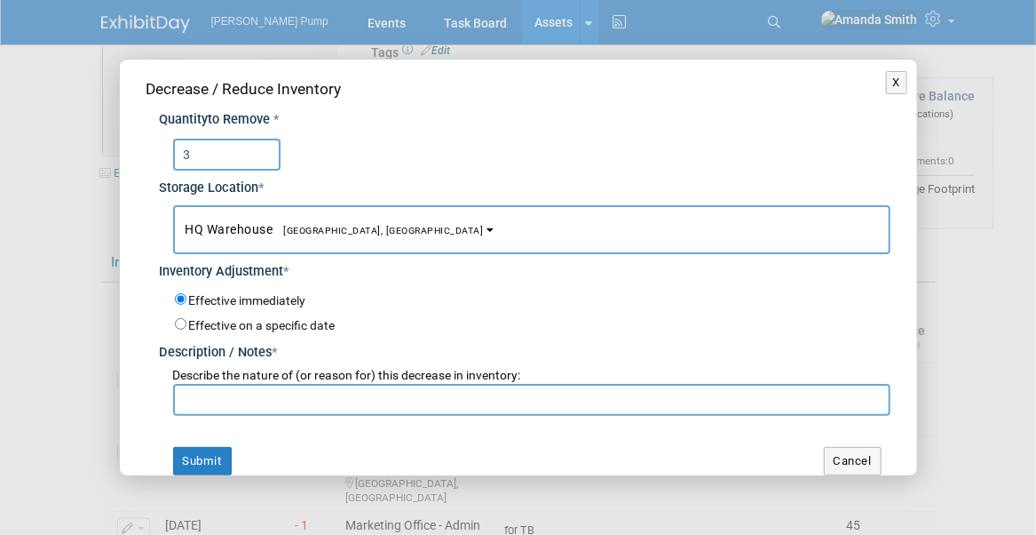
type input "3"
click at [262, 233] on span "HQ Warehouse Port Orange, FL" at bounding box center [335, 229] width 298 height 14
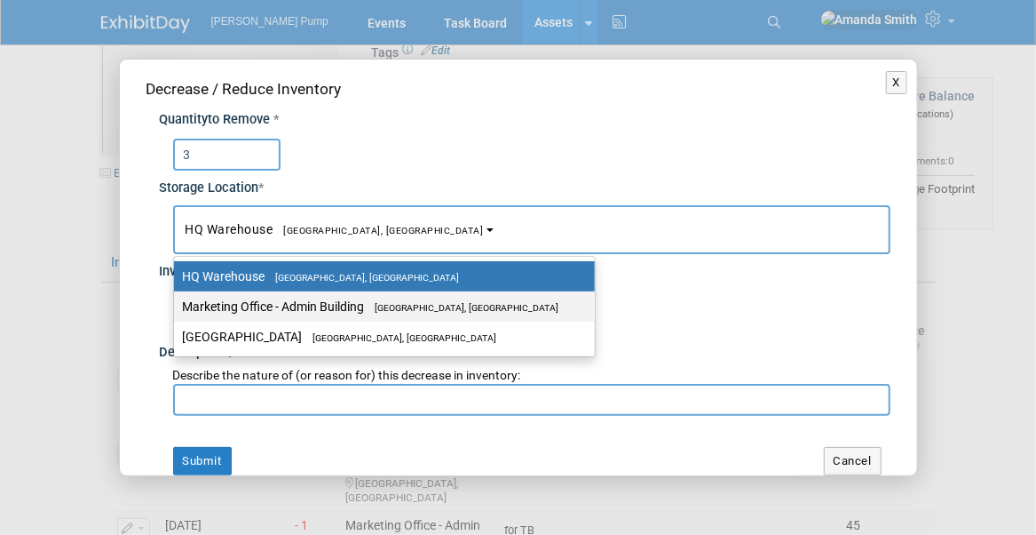
click at [265, 303] on label "Marketing Office - Admin Building Port Orange, FL" at bounding box center [380, 306] width 394 height 23
click at [177, 303] on input "Marketing Office - Admin Building Port Orange, FL" at bounding box center [171, 307] width 12 height 12
select select "11223785"
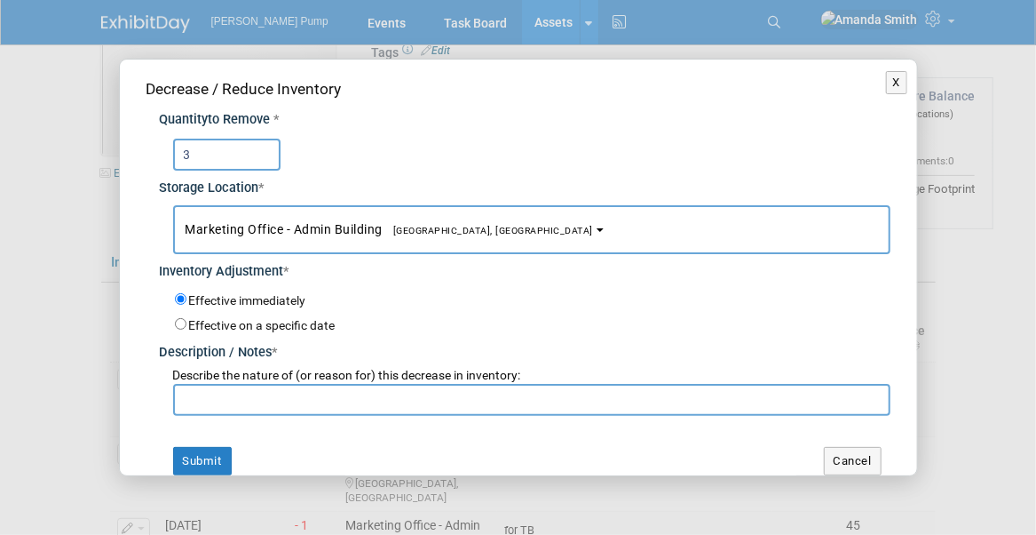
click at [230, 324] on label "Effective on a specific date" at bounding box center [262, 325] width 147 height 14
click at [187, 324] on input "Effective on a specific date" at bounding box center [181, 324] width 12 height 12
radio input "true"
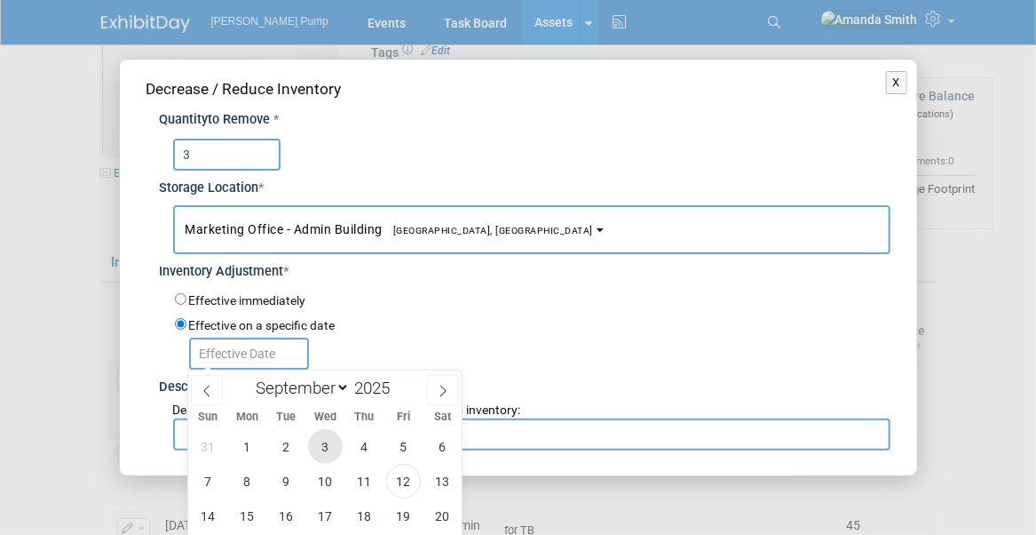
click at [322, 448] on span "3" at bounding box center [325, 446] width 35 height 35
type input "Sep 3, 2025"
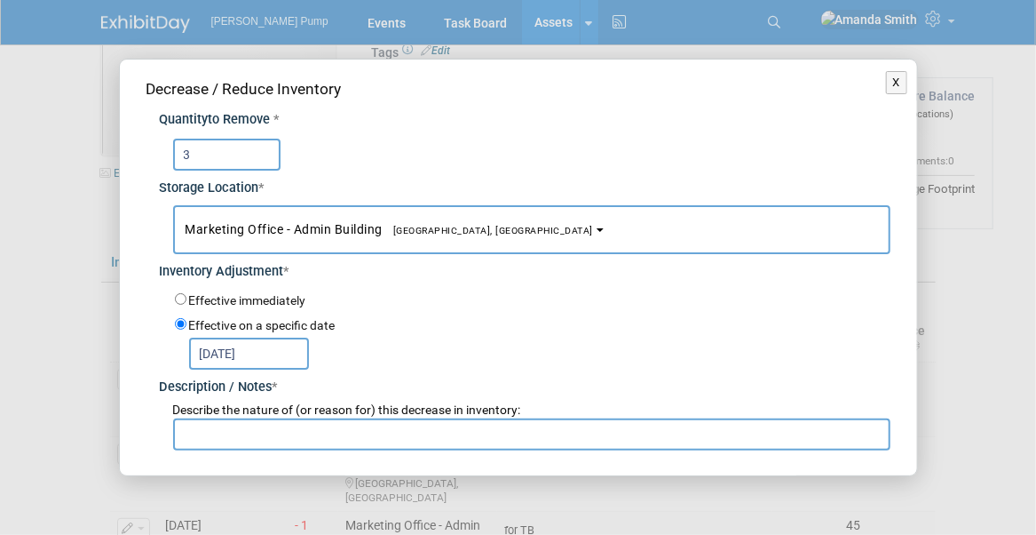
click at [281, 421] on input "text" at bounding box center [532, 434] width 718 height 32
type input "G"
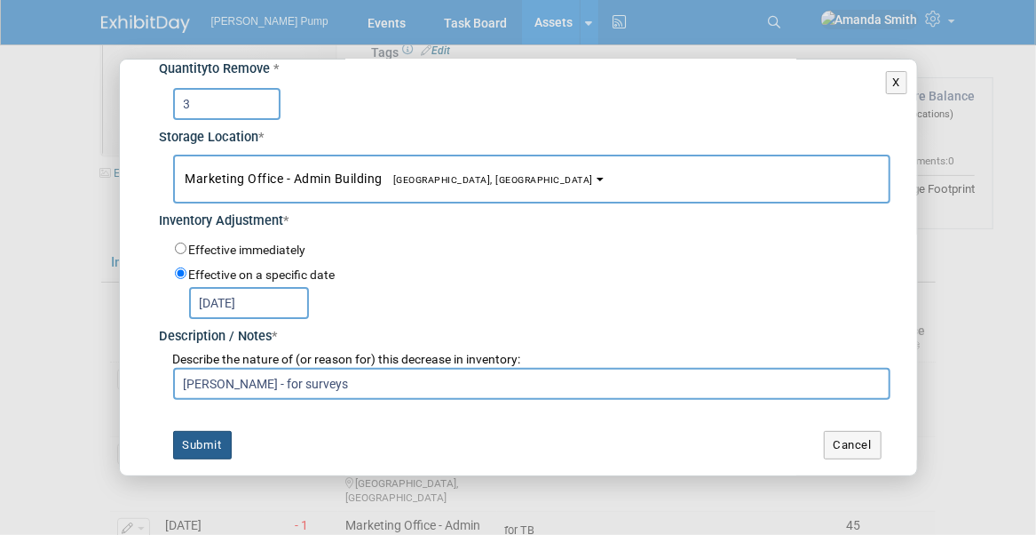
type input "Glen - for surveys"
click at [195, 446] on button "Submit" at bounding box center [202, 445] width 59 height 28
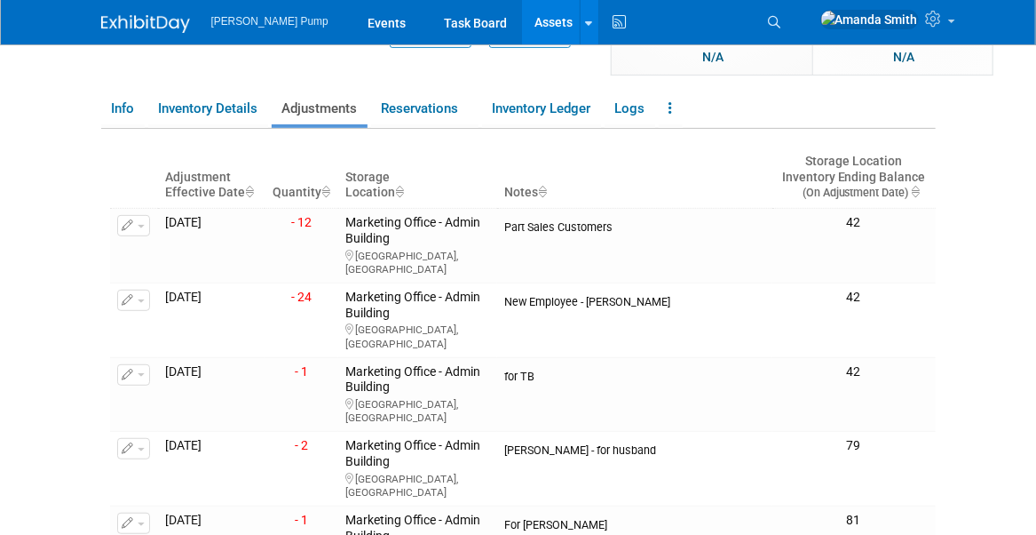
scroll to position [0, 0]
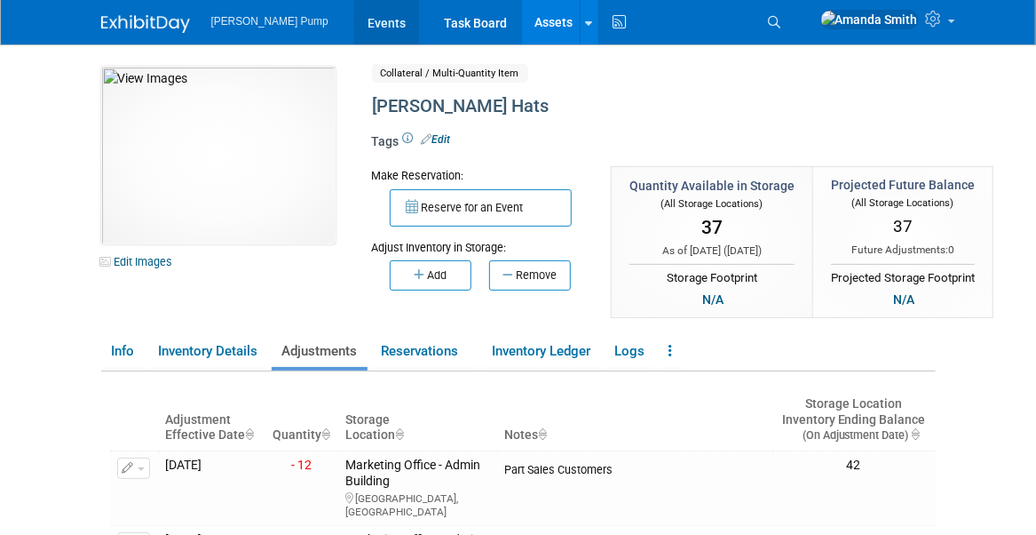
click at [354, 20] on link "Events" at bounding box center [386, 22] width 65 height 44
